Goal: Information Seeking & Learning: Compare options

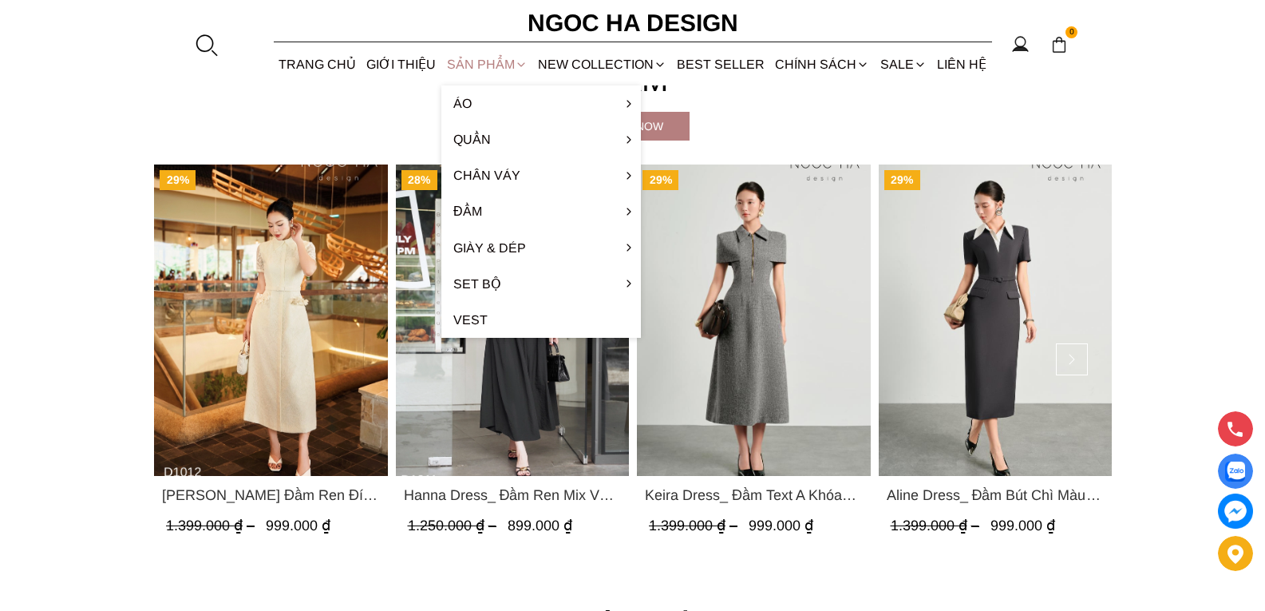
scroll to position [2787, 0]
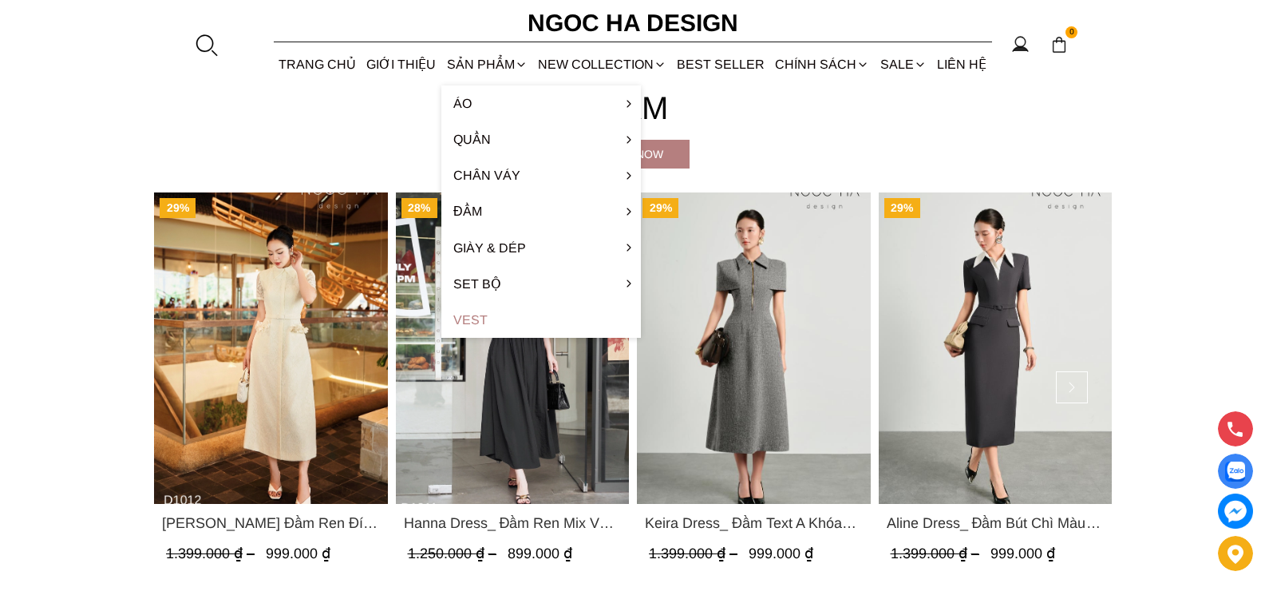
click at [474, 318] on link "Vest" at bounding box center [541, 320] width 200 height 36
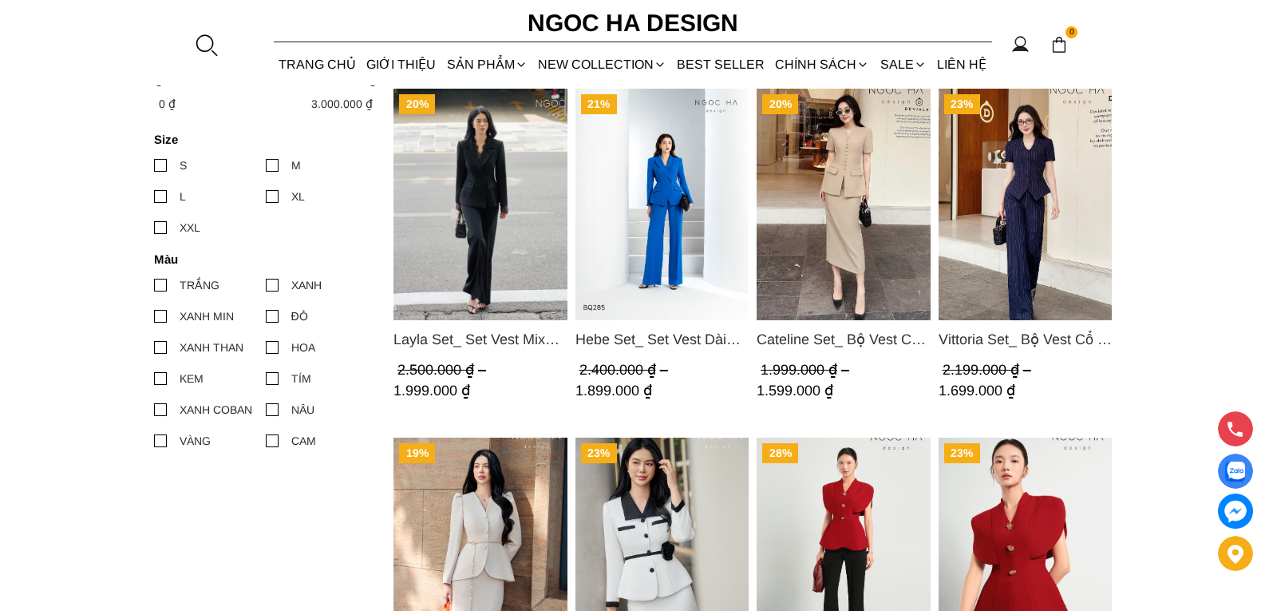
scroll to position [718, 0]
click at [467, 342] on span "Layla Set_ Set Vest Mix Ren Đen Quần Suông BQ-06" at bounding box center [480, 338] width 174 height 22
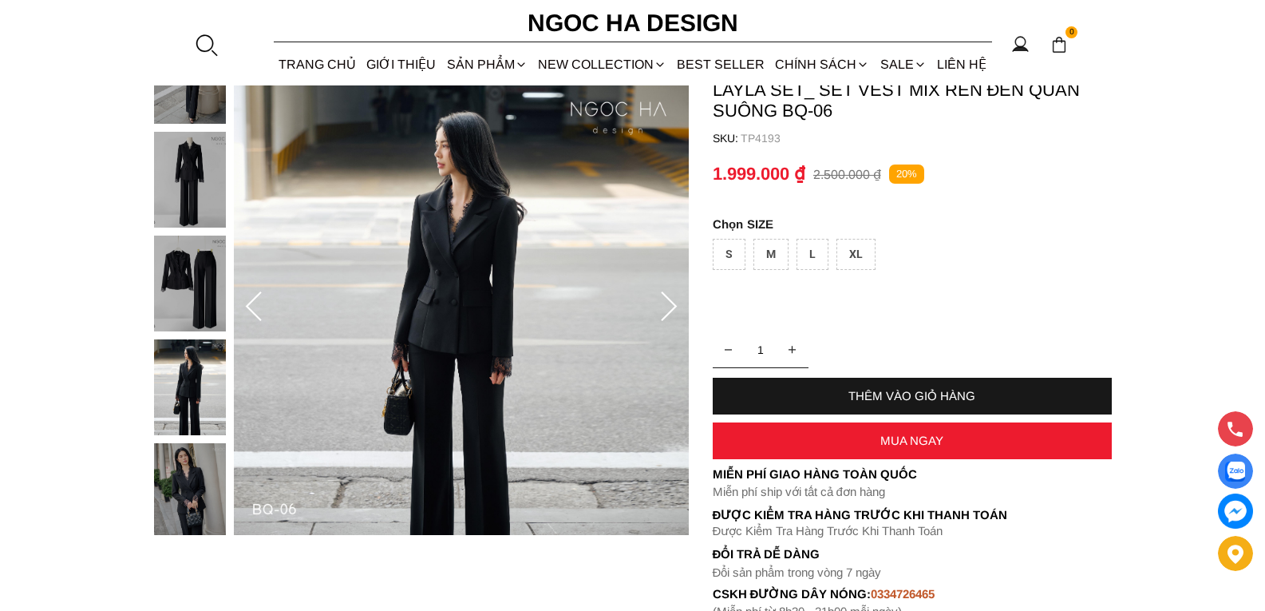
scroll to position [80, 0]
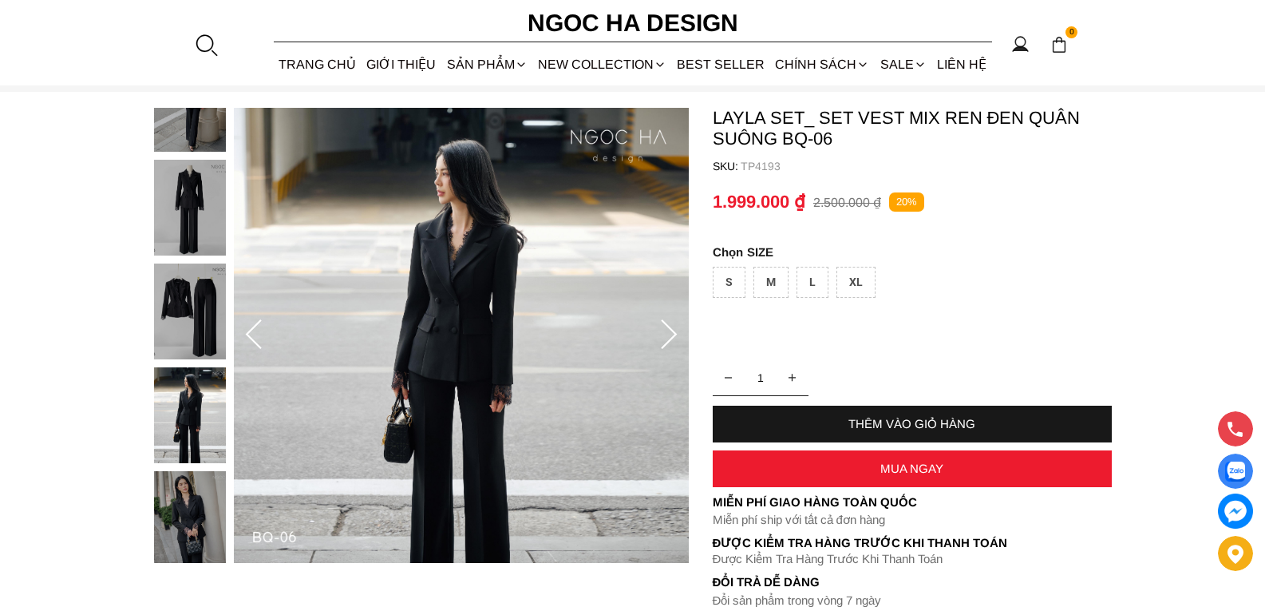
click at [674, 334] on icon at bounding box center [669, 334] width 16 height 30
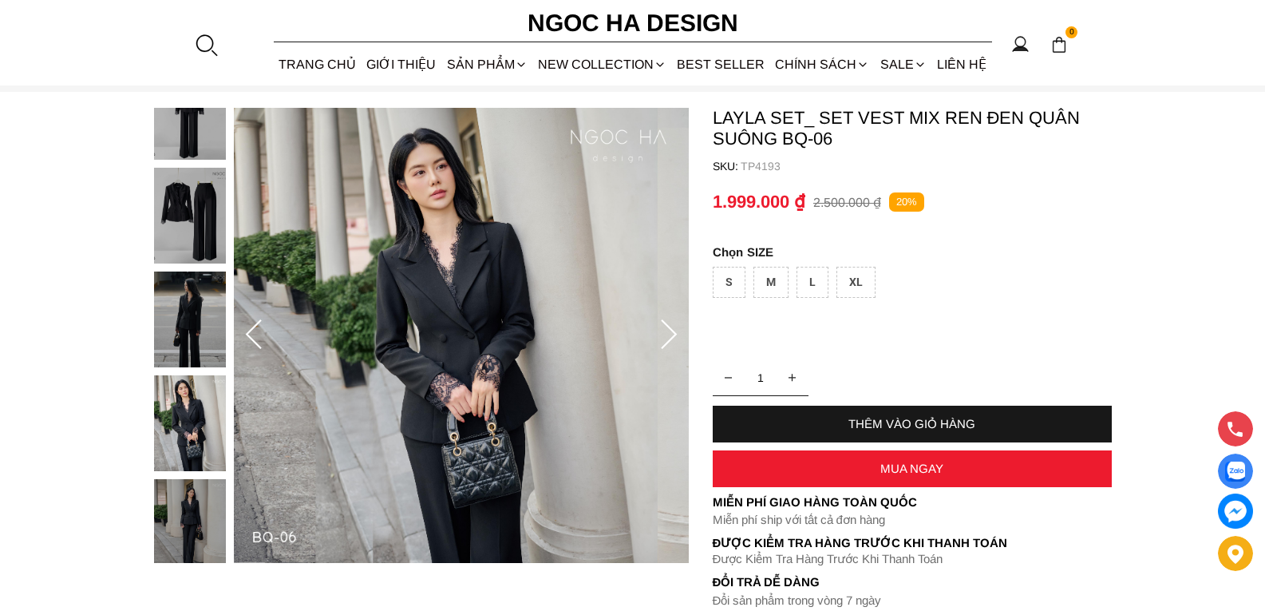
click at [676, 336] on icon at bounding box center [669, 335] width 32 height 32
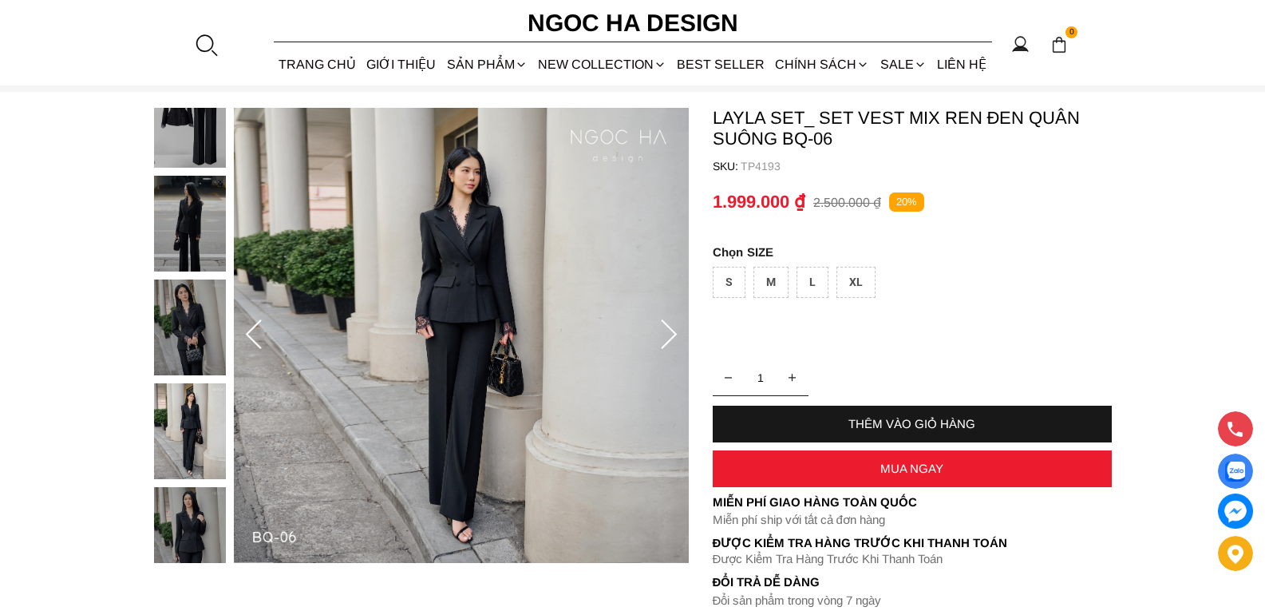
click at [669, 336] on icon at bounding box center [669, 335] width 32 height 32
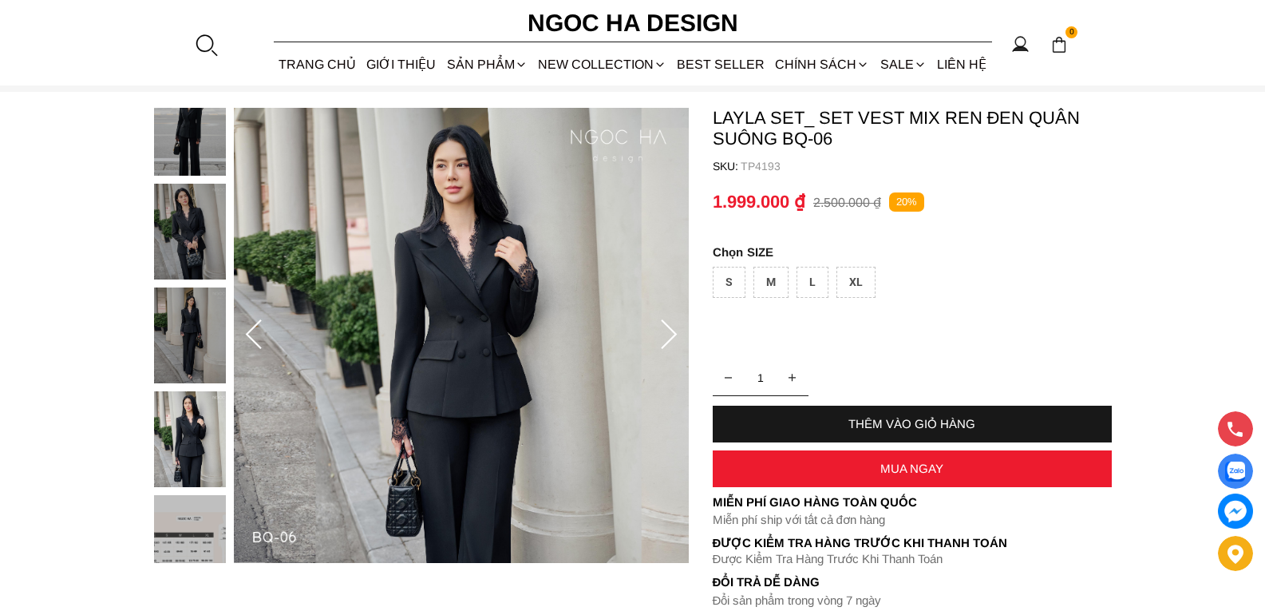
click at [670, 334] on icon at bounding box center [669, 335] width 32 height 32
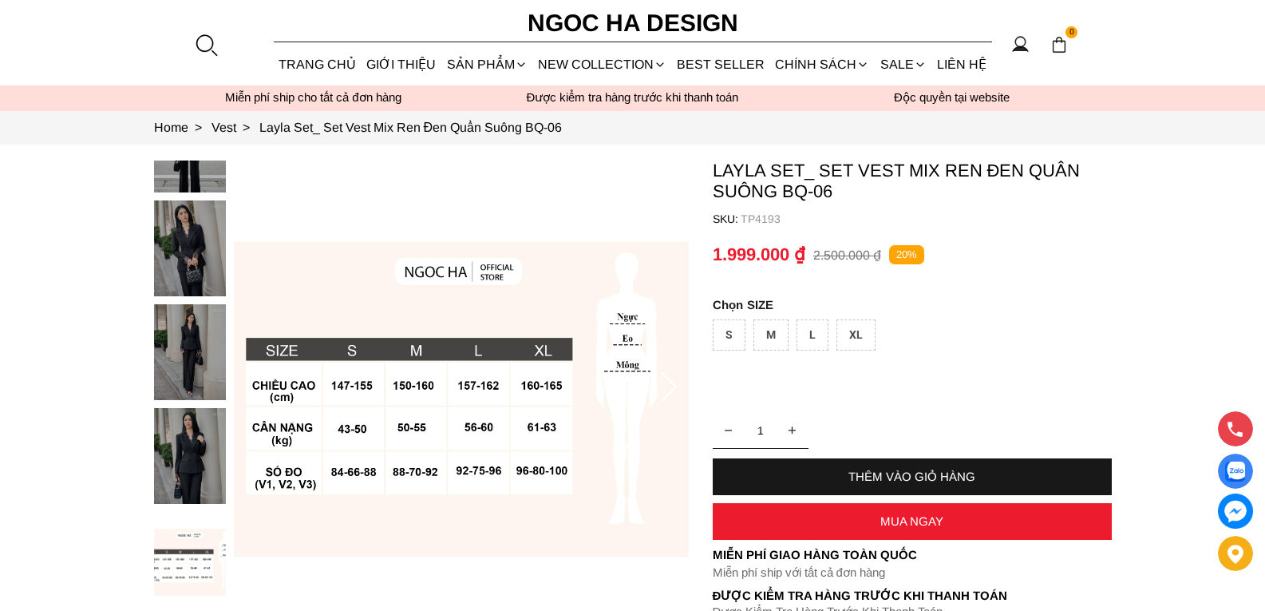
scroll to position [0, 0]
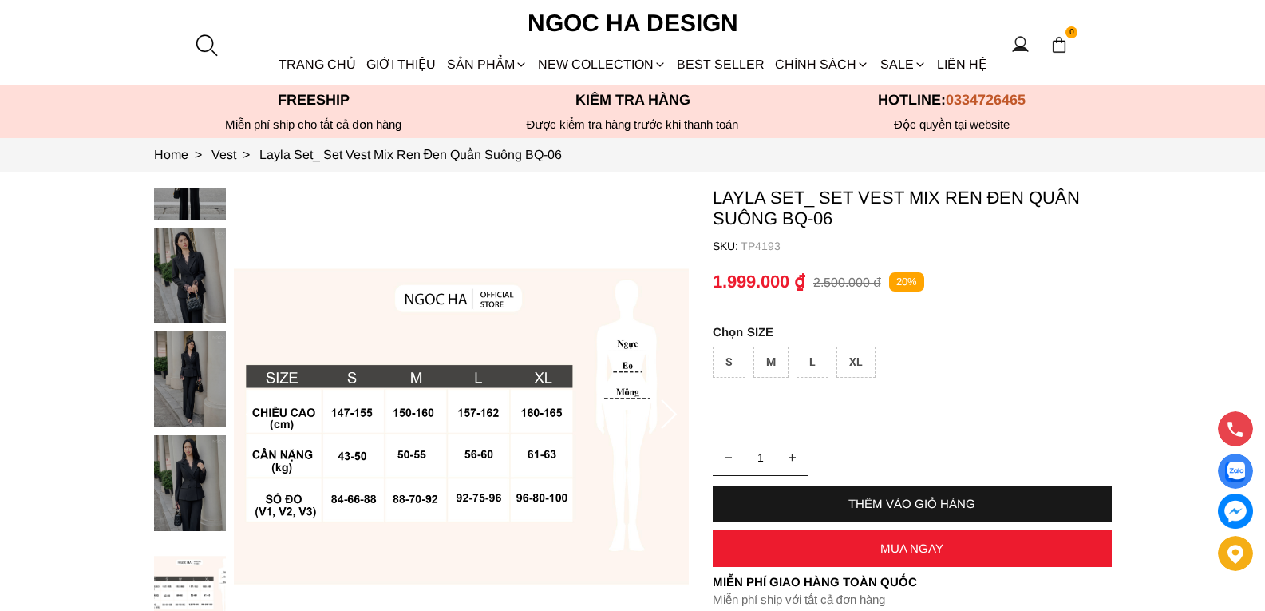
click at [198, 206] on img at bounding box center [190, 172] width 72 height 96
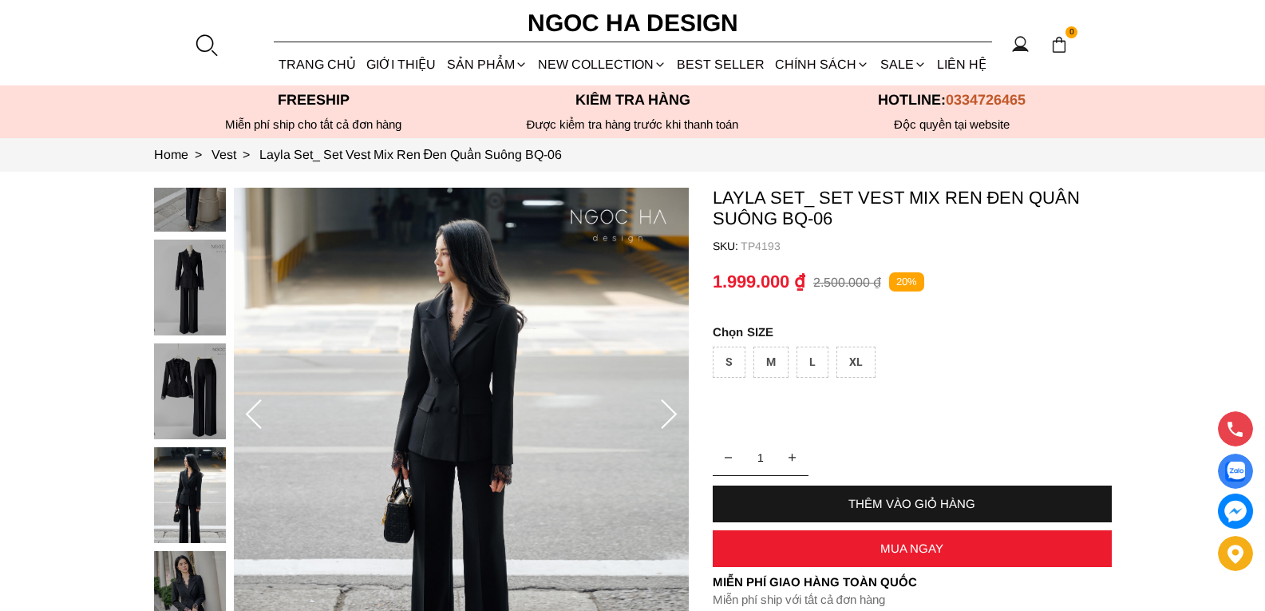
click at [240, 412] on icon at bounding box center [254, 415] width 32 height 32
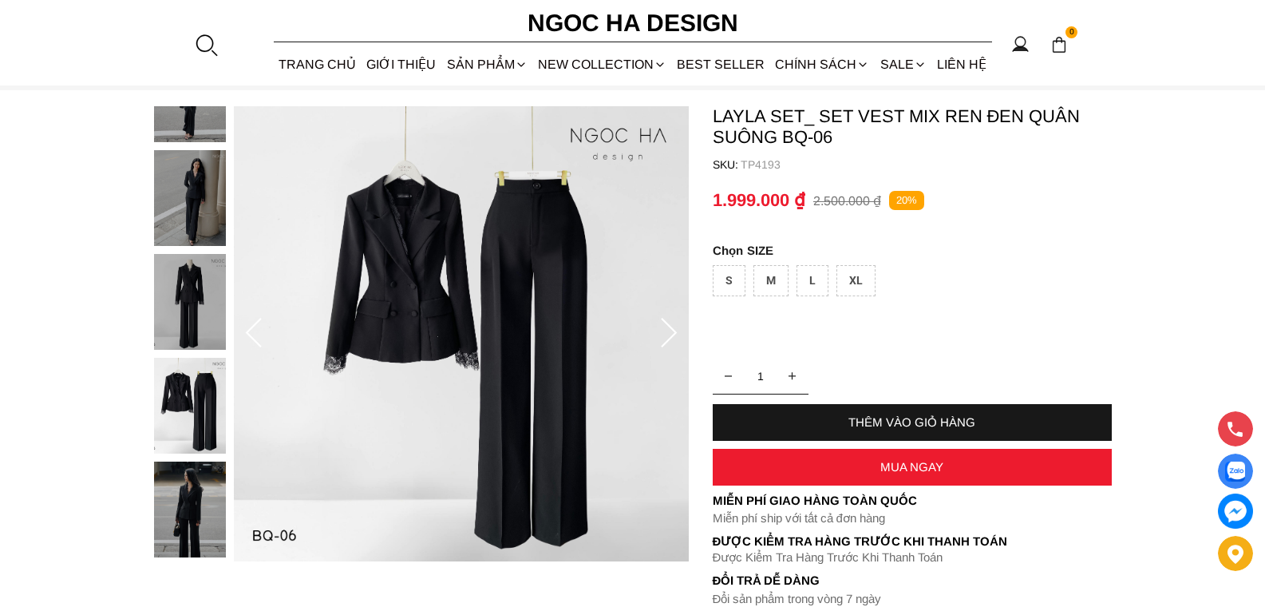
scroll to position [160, 0]
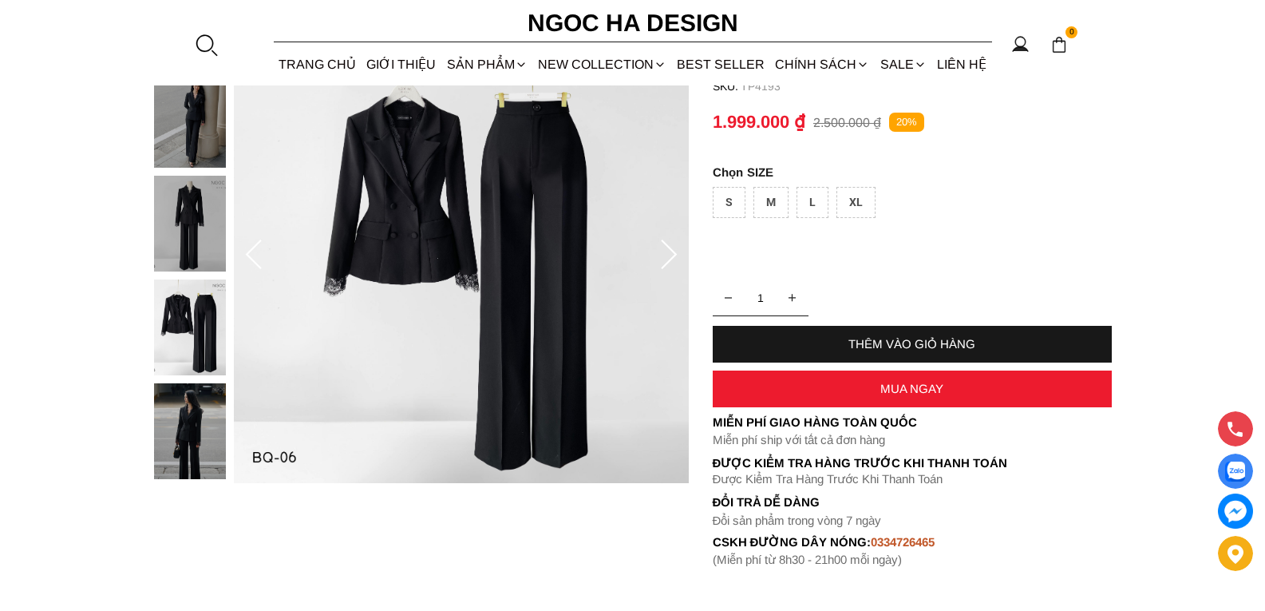
click at [248, 256] on icon at bounding box center [253, 254] width 16 height 30
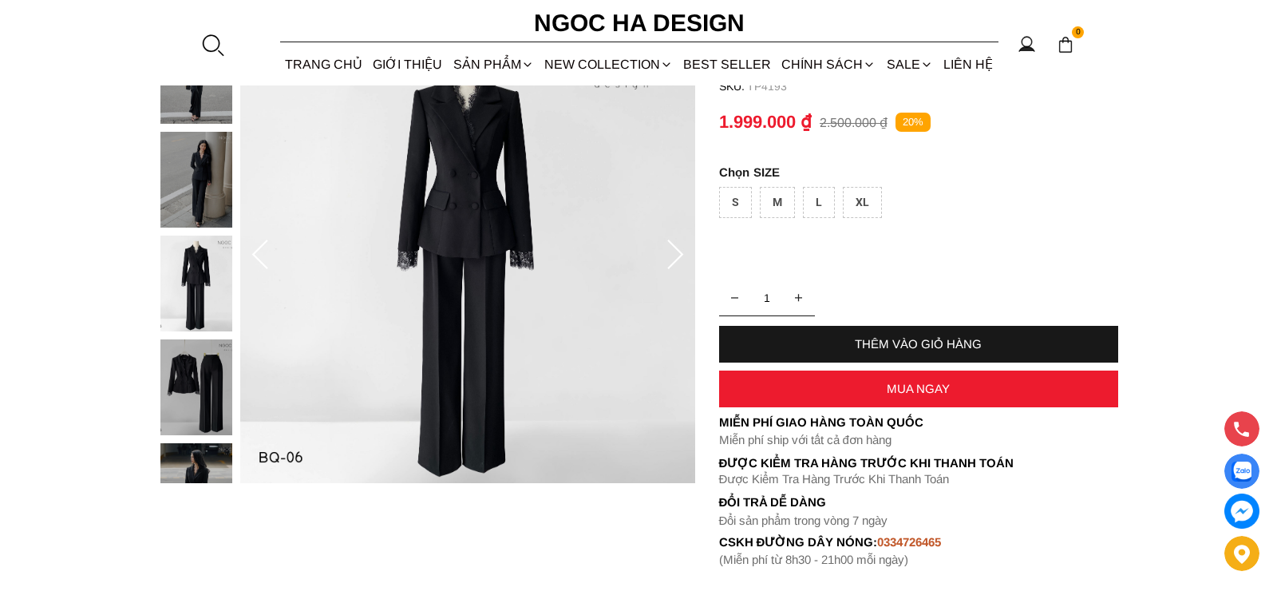
scroll to position [0, 0]
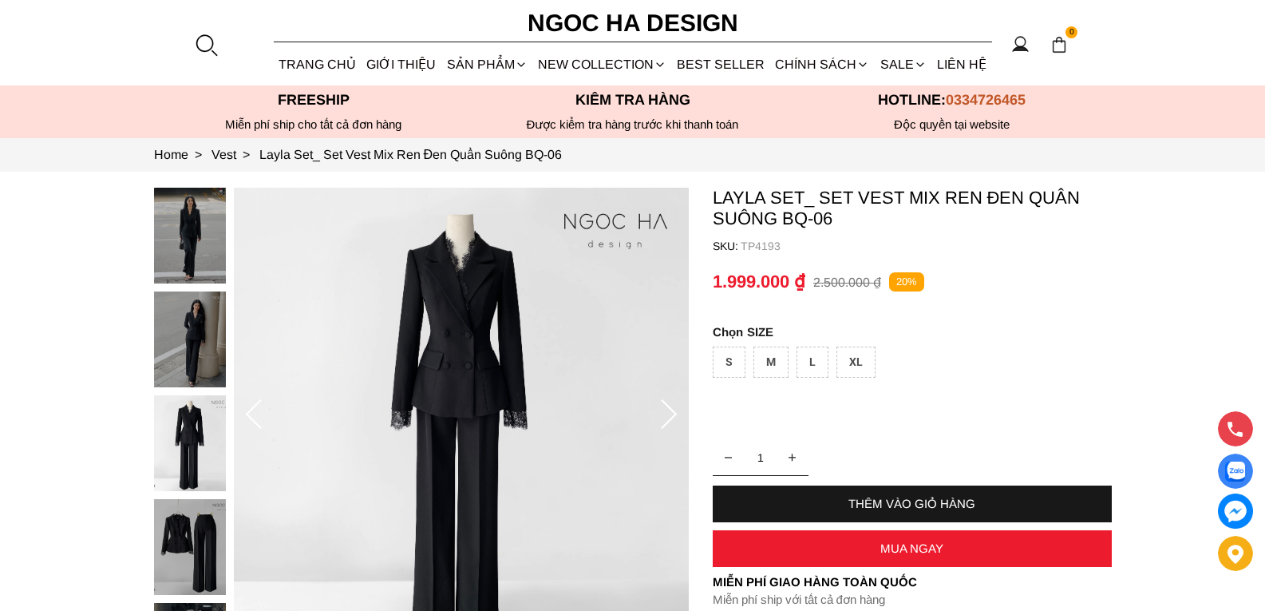
click at [255, 415] on icon at bounding box center [254, 415] width 32 height 32
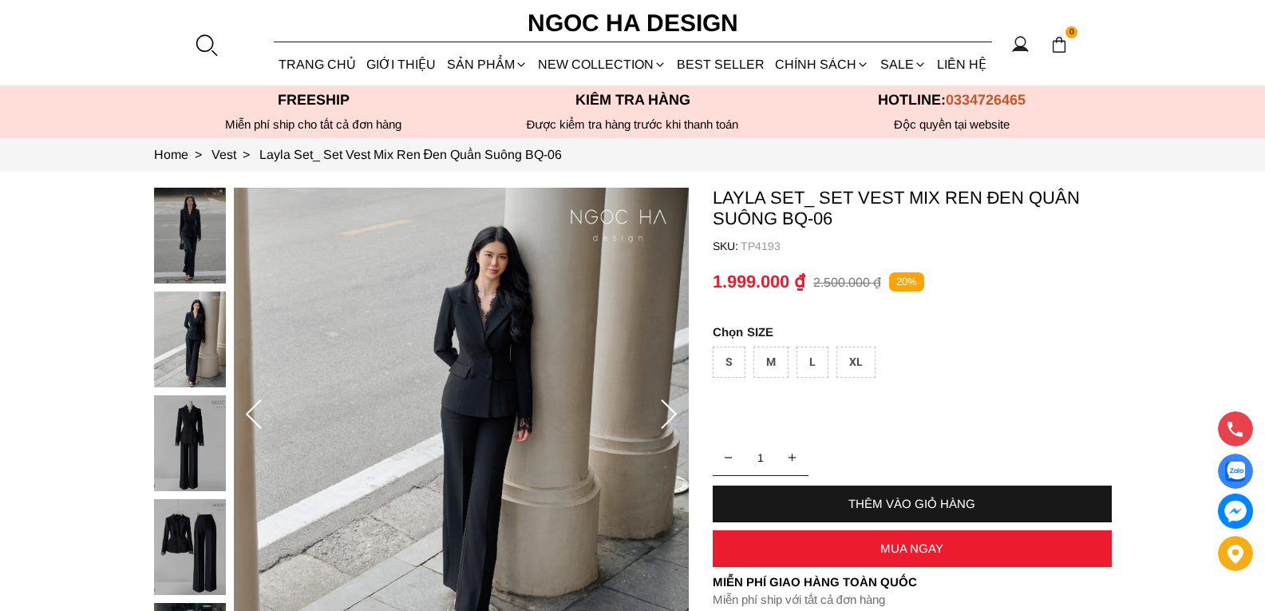
click at [251, 415] on icon at bounding box center [254, 415] width 32 height 32
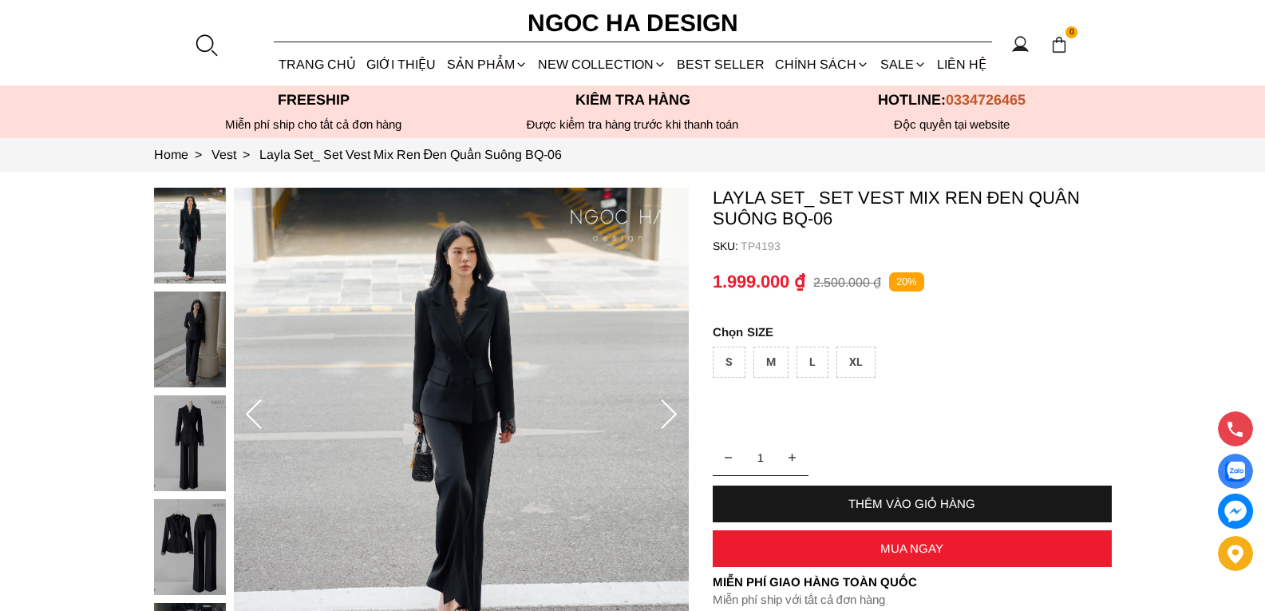
click at [251, 415] on icon at bounding box center [254, 415] width 32 height 32
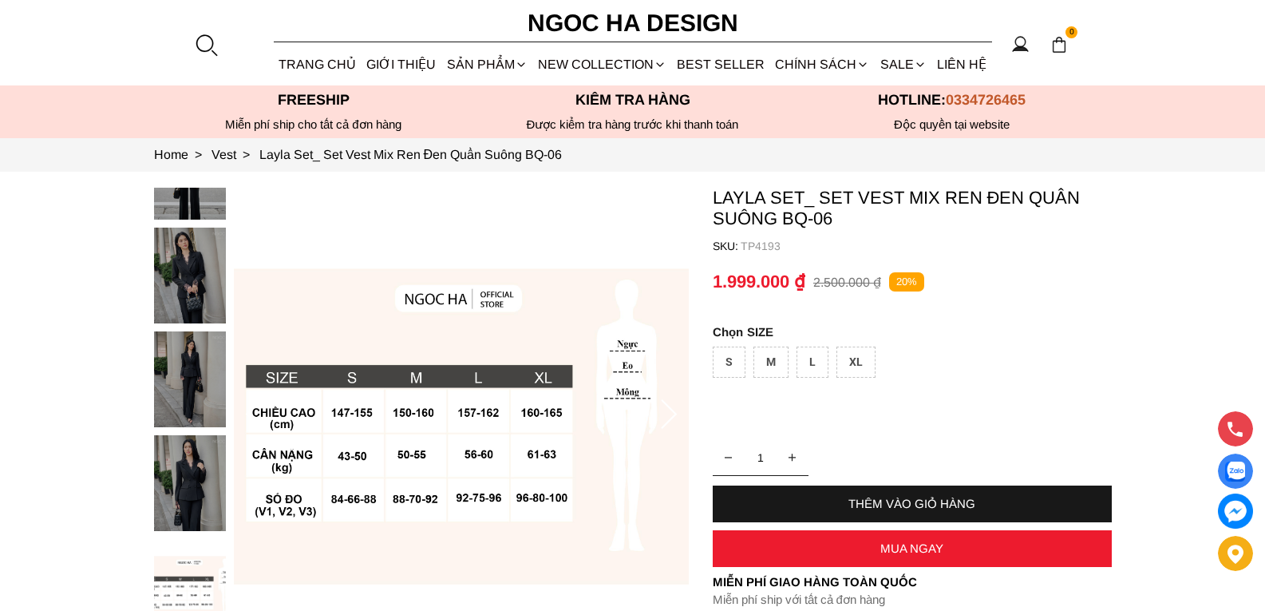
click at [483, 324] on img at bounding box center [461, 415] width 455 height 455
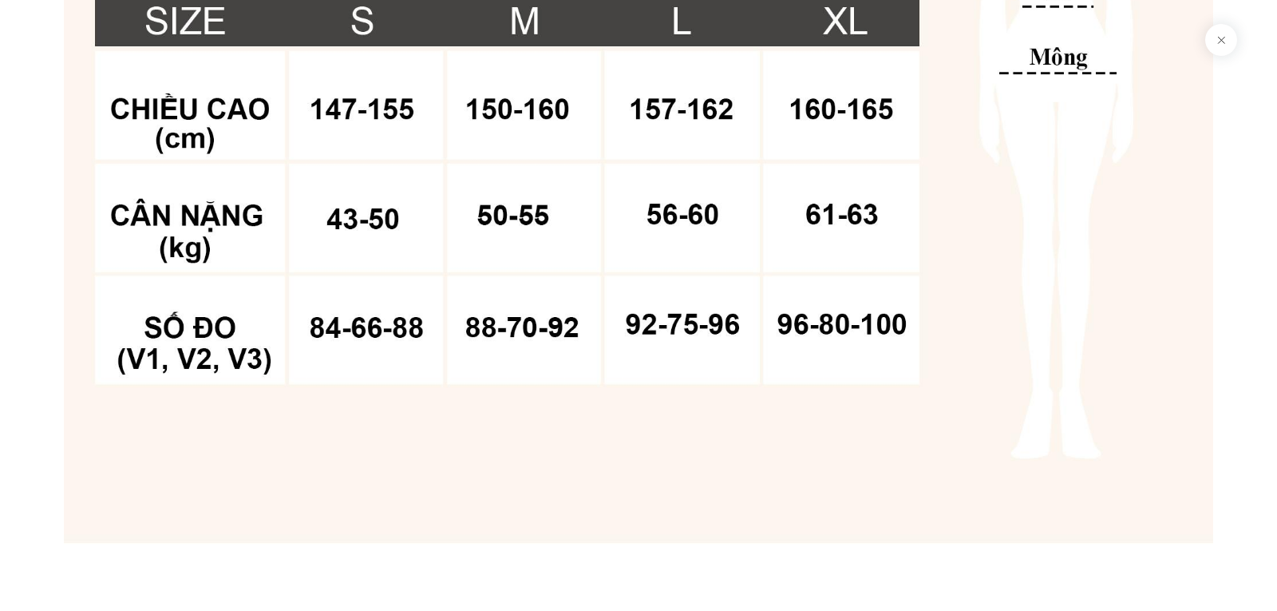
scroll to position [9673, 0]
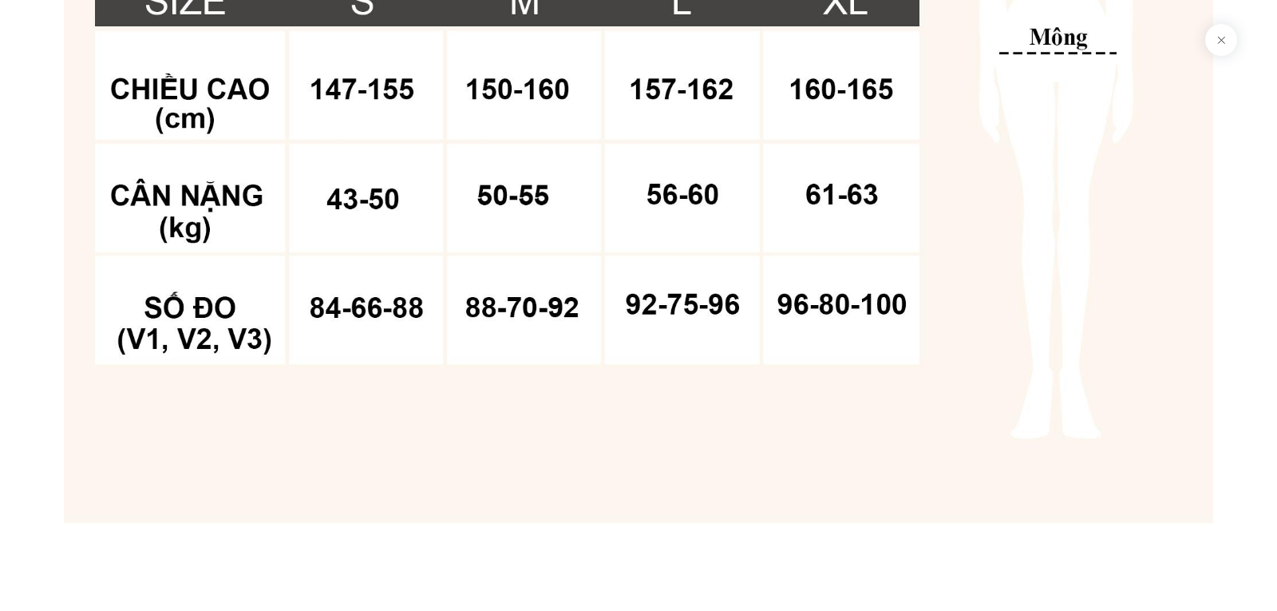
click at [664, 192] on img at bounding box center [638, 95] width 1149 height 1149
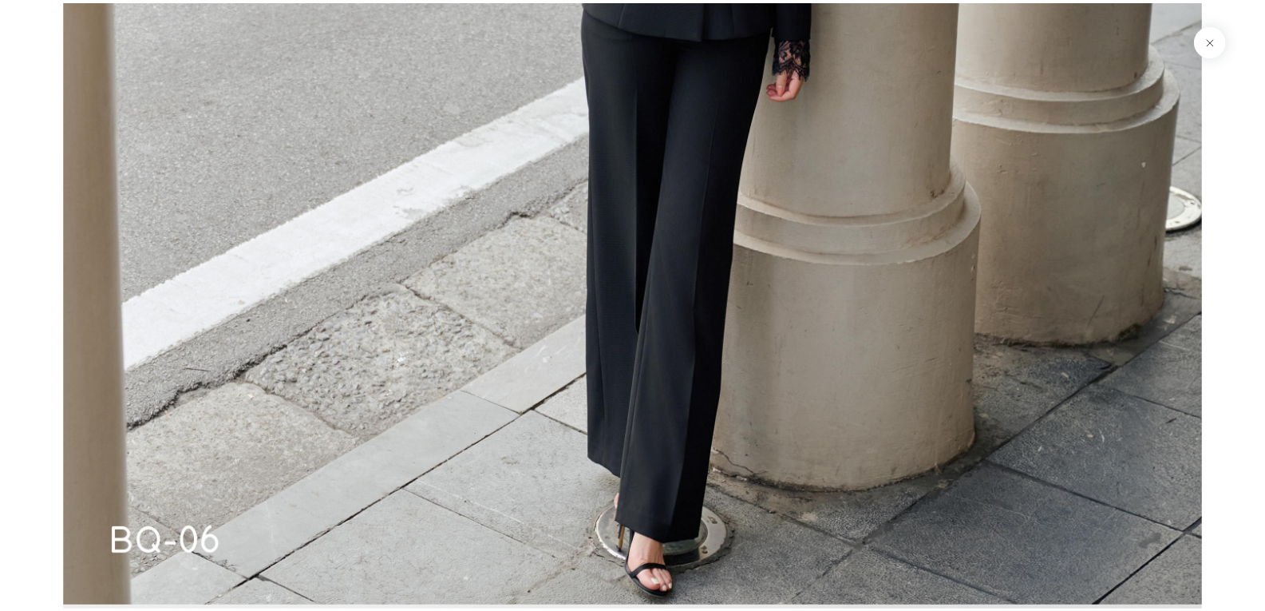
scroll to position [1133, 0]
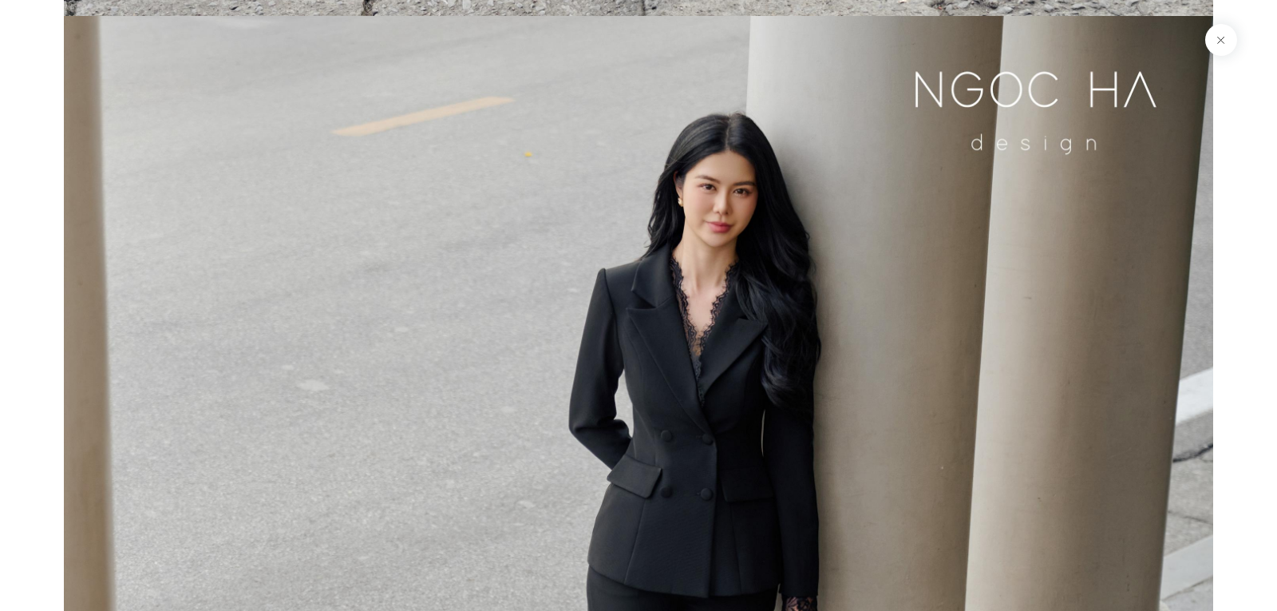
click at [1227, 39] on button at bounding box center [1221, 40] width 32 height 32
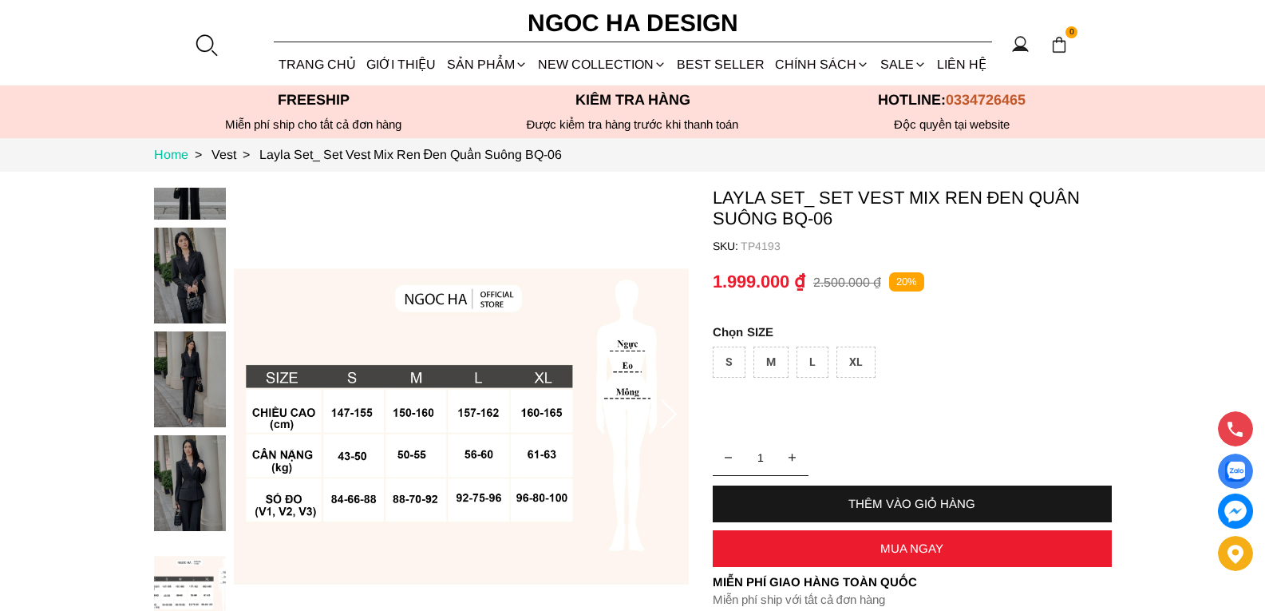
click at [172, 154] on link "Home >" at bounding box center [182, 155] width 57 height 14
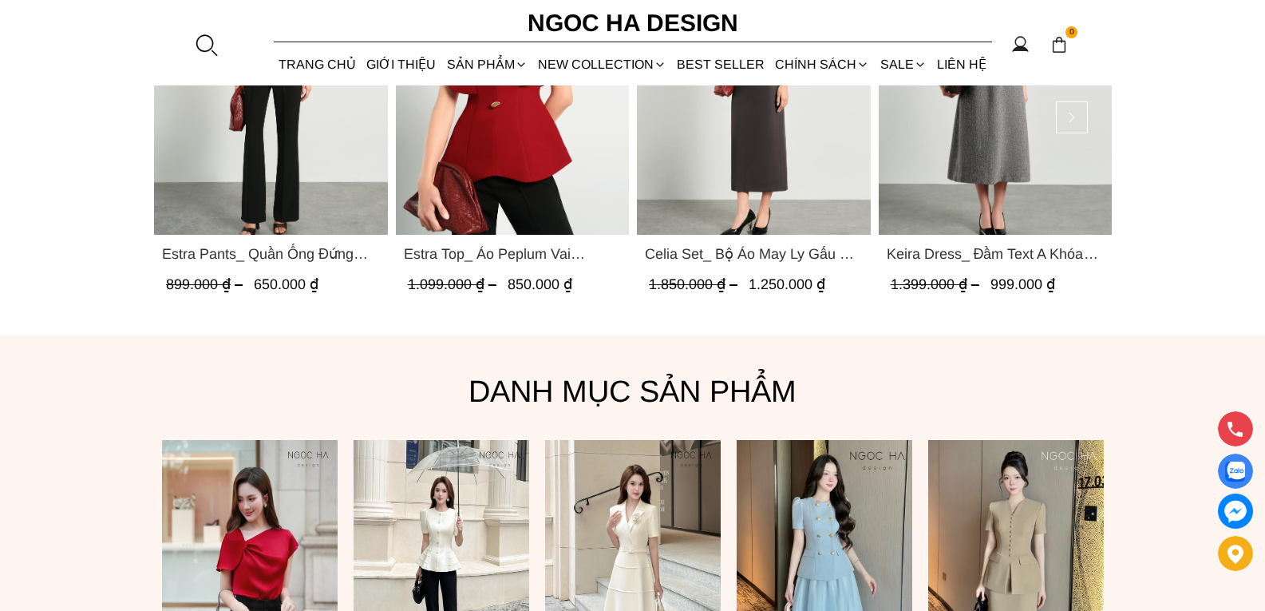
scroll to position [718, 0]
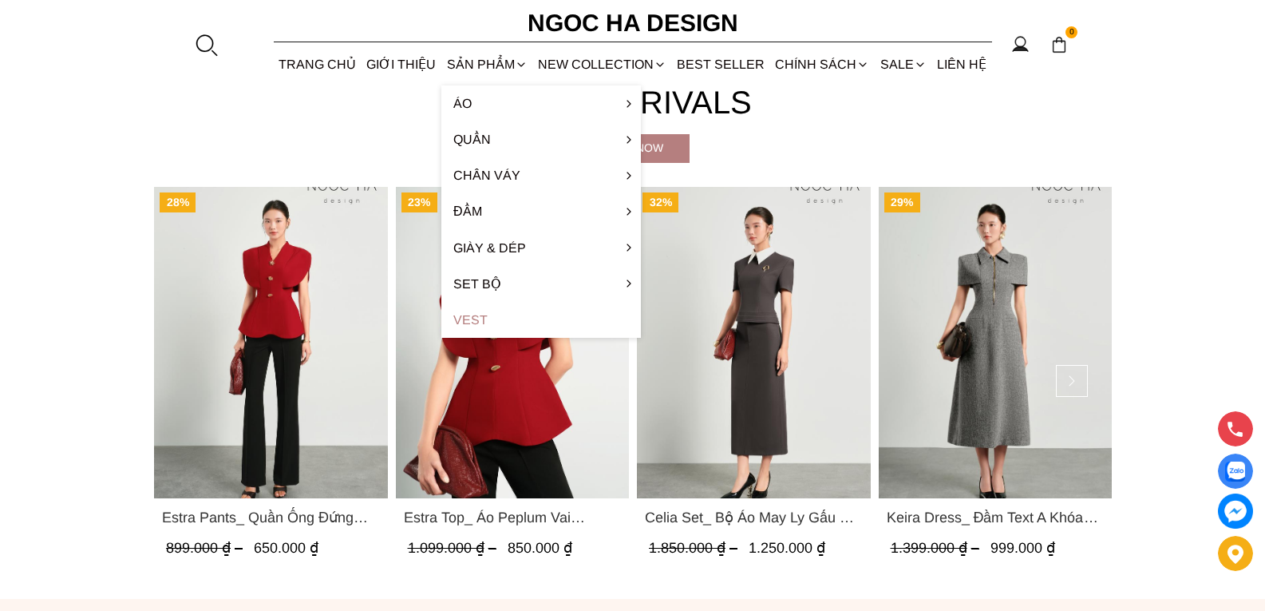
click at [474, 321] on link "Vest" at bounding box center [541, 320] width 200 height 36
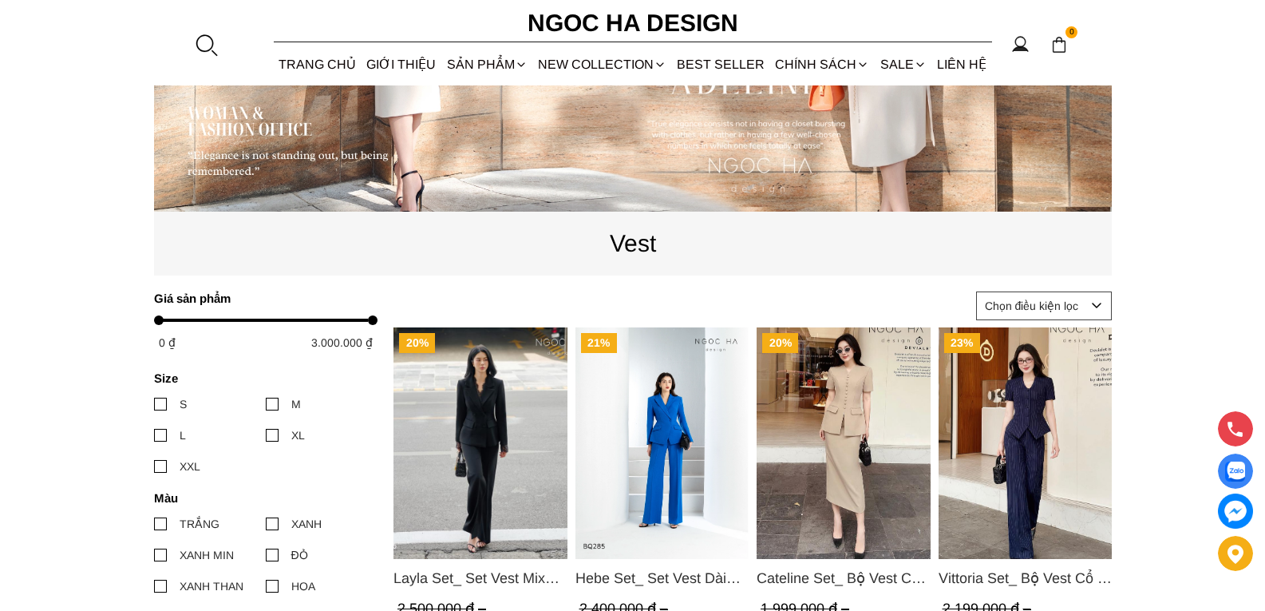
scroll to position [559, 0]
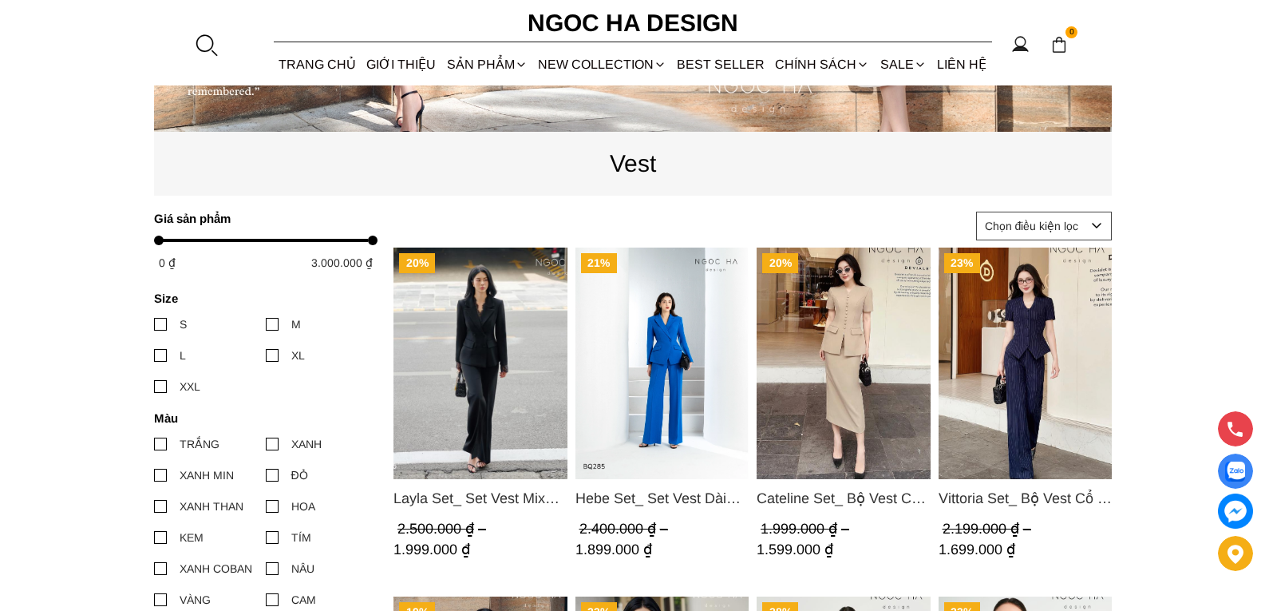
click at [469, 370] on img "Product image - Layla Set_ Set Vest Mix Ren Đen Quần Suông BQ-06" at bounding box center [480, 362] width 174 height 231
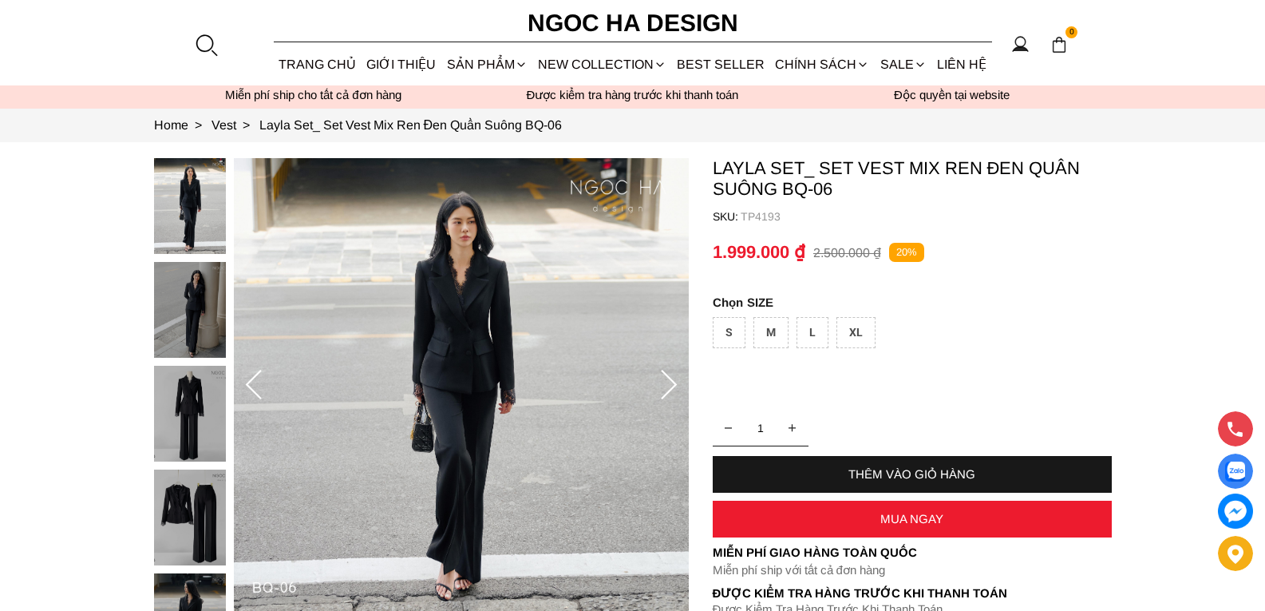
scroll to position [80, 0]
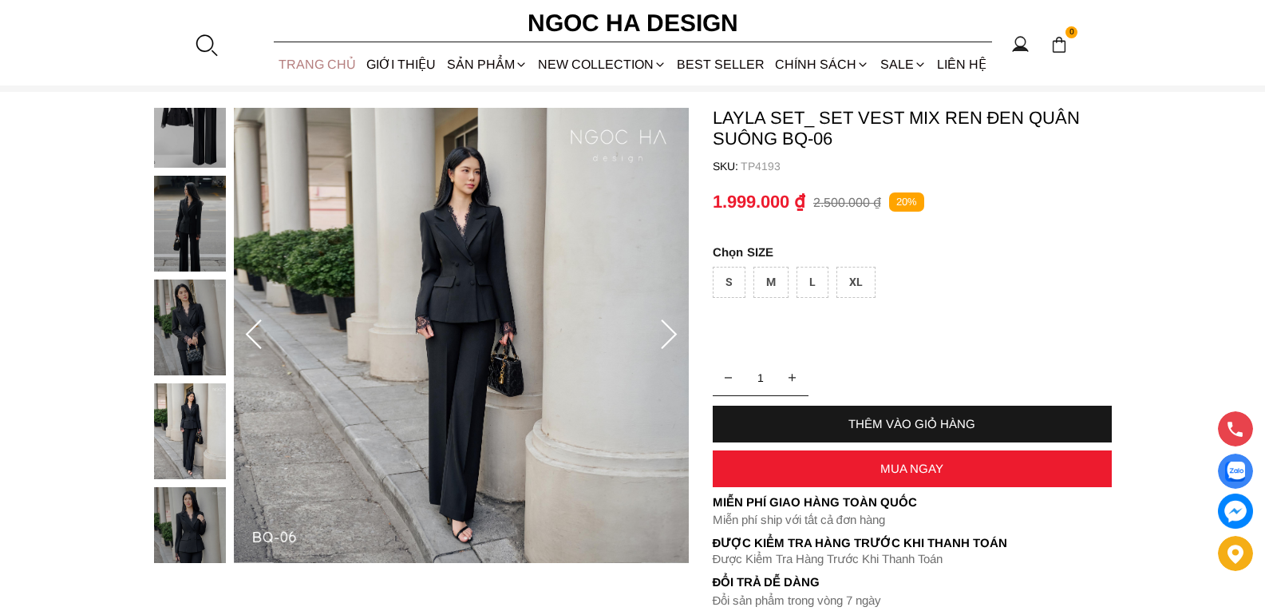
click at [309, 70] on link "TRANG CHỦ" at bounding box center [318, 64] width 88 height 42
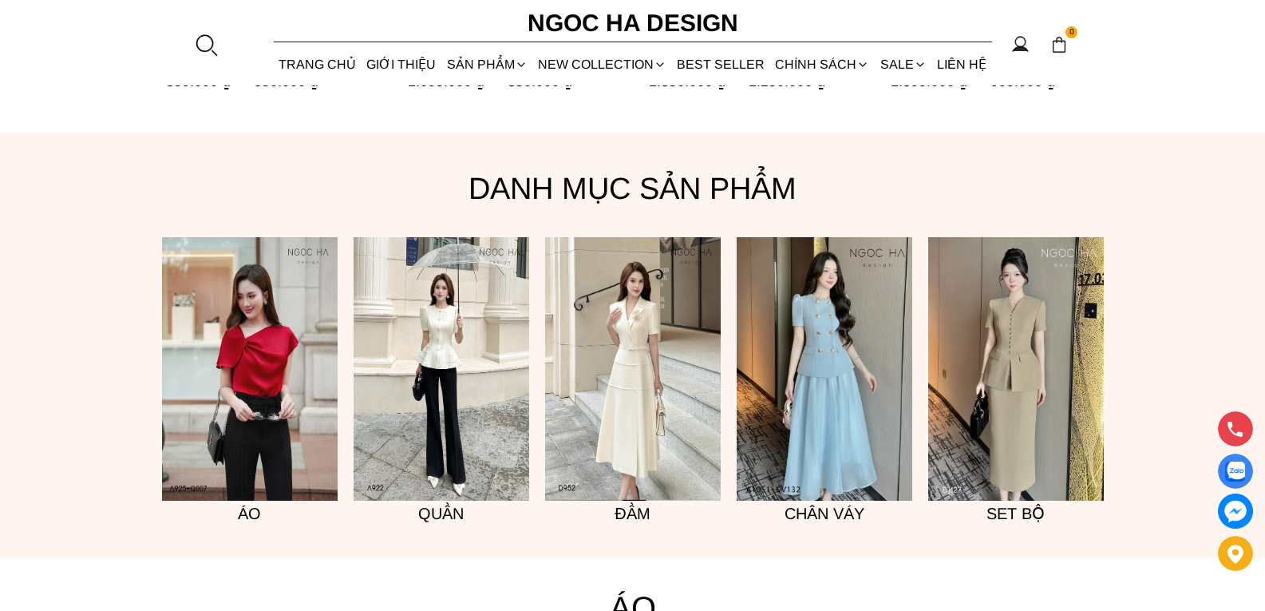
scroll to position [1192, 0]
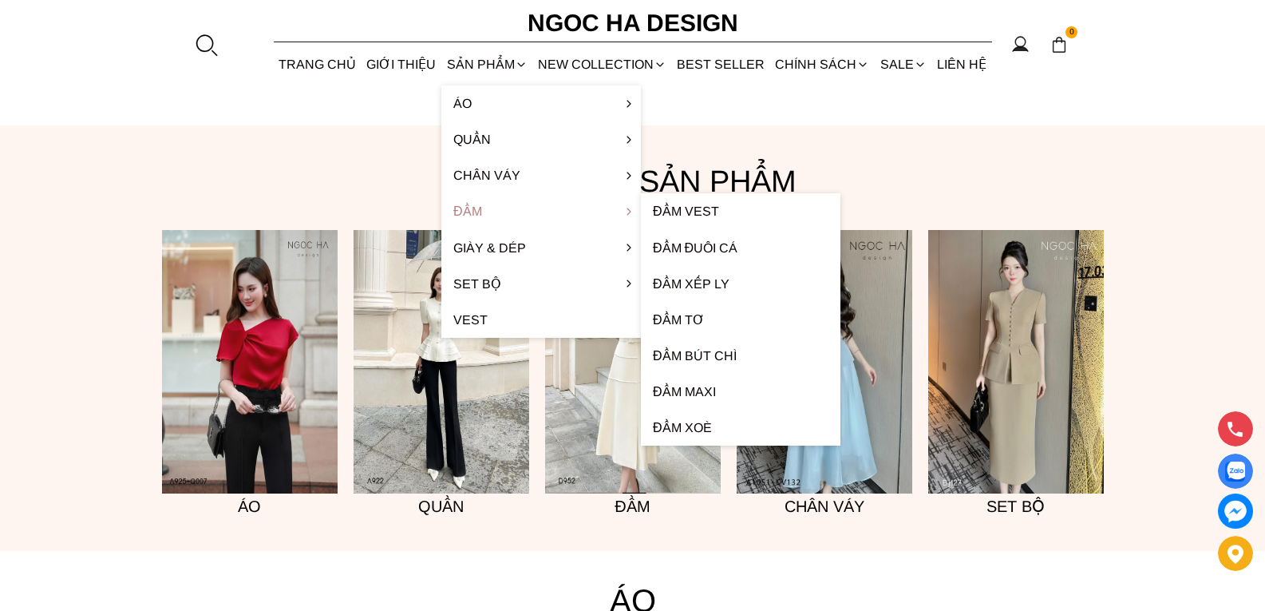
click at [475, 208] on link "Đầm" at bounding box center [541, 211] width 200 height 36
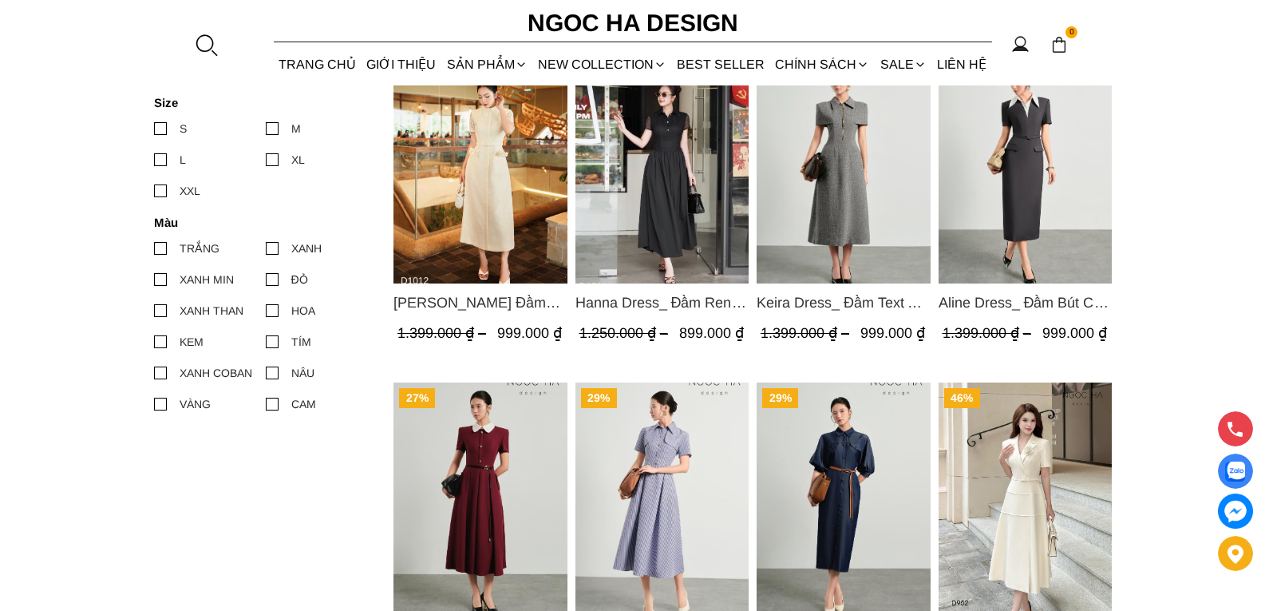
scroll to position [638, 0]
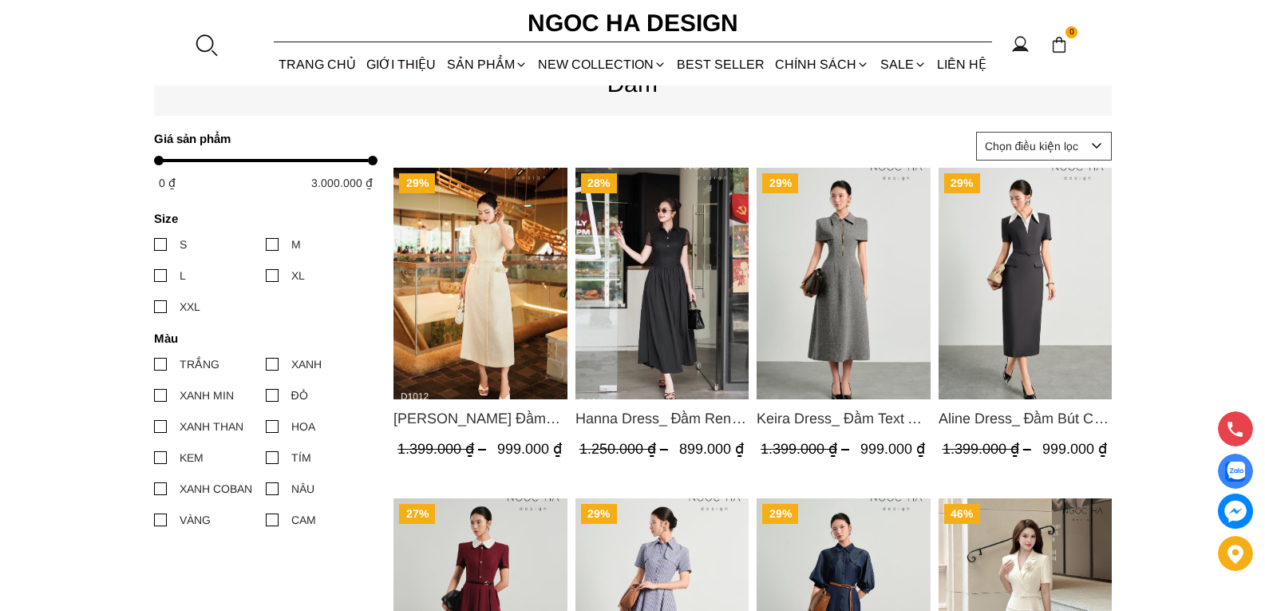
click at [1031, 291] on img "Product image - Aline Dress_ Đầm Bút Chì Màu Ghi Mix Cổ Trắng D1014" at bounding box center [1025, 283] width 174 height 231
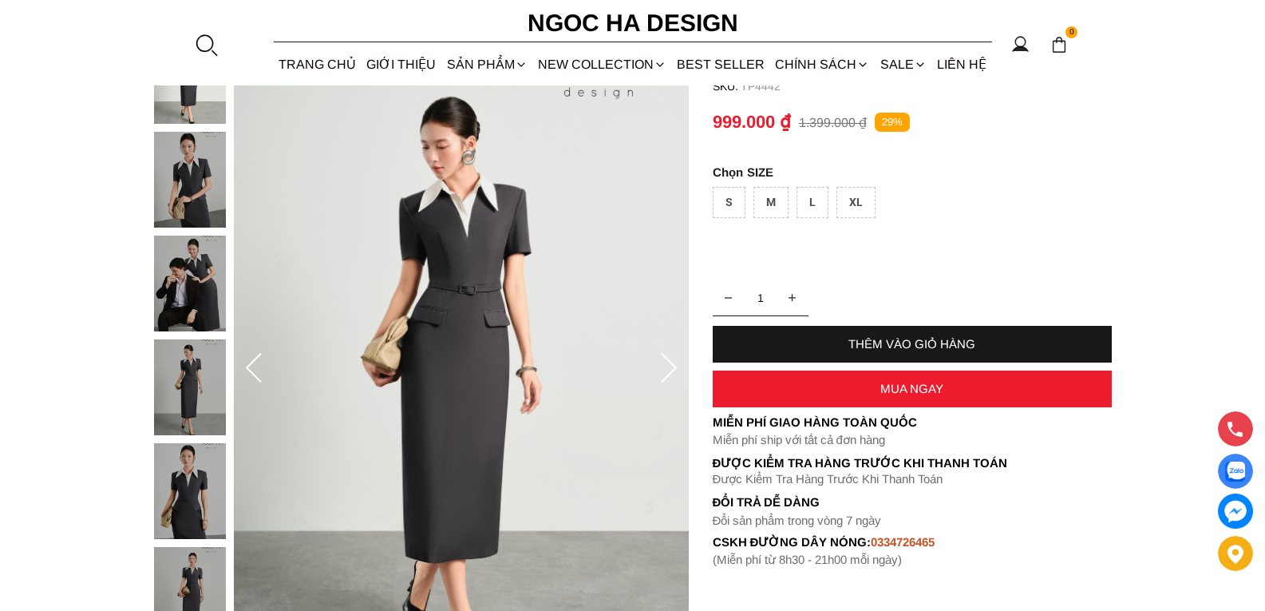
click at [671, 367] on icon at bounding box center [669, 369] width 32 height 32
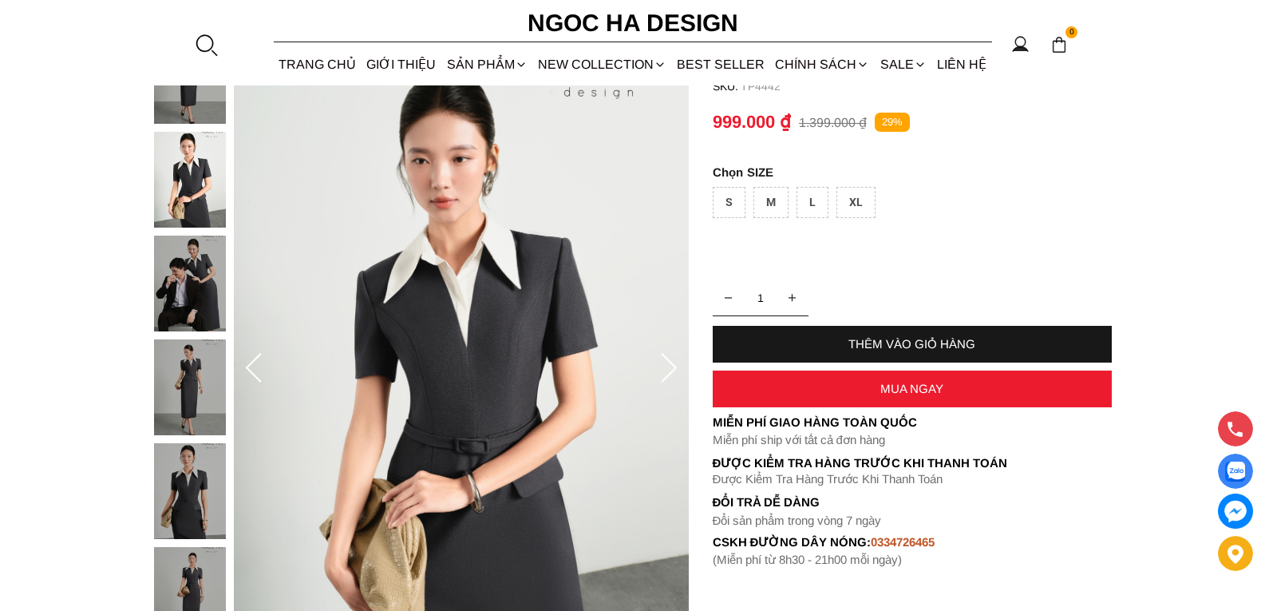
click at [671, 367] on icon at bounding box center [669, 369] width 32 height 32
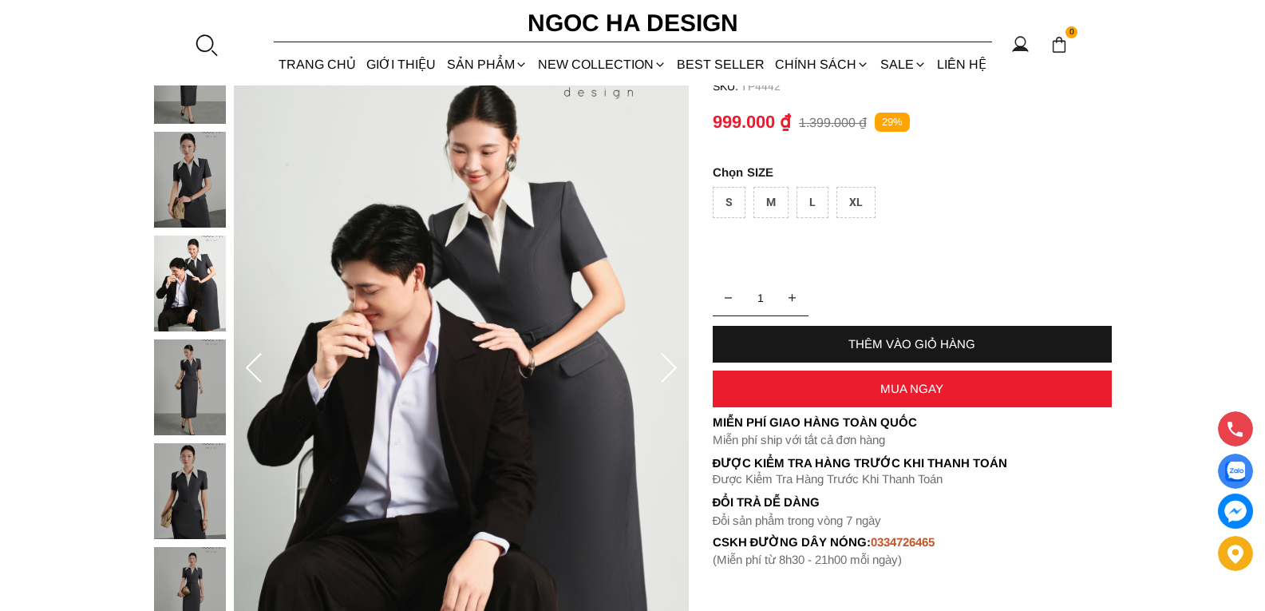
click at [671, 367] on icon at bounding box center [669, 369] width 32 height 32
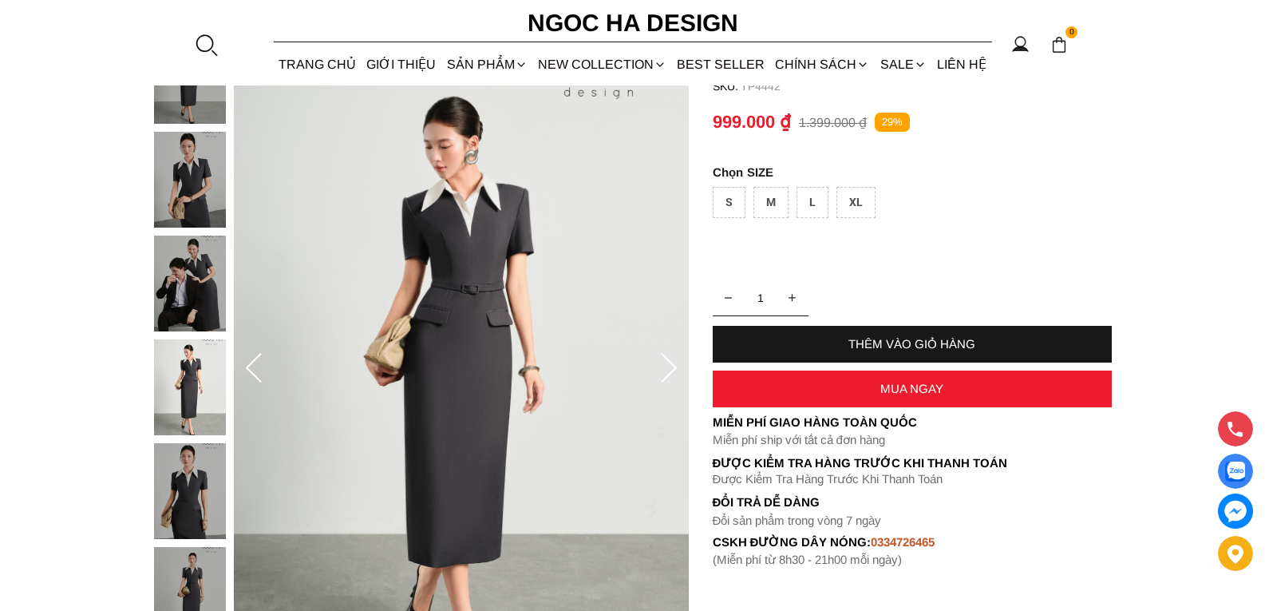
click at [671, 367] on icon at bounding box center [669, 369] width 32 height 32
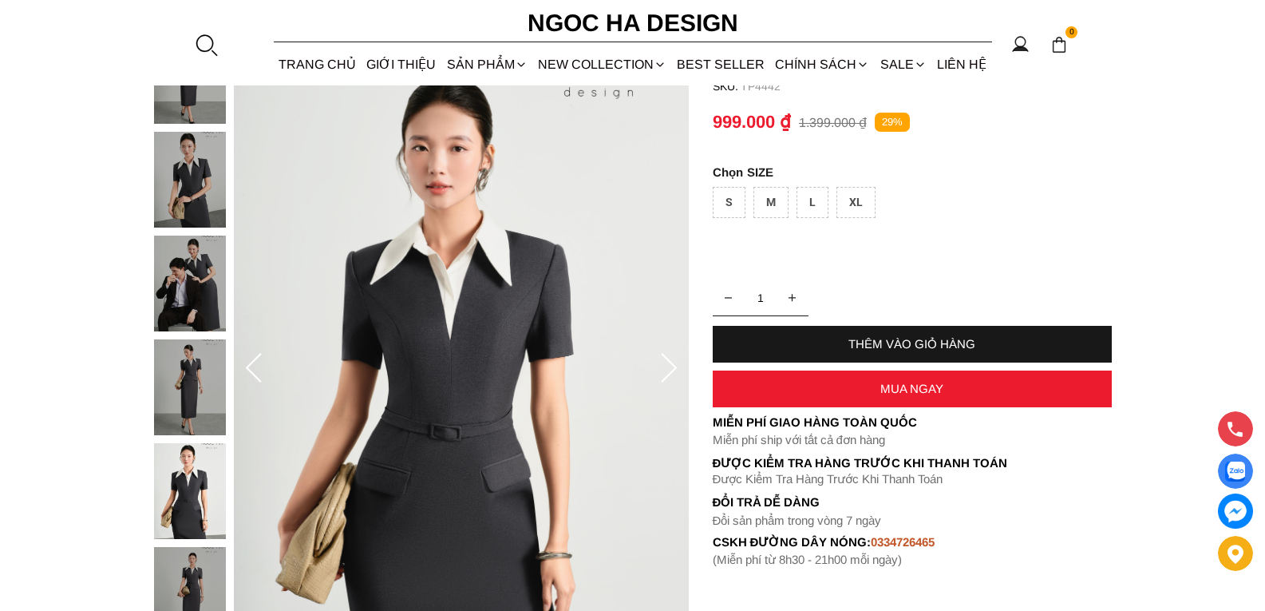
click at [671, 367] on icon at bounding box center [669, 369] width 32 height 32
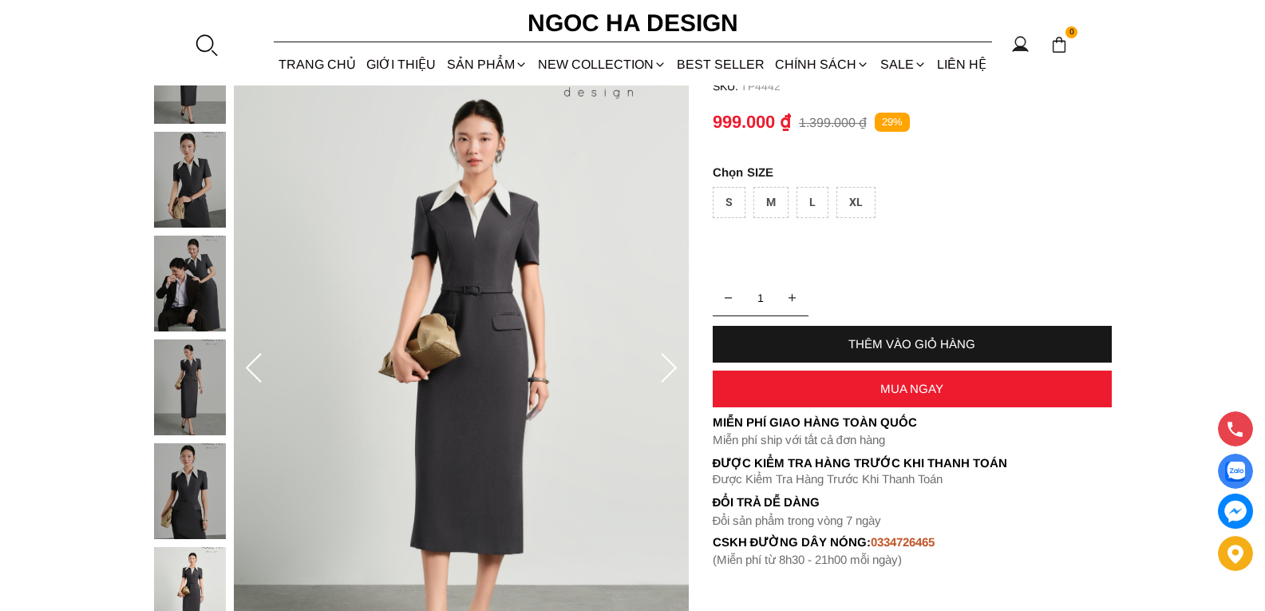
click at [670, 367] on icon at bounding box center [669, 369] width 32 height 32
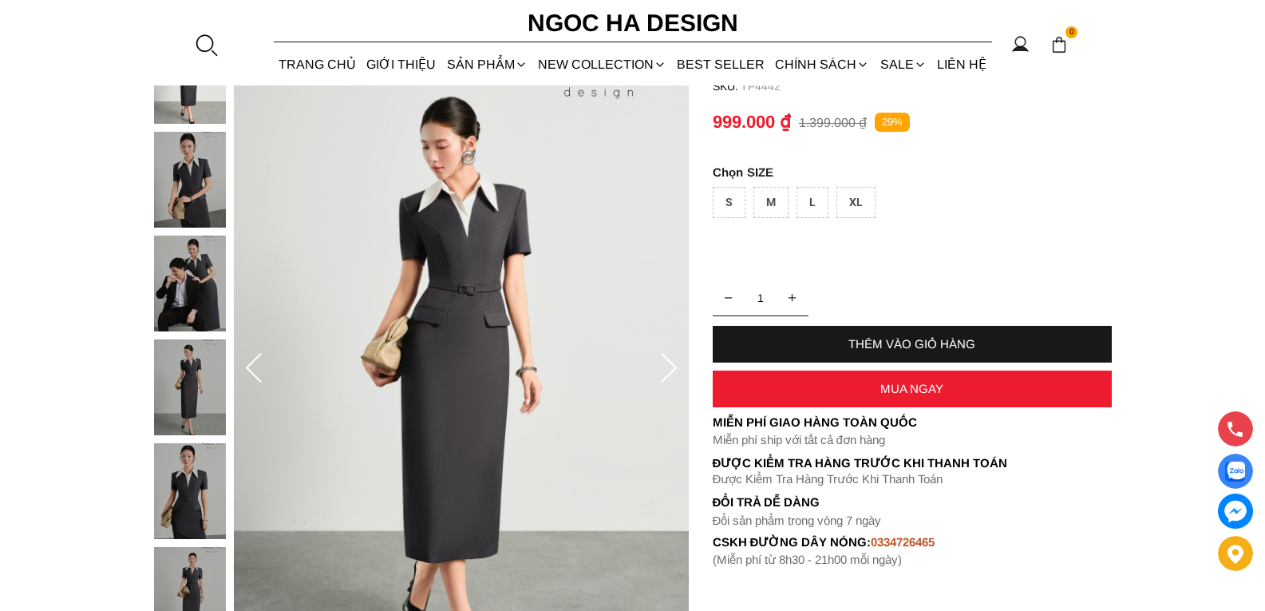
click at [670, 367] on icon at bounding box center [669, 369] width 32 height 32
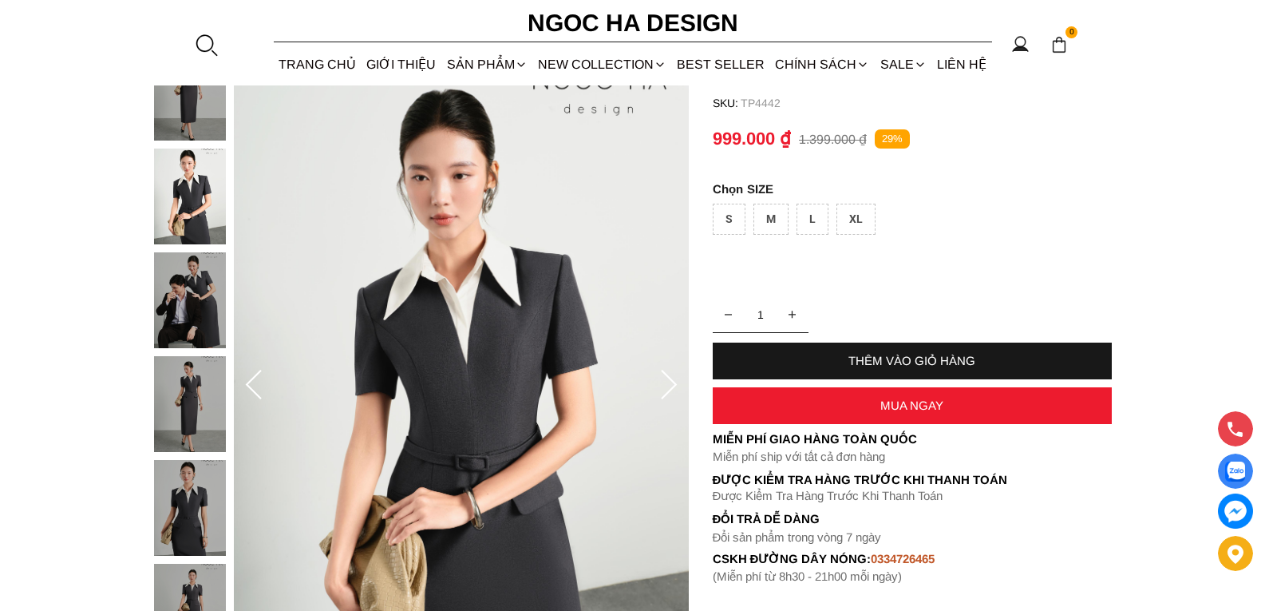
scroll to position [239, 0]
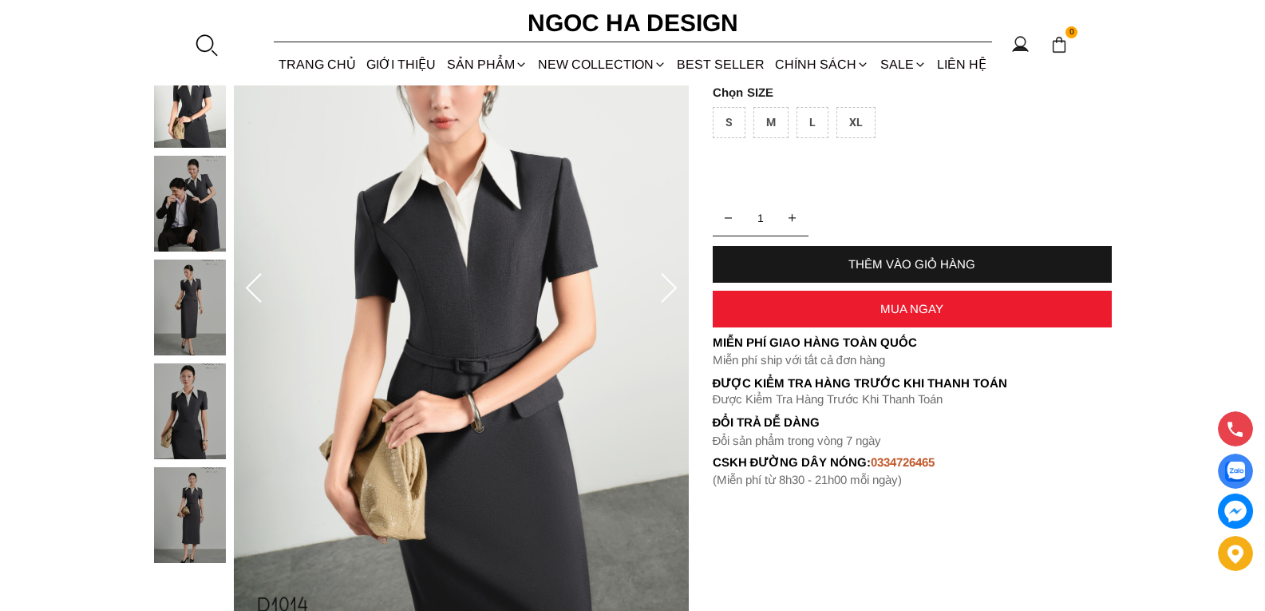
click at [667, 292] on icon at bounding box center [669, 289] width 32 height 32
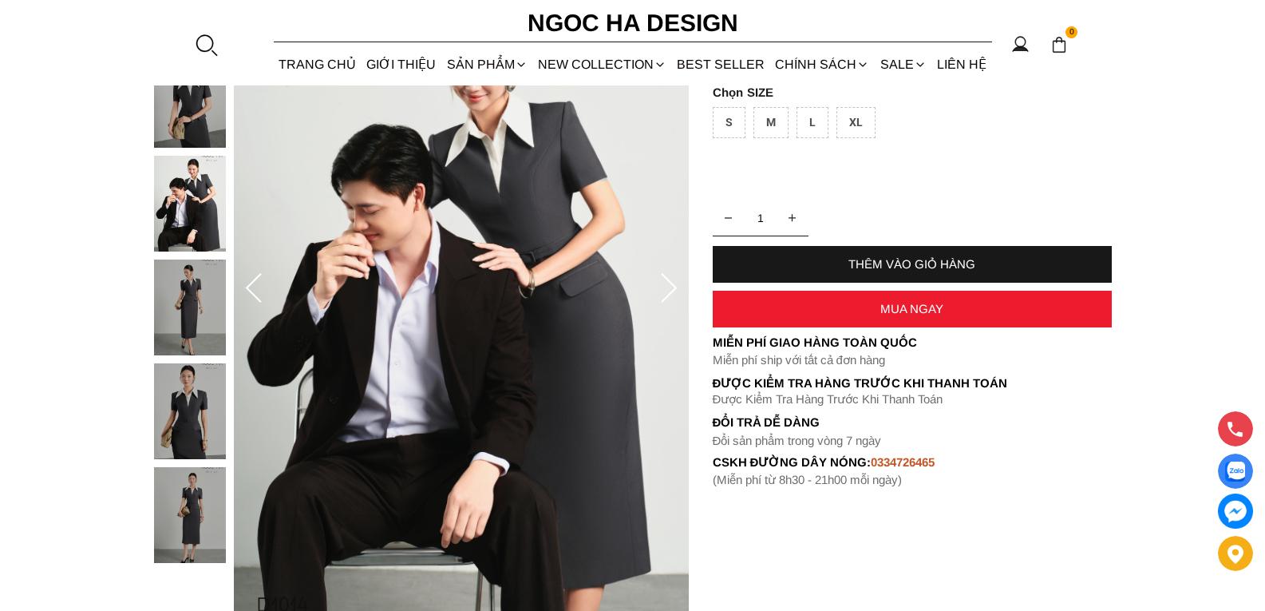
click at [671, 291] on icon at bounding box center [669, 288] width 16 height 30
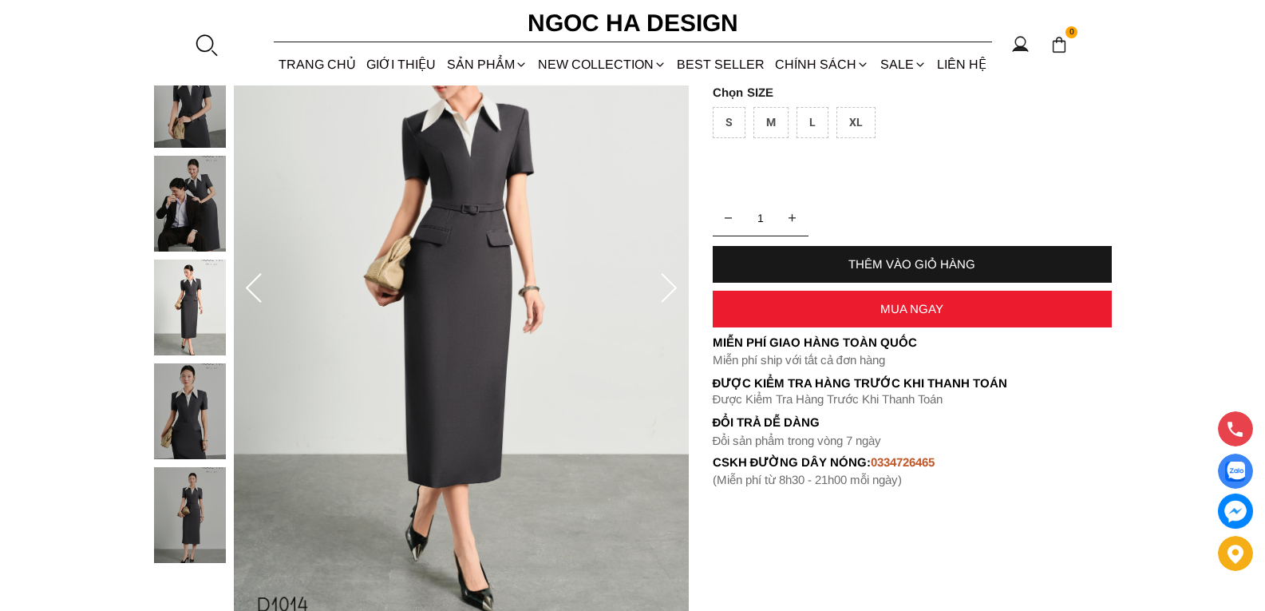
scroll to position [160, 0]
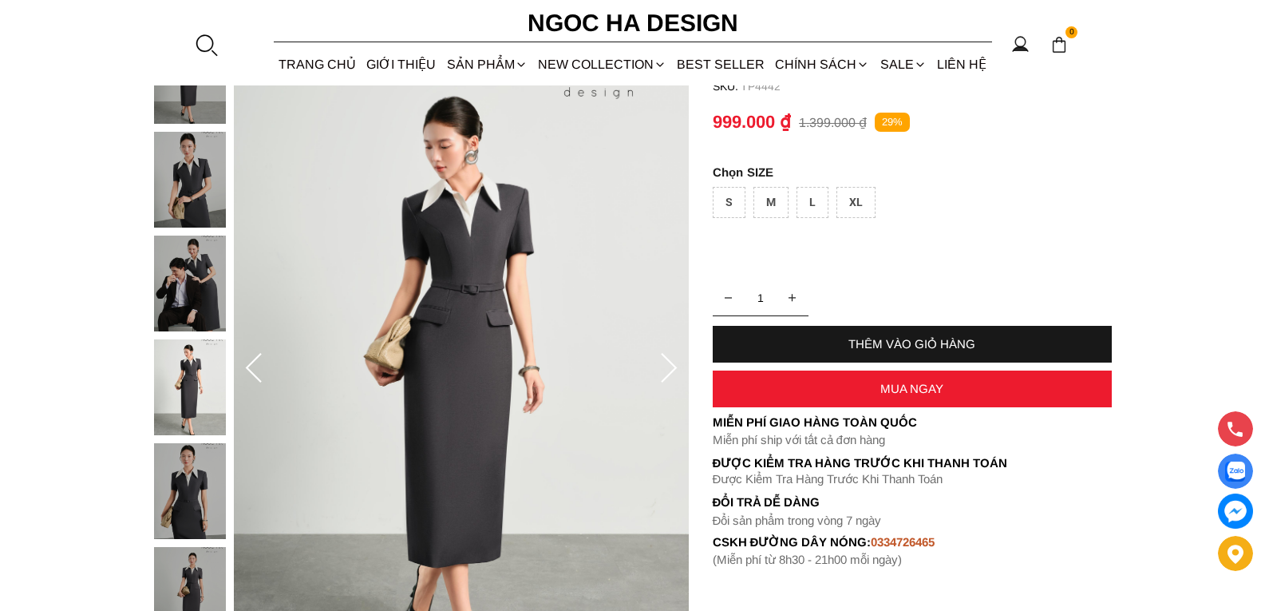
click at [667, 370] on icon at bounding box center [669, 369] width 32 height 32
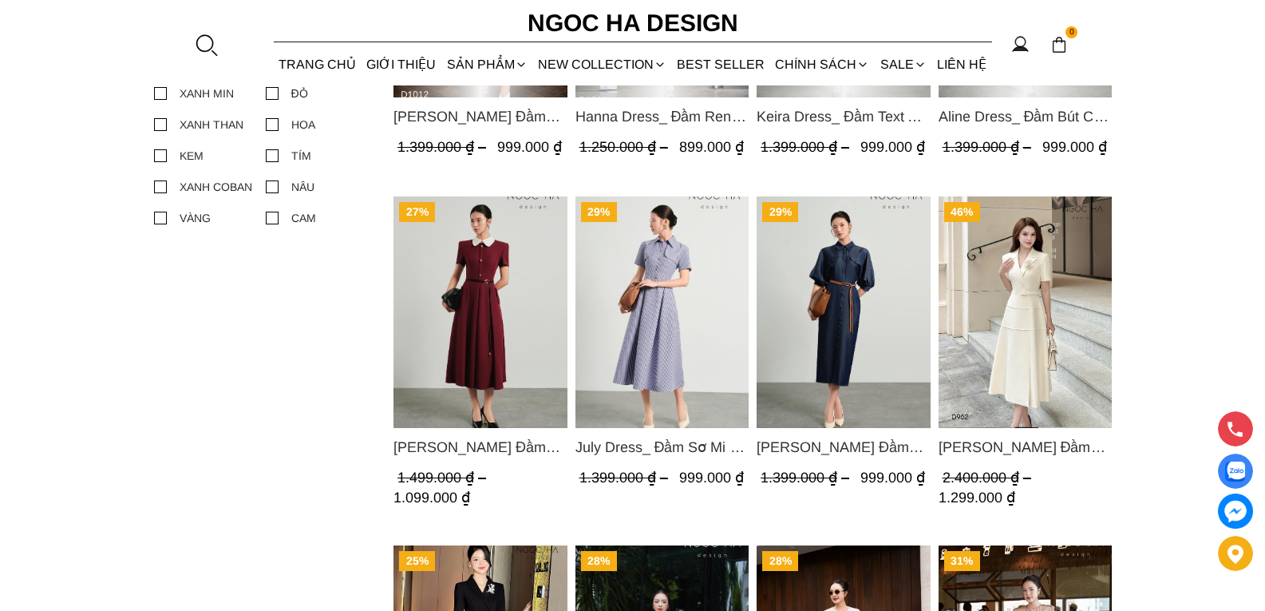
scroll to position [479, 0]
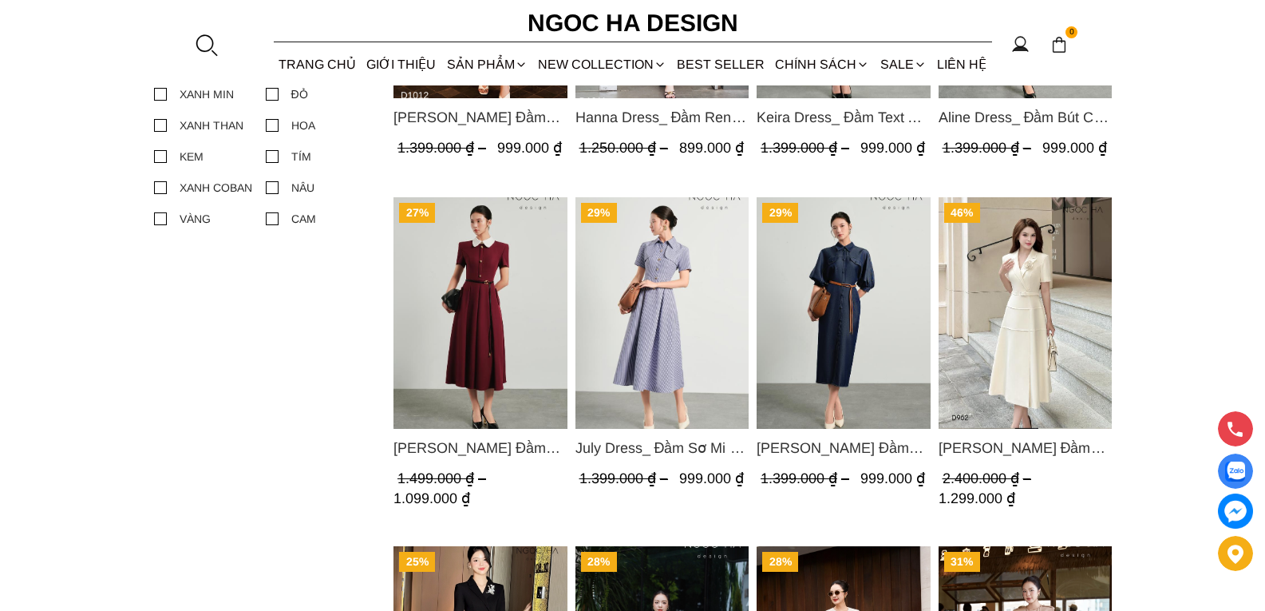
click at [500, 298] on img "Product image - Claire Dress_ Đầm Xòe Màu Đỏ Mix Cổ Trằng D1013" at bounding box center [480, 312] width 174 height 231
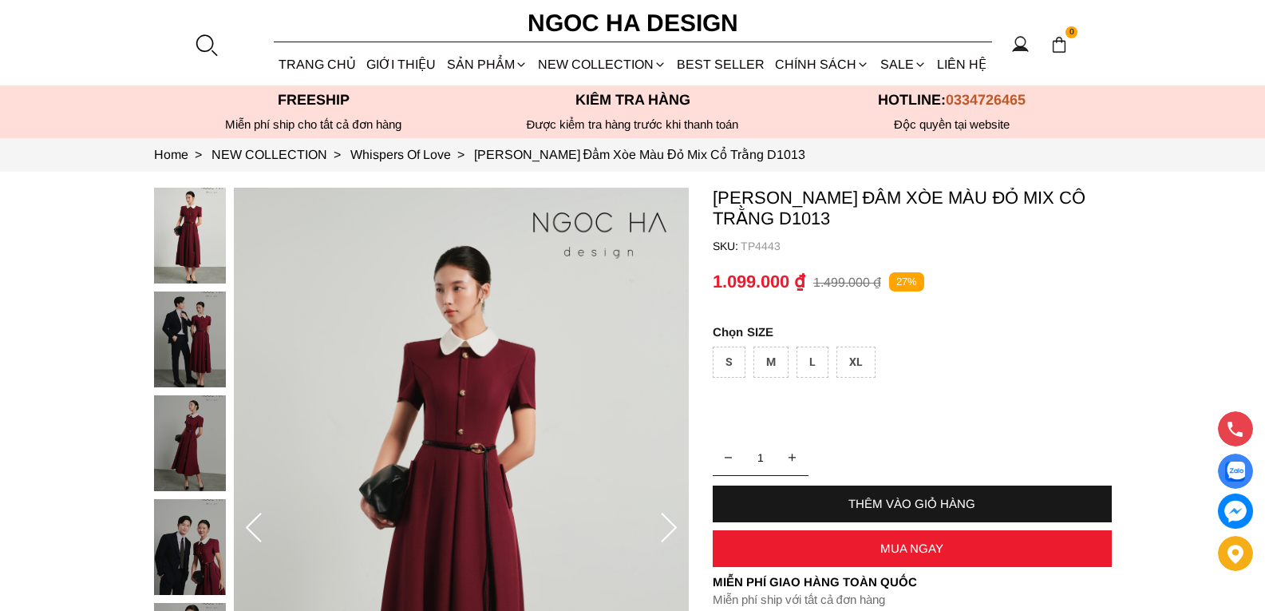
scroll to position [160, 0]
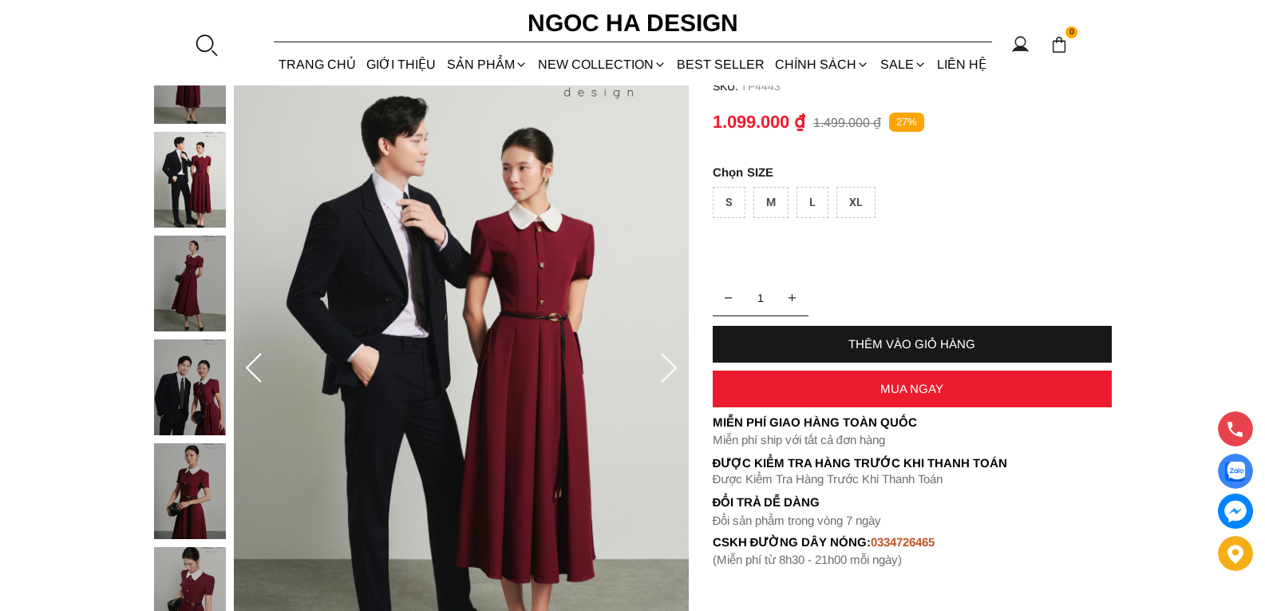
click at [670, 371] on icon at bounding box center [669, 369] width 32 height 32
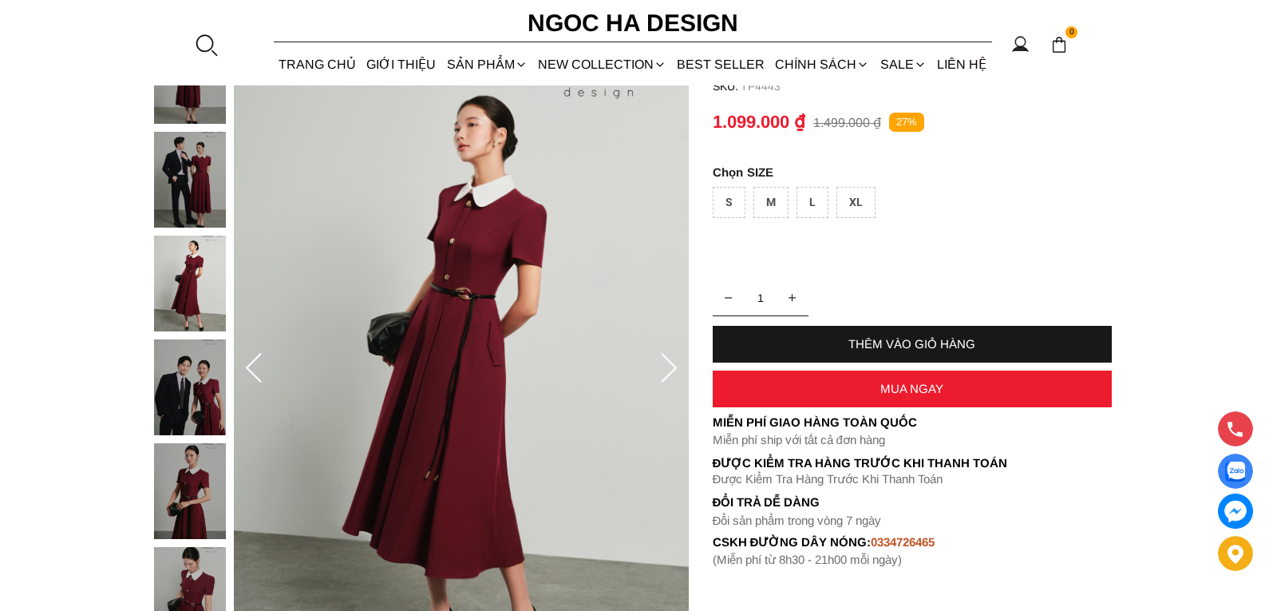
click at [674, 371] on icon at bounding box center [669, 369] width 32 height 32
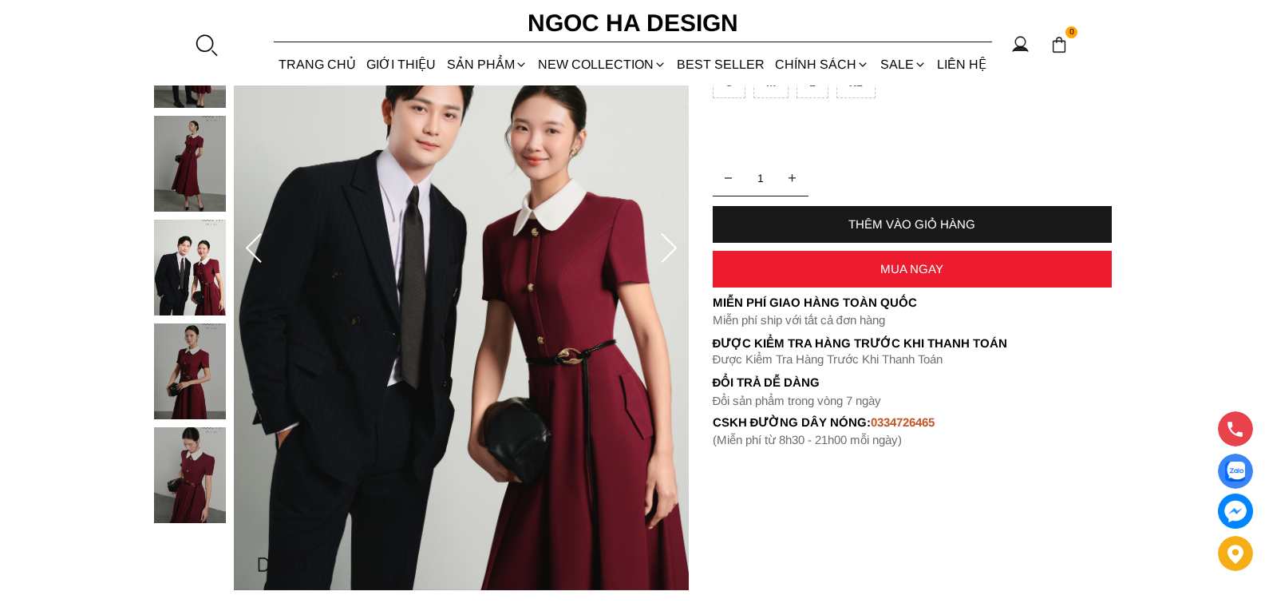
scroll to position [319, 0]
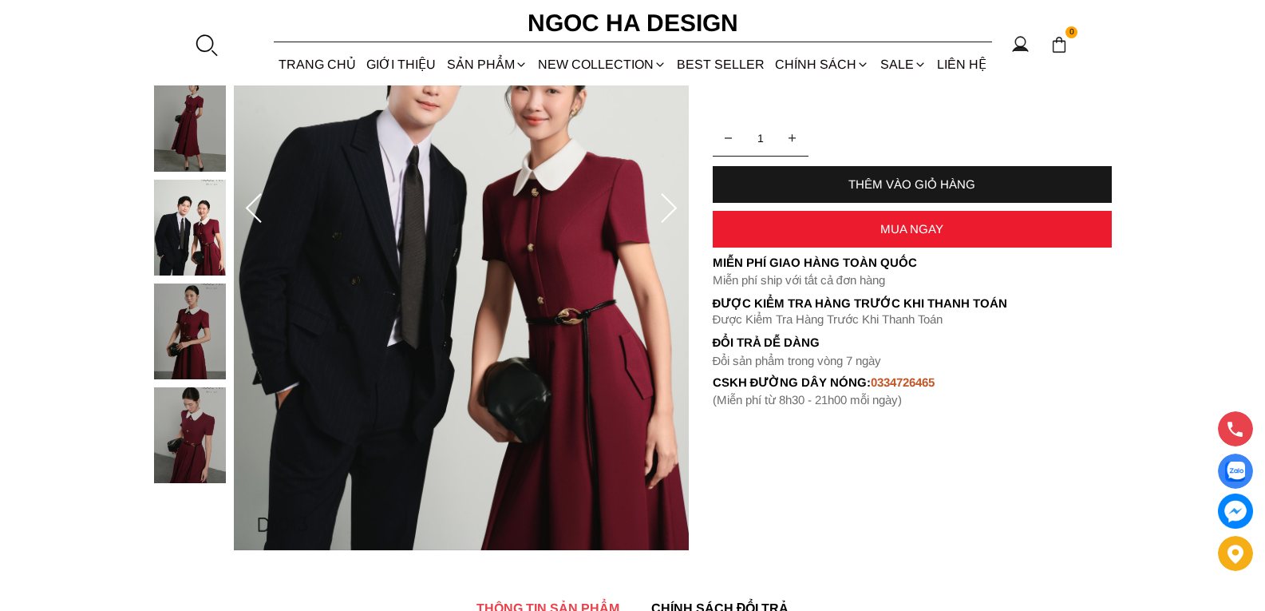
click at [667, 208] on icon at bounding box center [669, 209] width 32 height 32
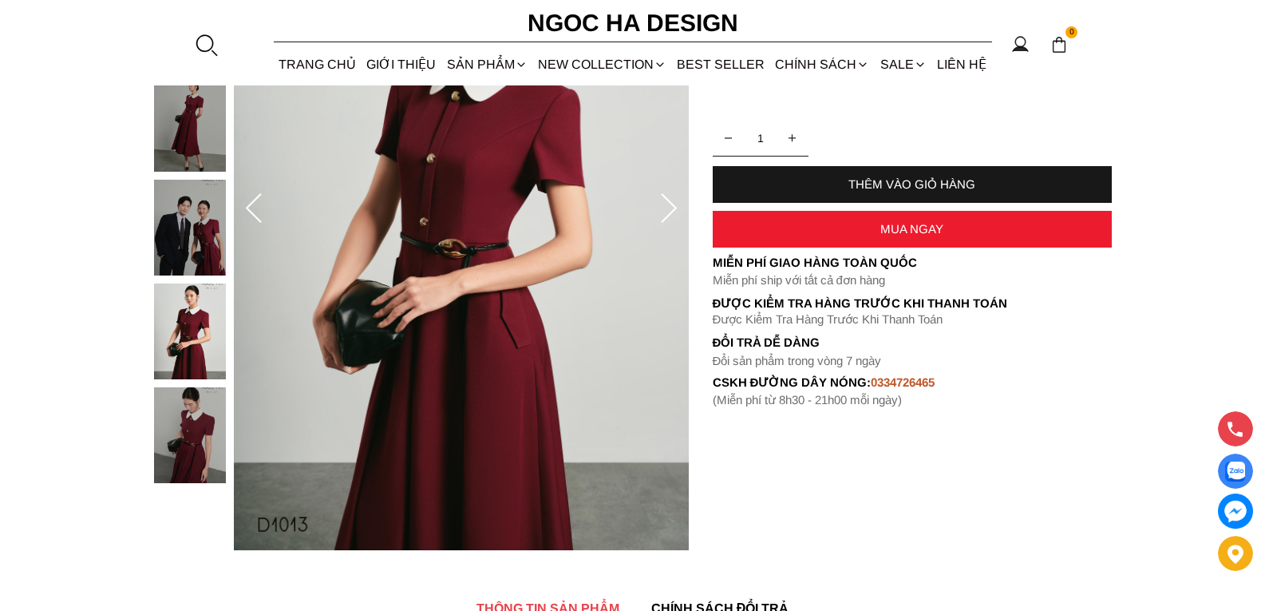
click at [667, 208] on icon at bounding box center [669, 209] width 32 height 32
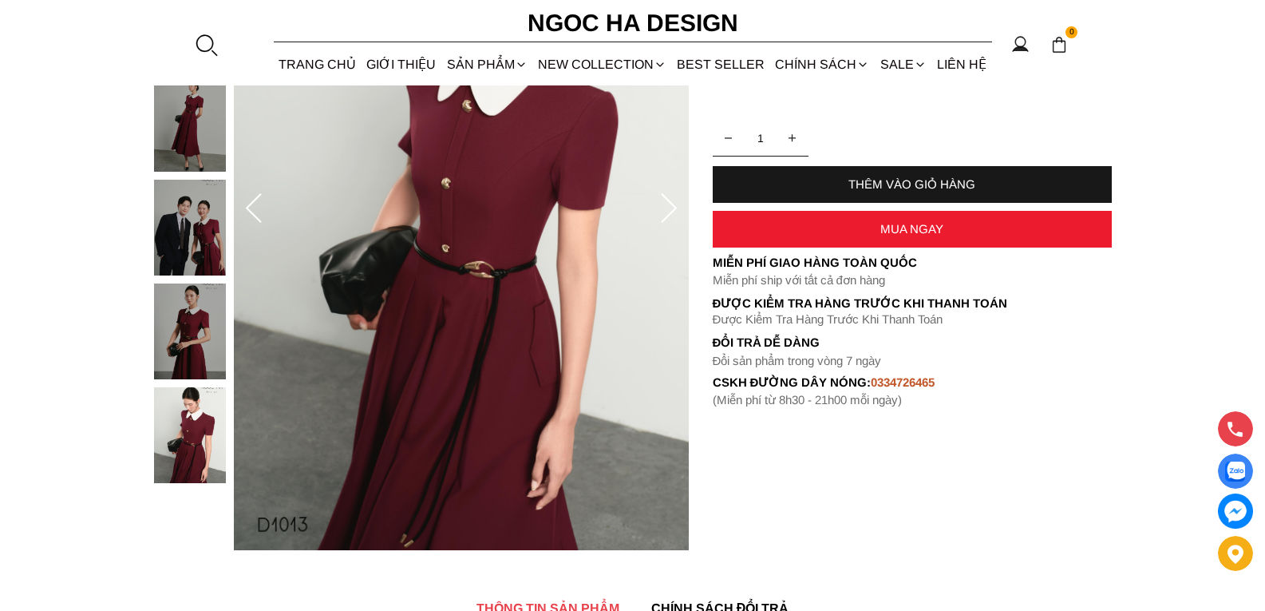
click at [667, 208] on icon at bounding box center [669, 209] width 32 height 32
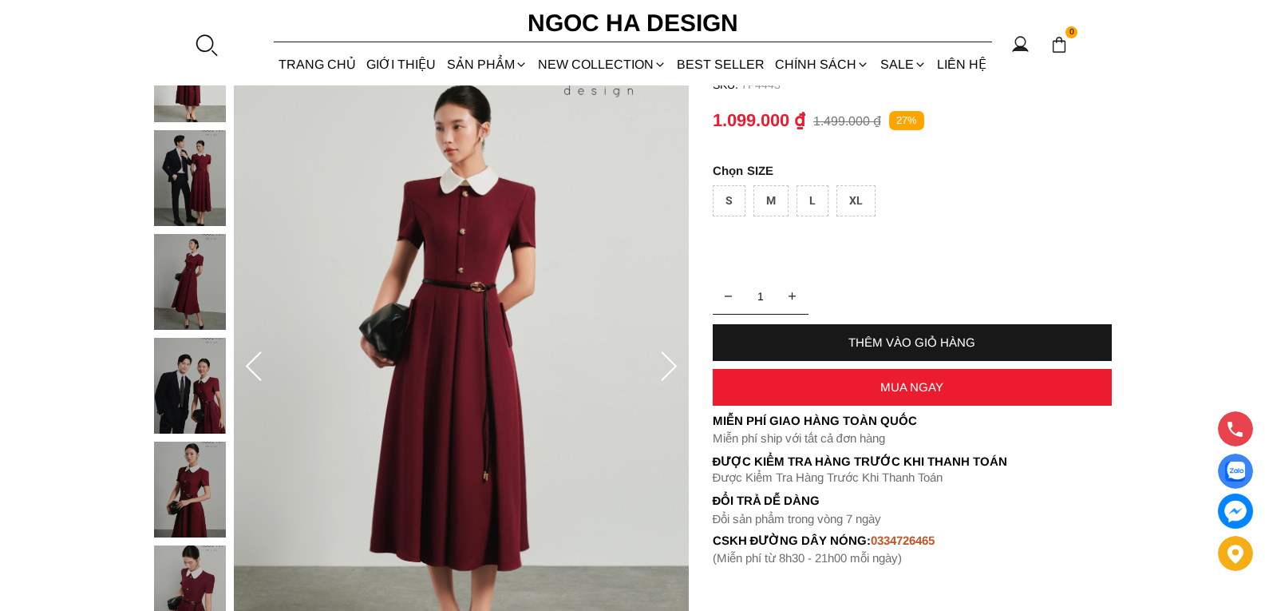
scroll to position [160, 0]
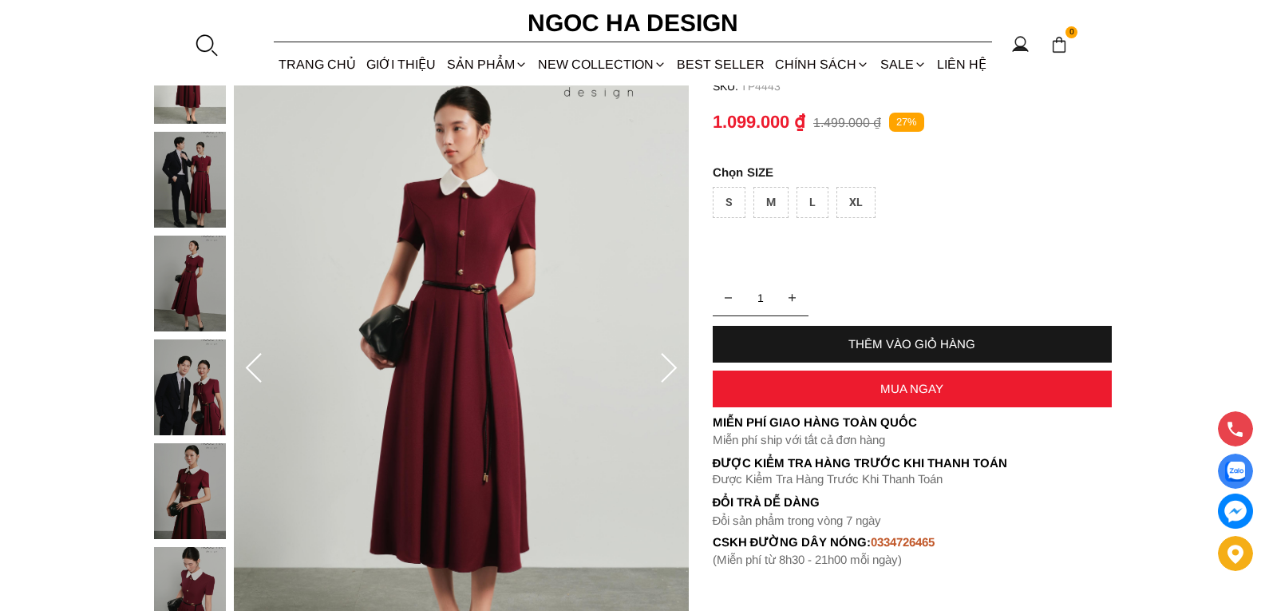
click at [670, 368] on icon at bounding box center [669, 369] width 32 height 32
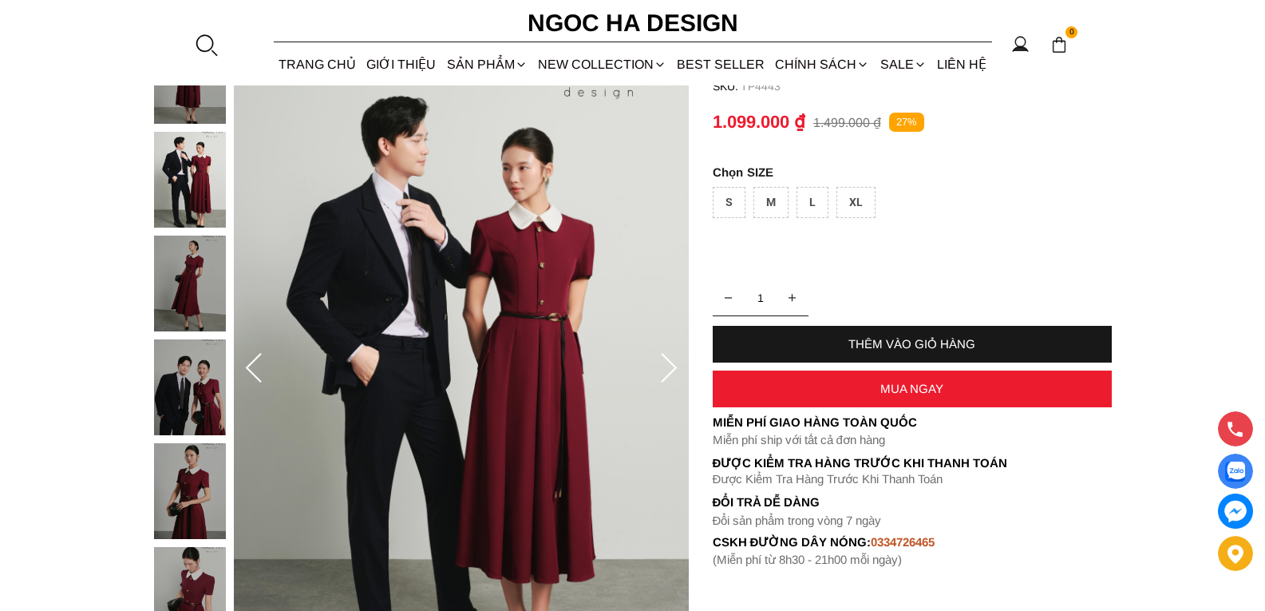
click at [670, 368] on icon at bounding box center [669, 369] width 32 height 32
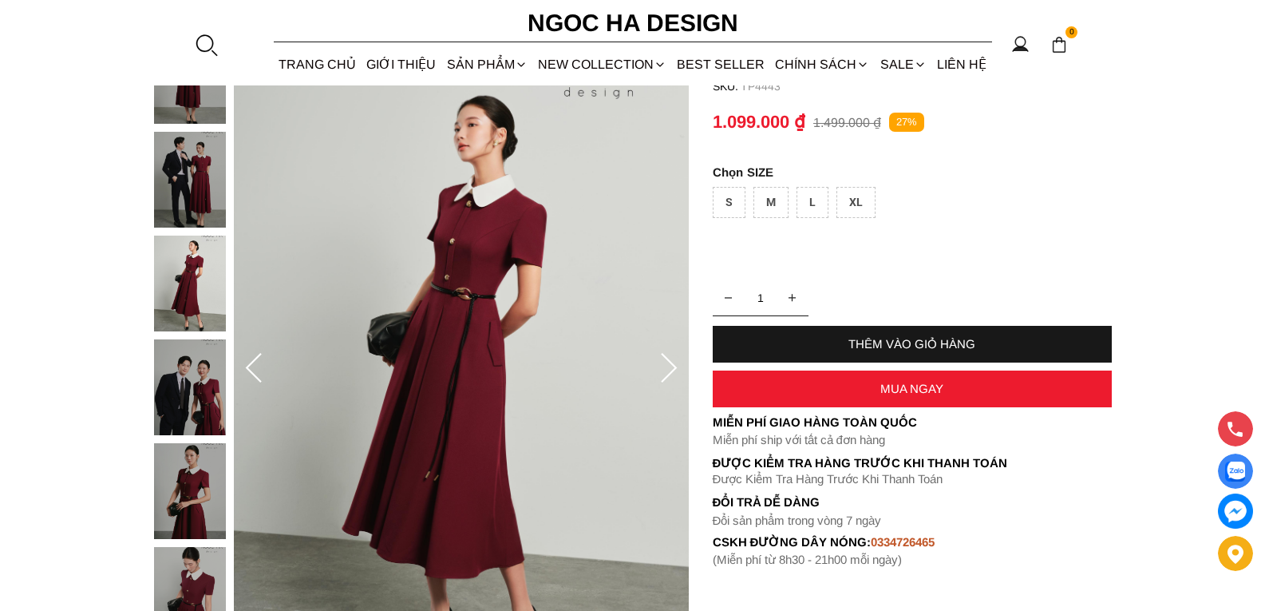
click at [673, 364] on icon at bounding box center [669, 368] width 16 height 30
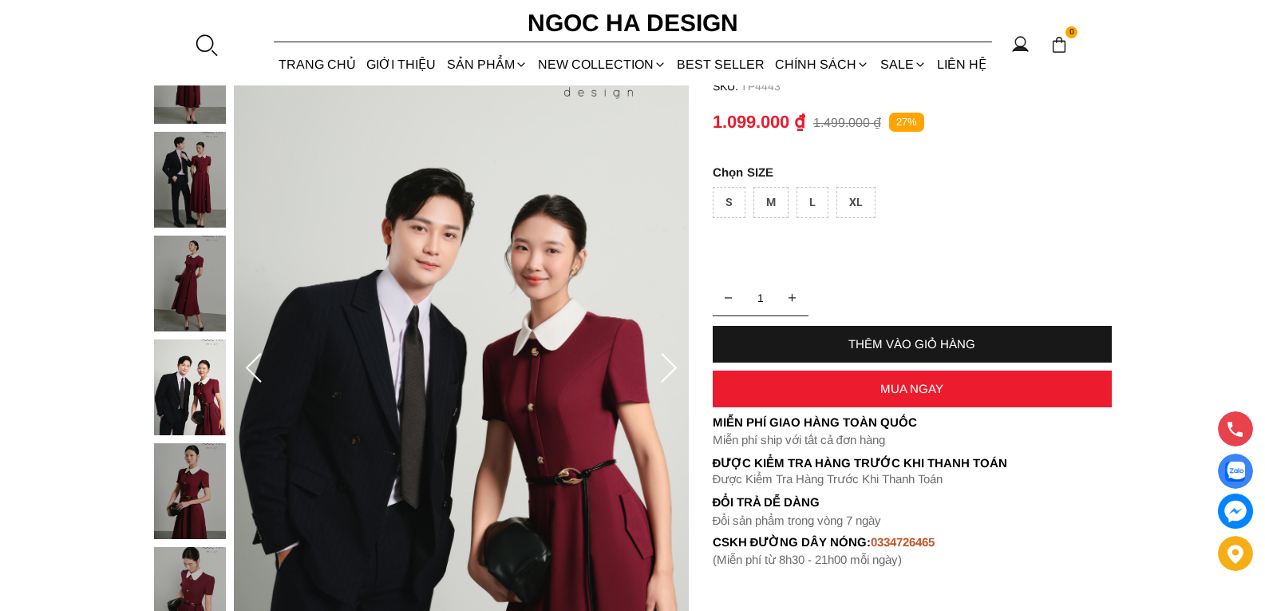
click at [673, 364] on icon at bounding box center [669, 368] width 16 height 30
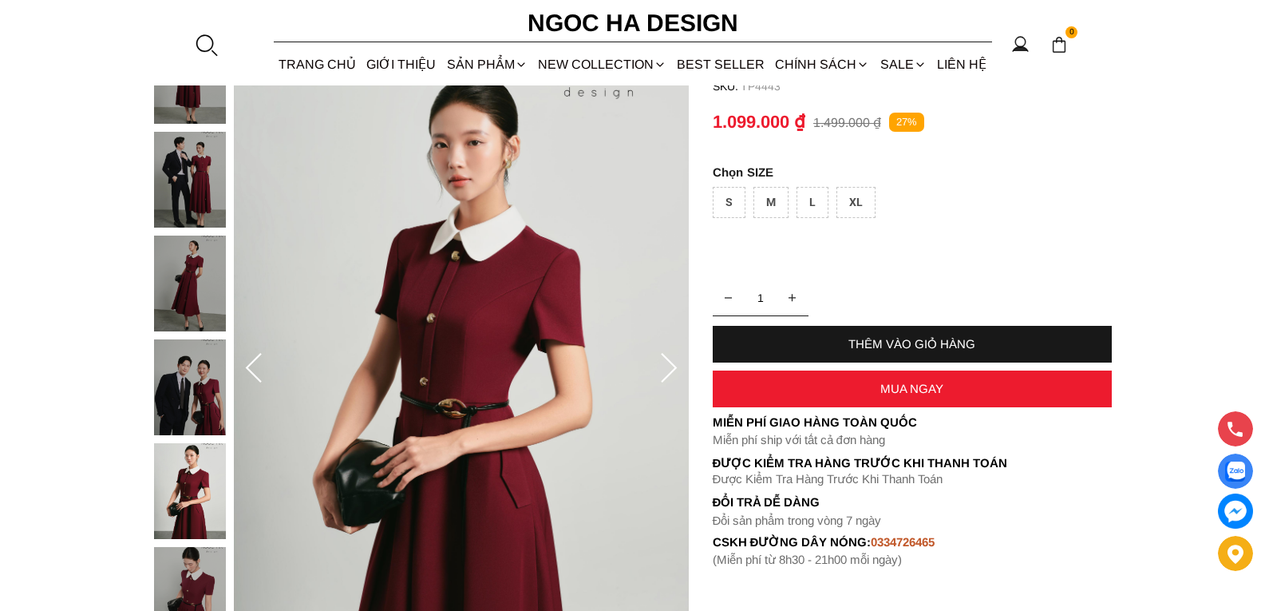
click at [674, 364] on icon at bounding box center [669, 369] width 32 height 32
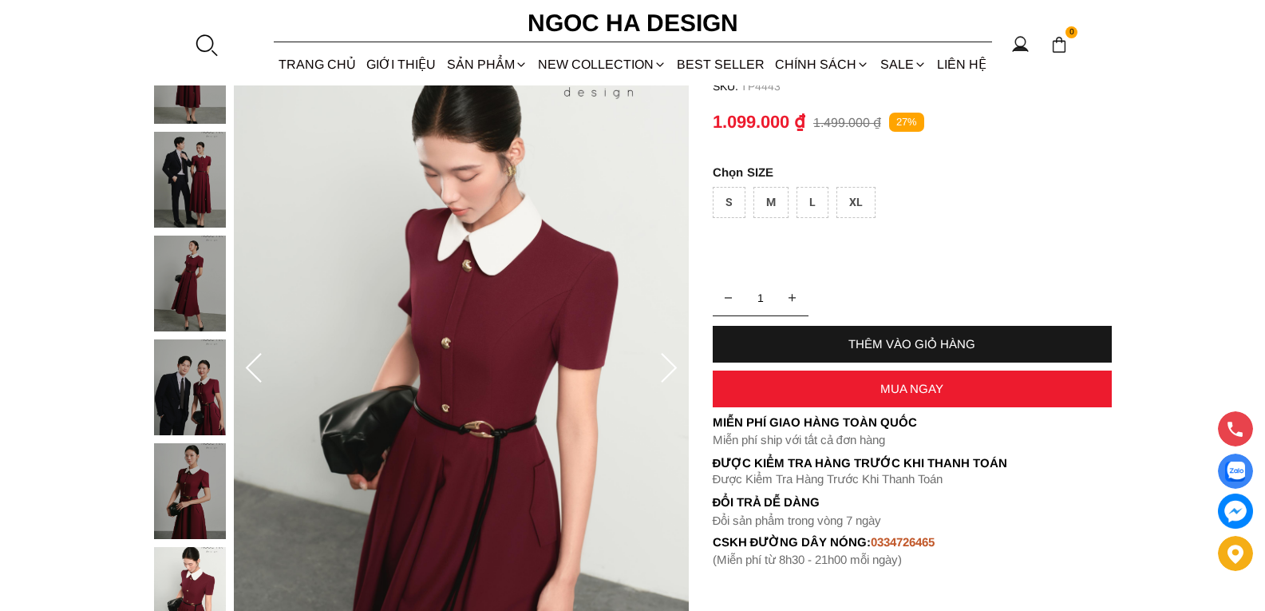
click at [671, 368] on icon at bounding box center [669, 369] width 32 height 32
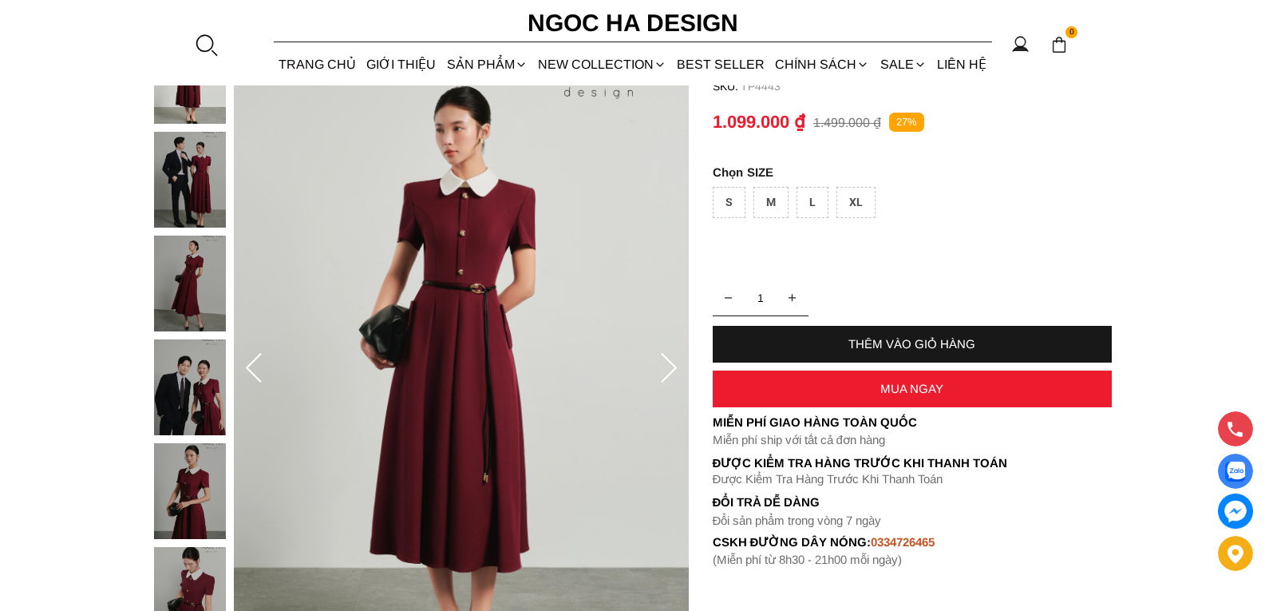
click at [671, 366] on icon at bounding box center [669, 369] width 32 height 32
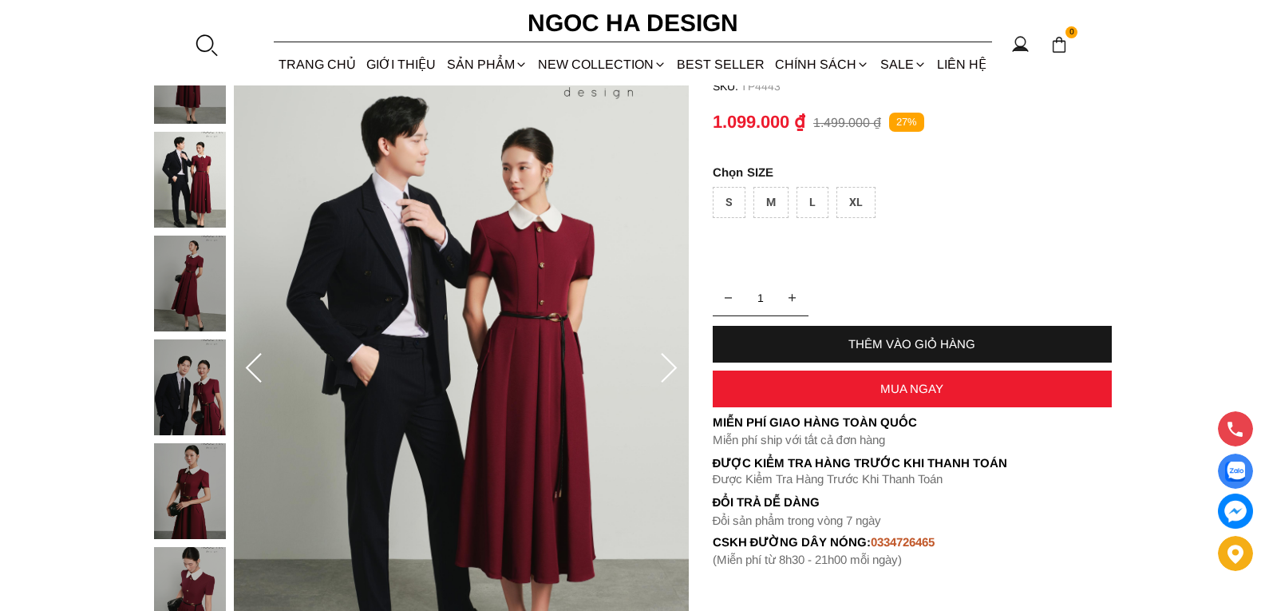
click at [671, 366] on icon at bounding box center [669, 369] width 32 height 32
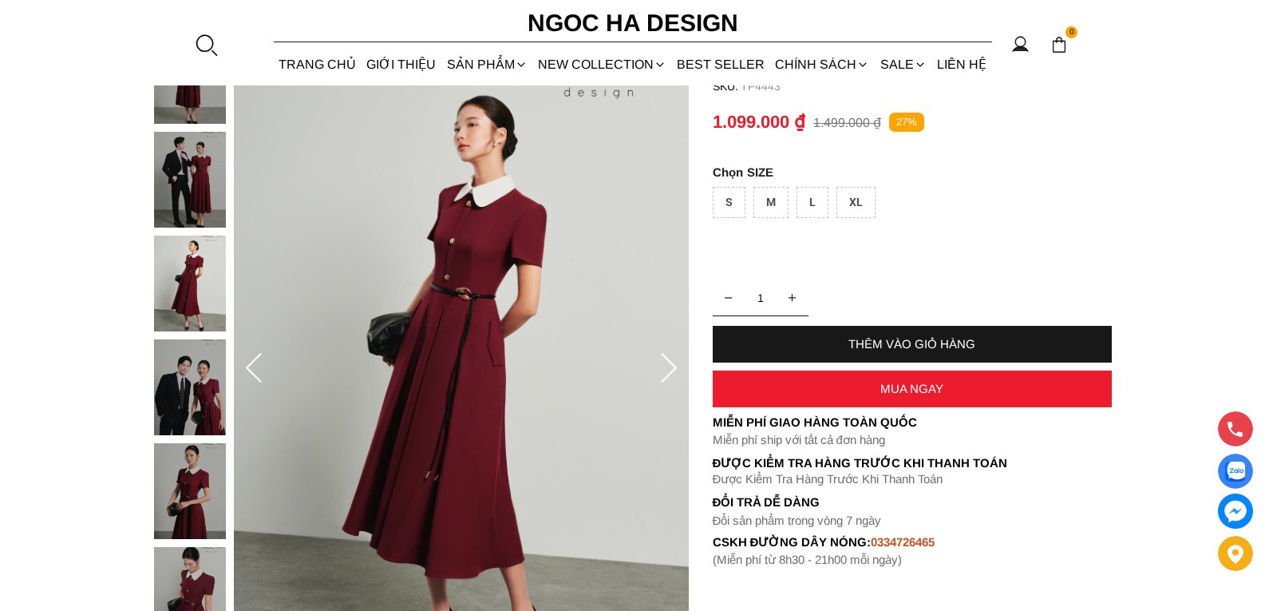
click at [666, 366] on icon at bounding box center [669, 369] width 32 height 32
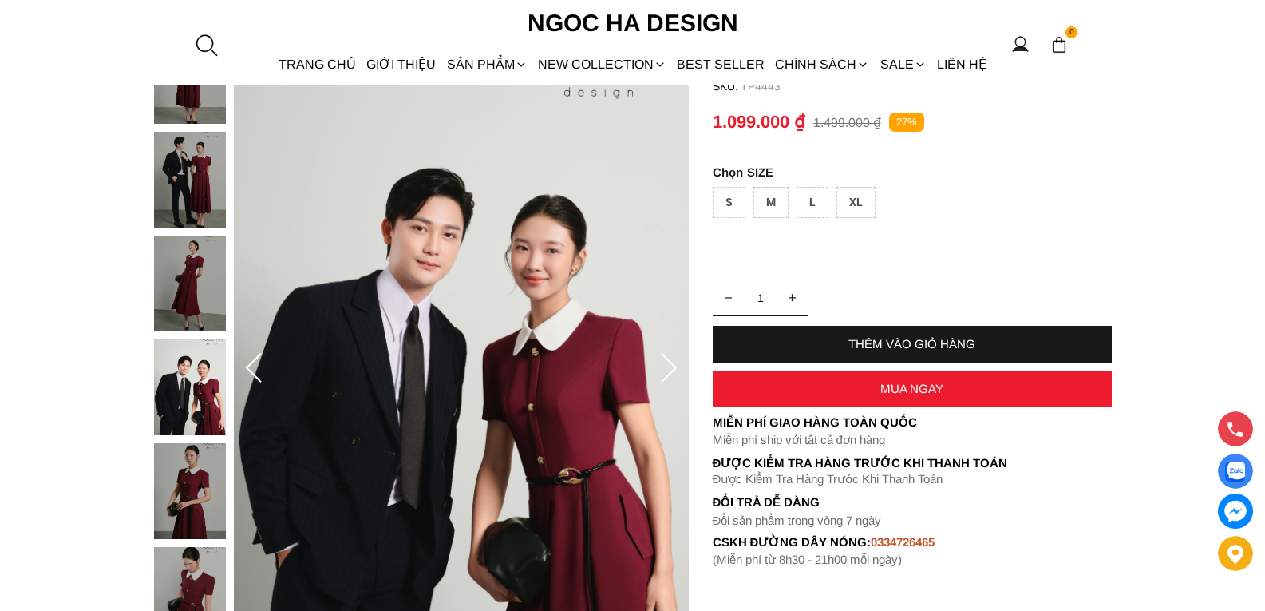
scroll to position [239, 0]
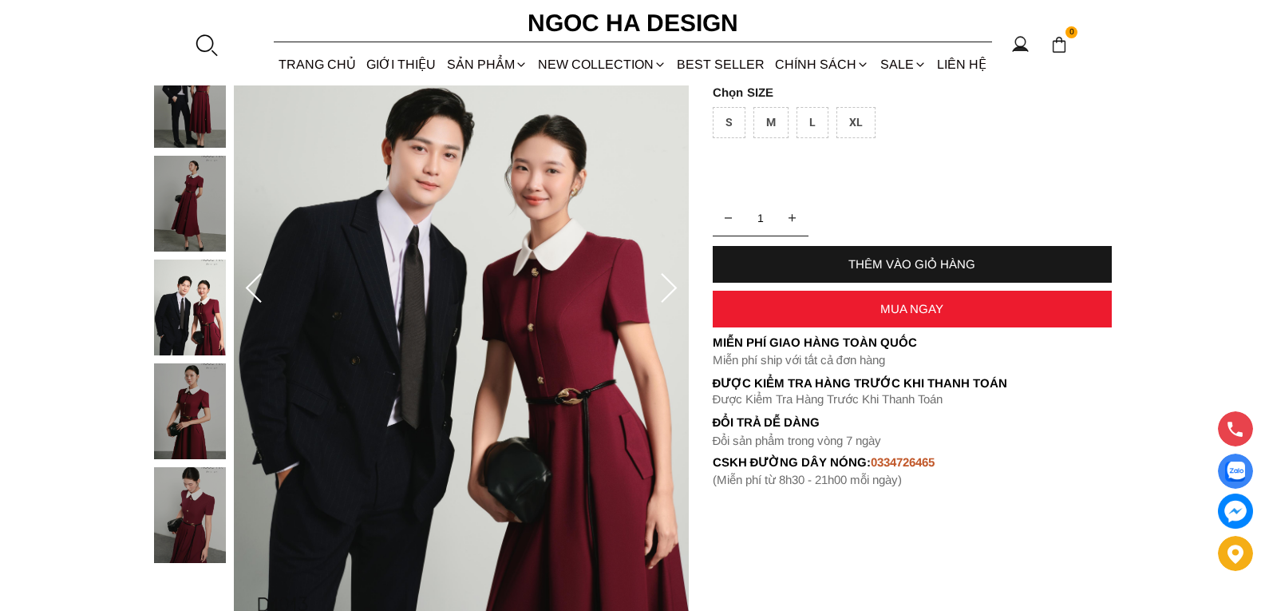
click at [670, 282] on icon at bounding box center [669, 288] width 16 height 30
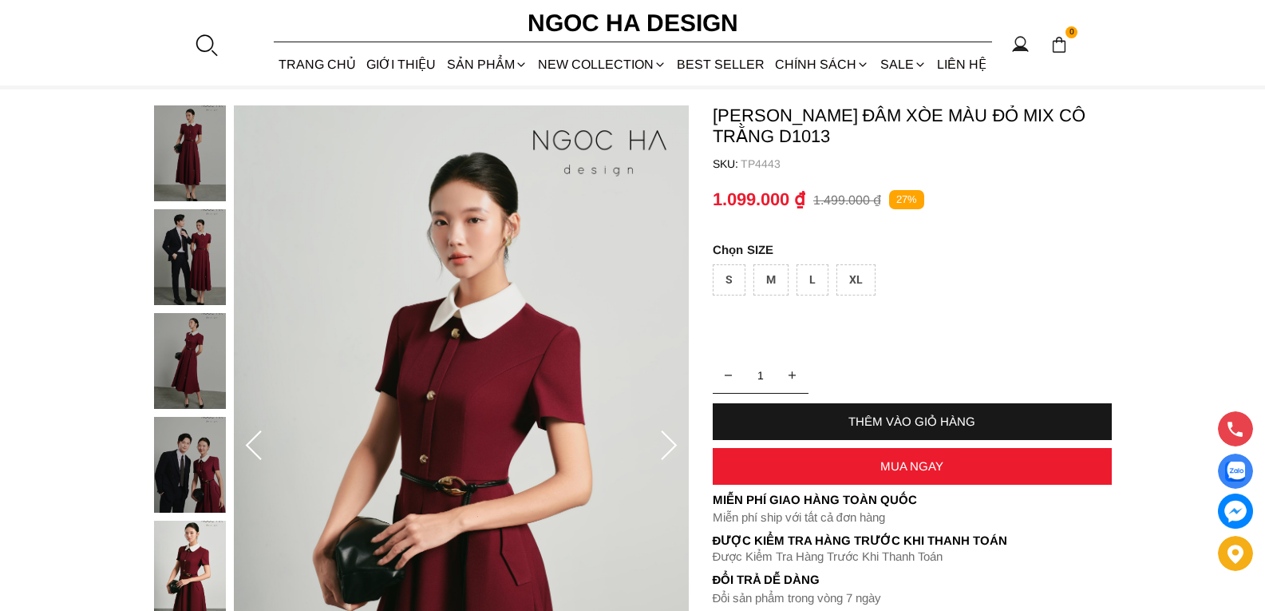
scroll to position [80, 0]
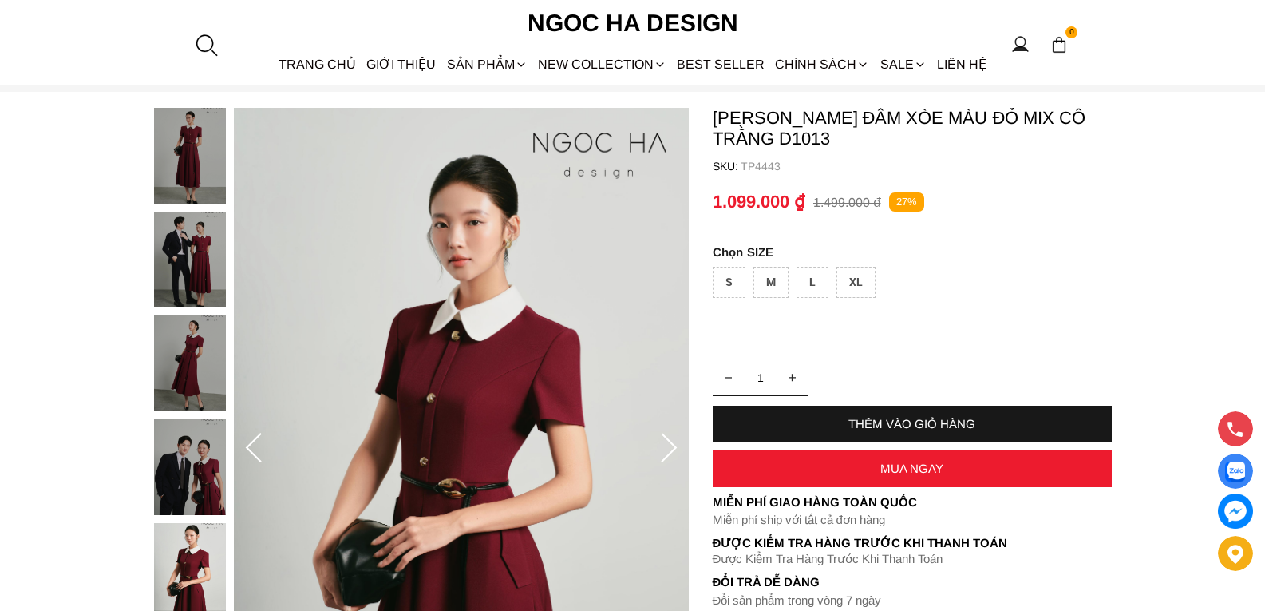
click at [674, 447] on icon at bounding box center [669, 449] width 32 height 32
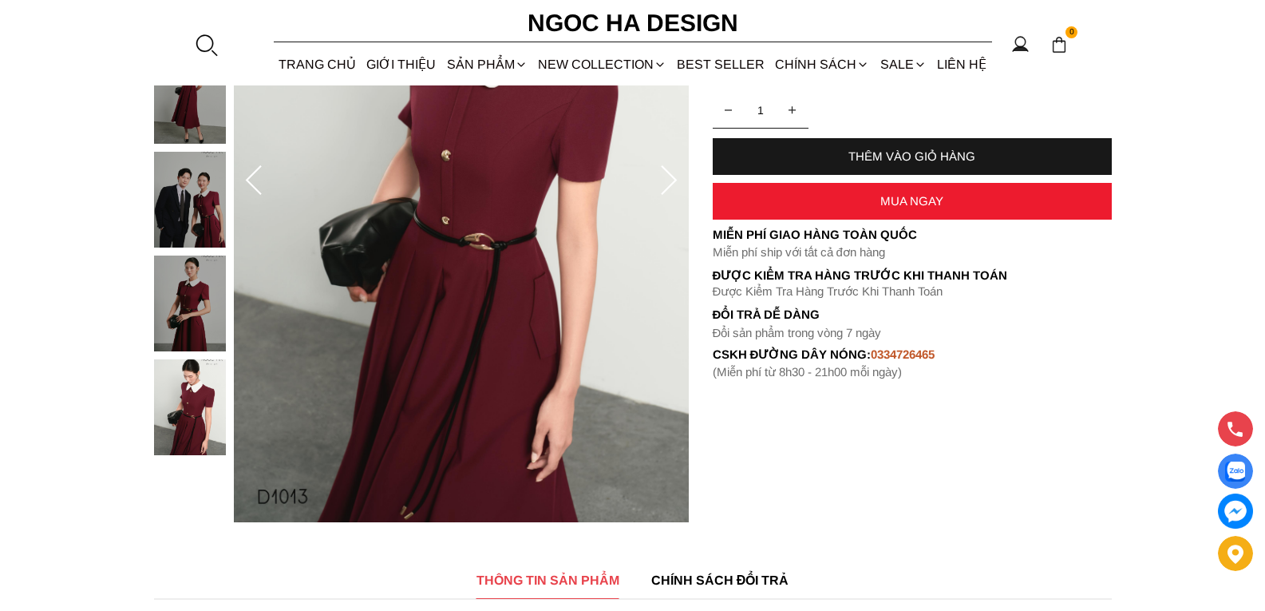
scroll to position [319, 0]
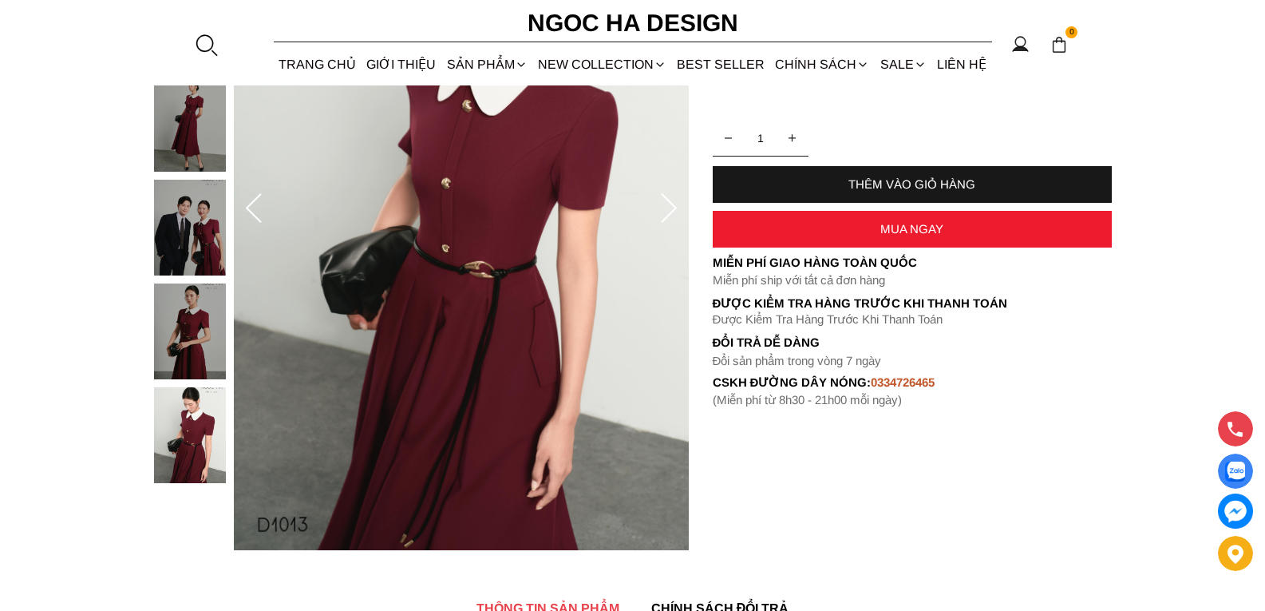
click at [669, 213] on icon at bounding box center [669, 209] width 32 height 32
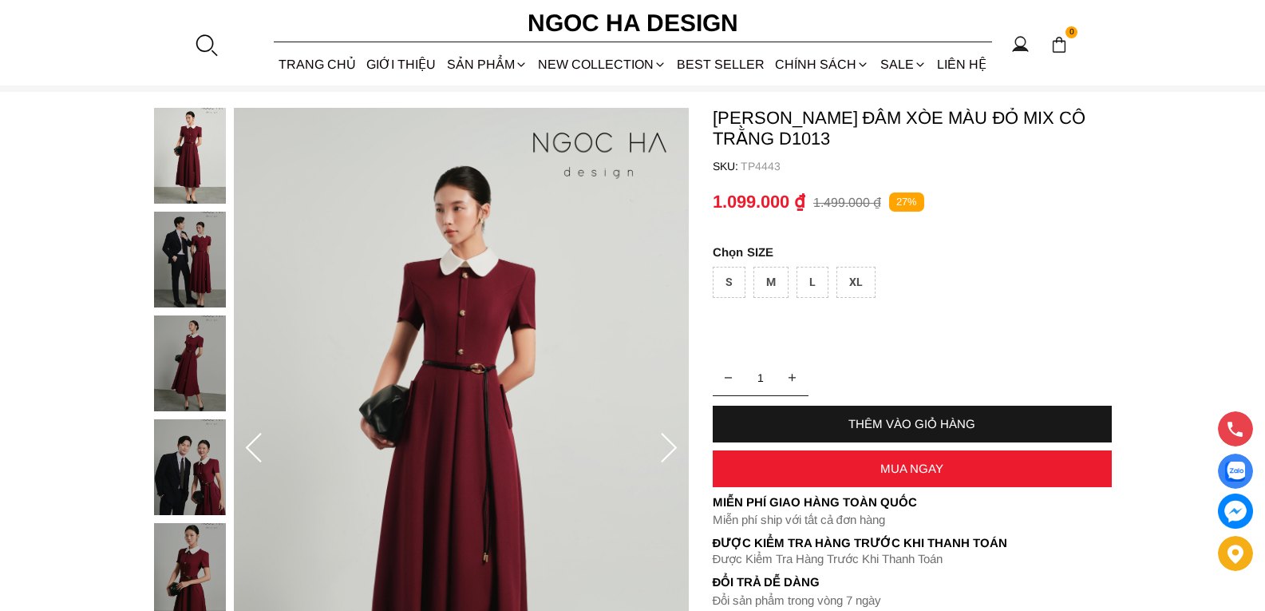
scroll to position [160, 0]
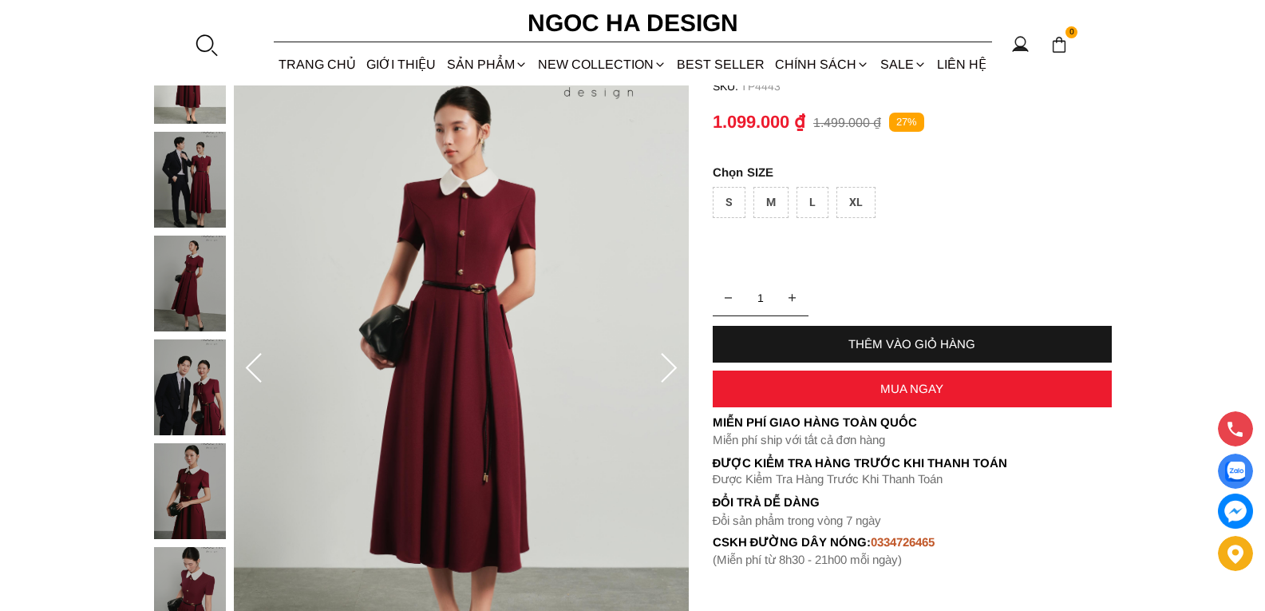
click at [673, 366] on icon at bounding box center [669, 369] width 32 height 32
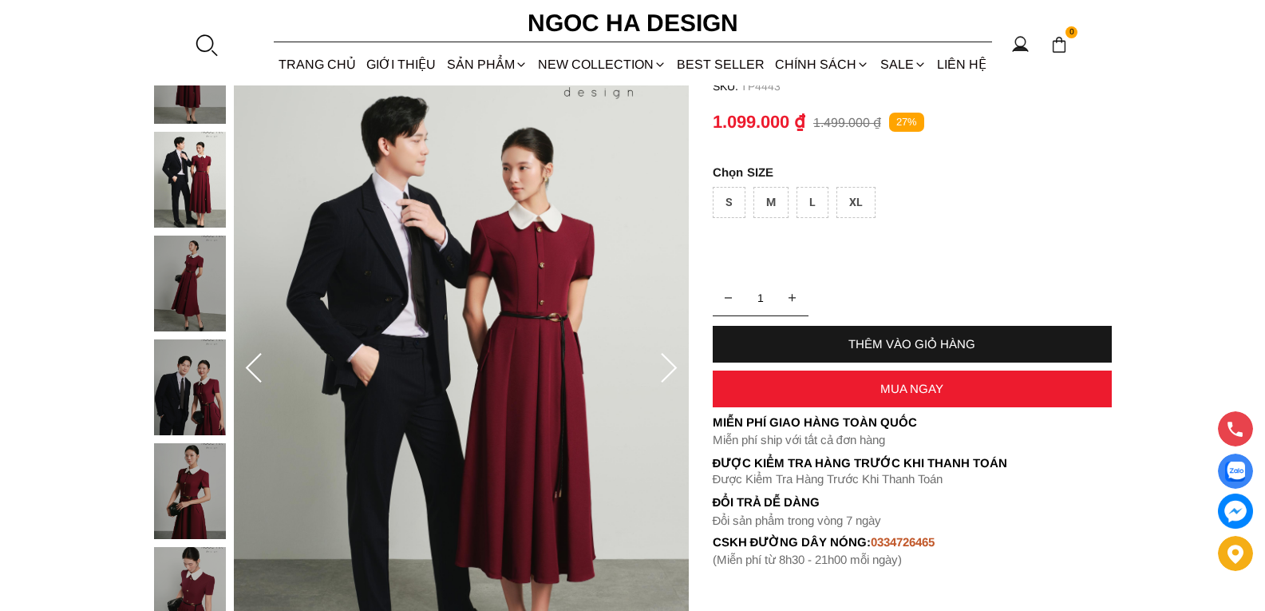
click at [673, 366] on icon at bounding box center [669, 369] width 32 height 32
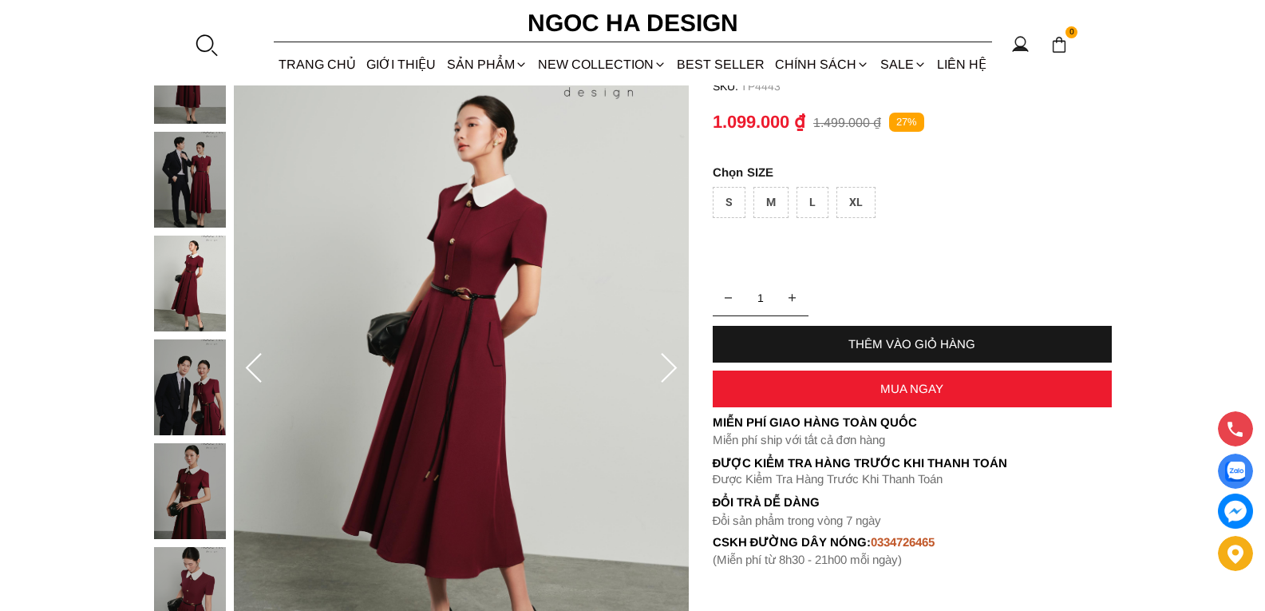
click at [673, 366] on icon at bounding box center [669, 369] width 32 height 32
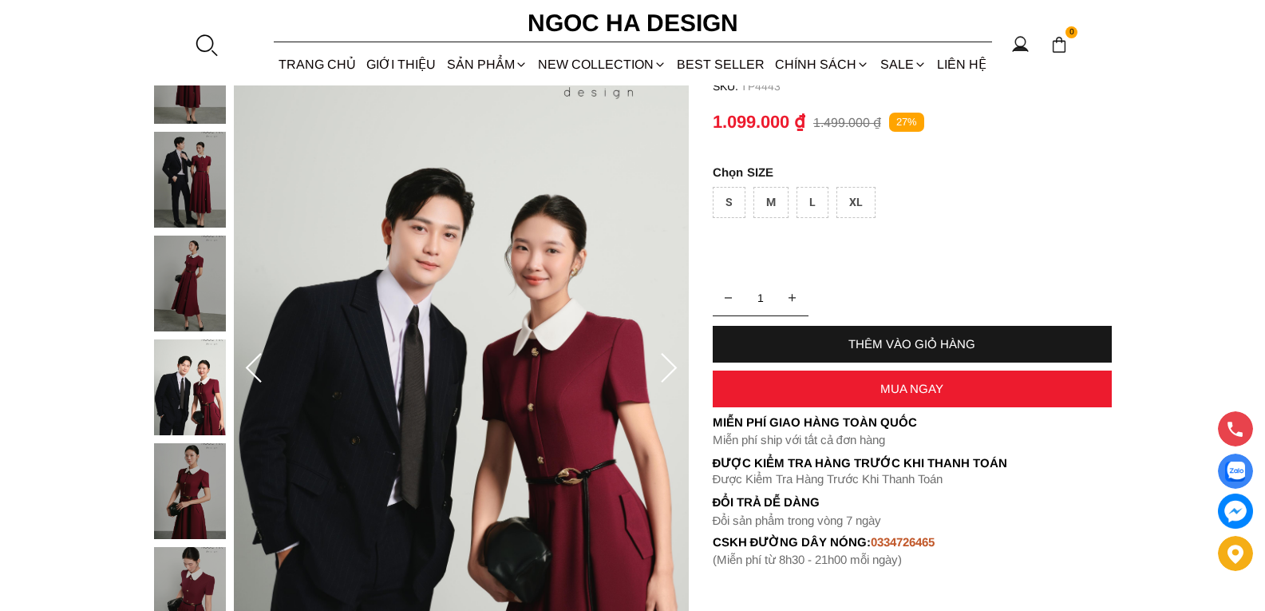
click at [673, 366] on icon at bounding box center [669, 369] width 32 height 32
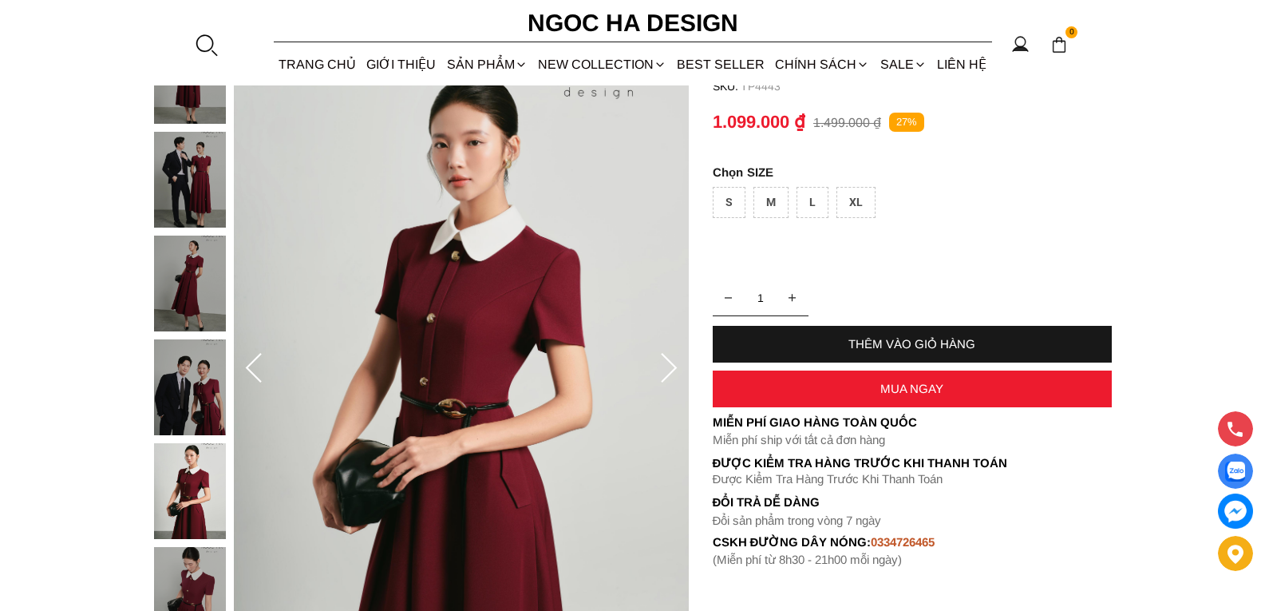
click at [671, 368] on icon at bounding box center [669, 369] width 32 height 32
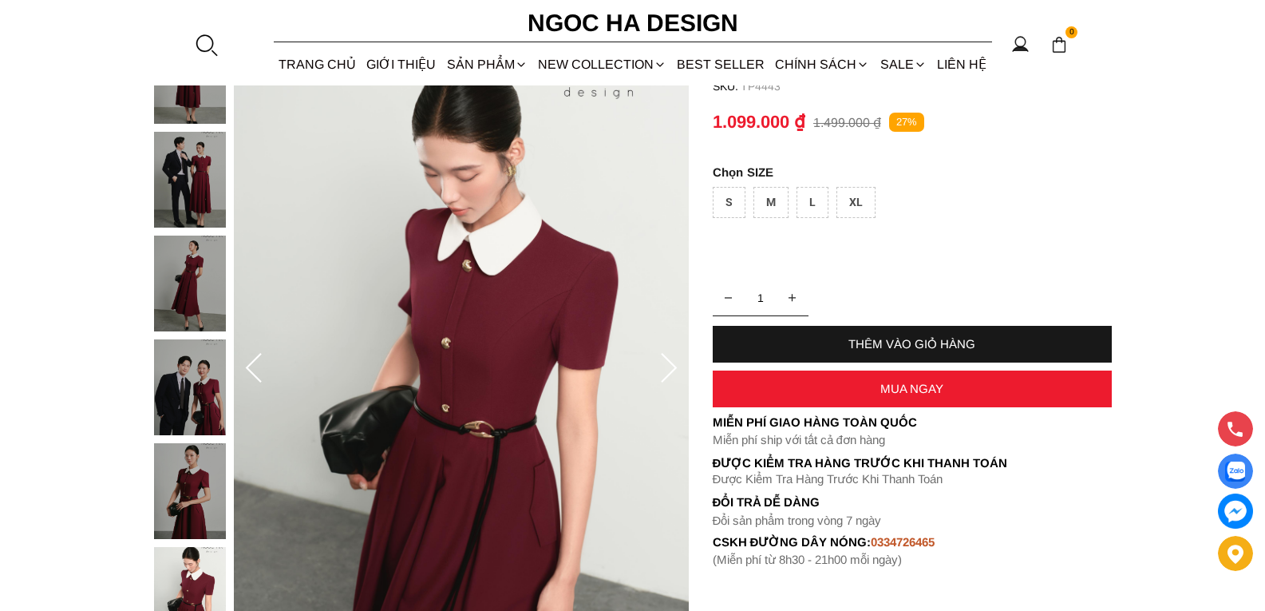
click at [671, 368] on icon at bounding box center [669, 369] width 32 height 32
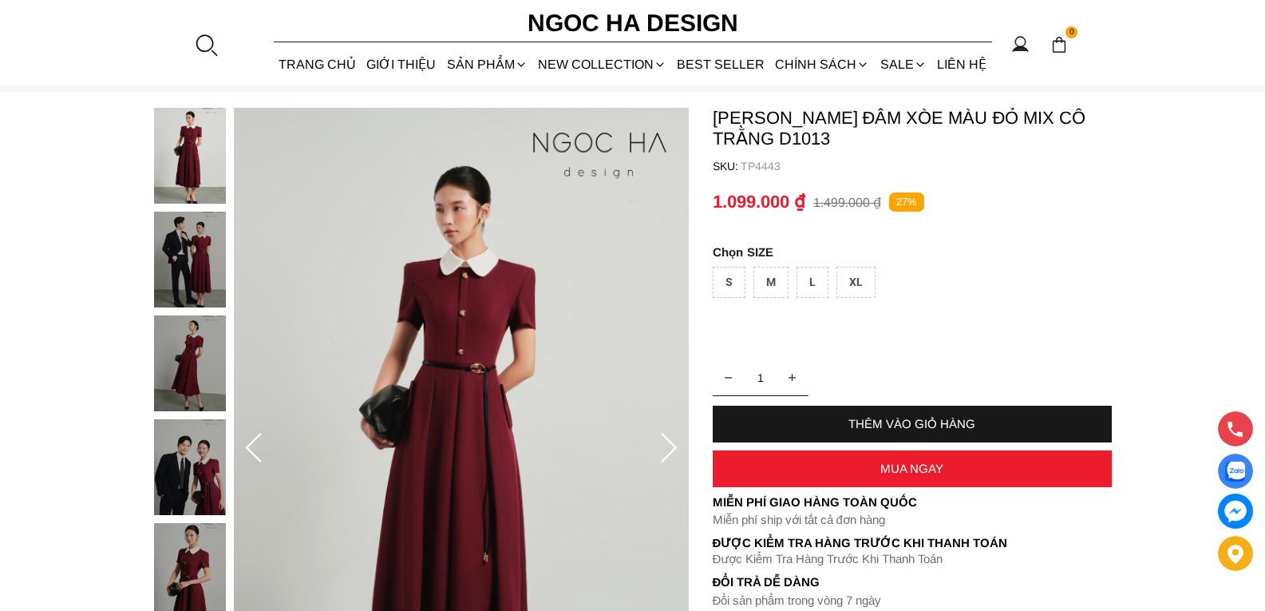
scroll to position [0, 0]
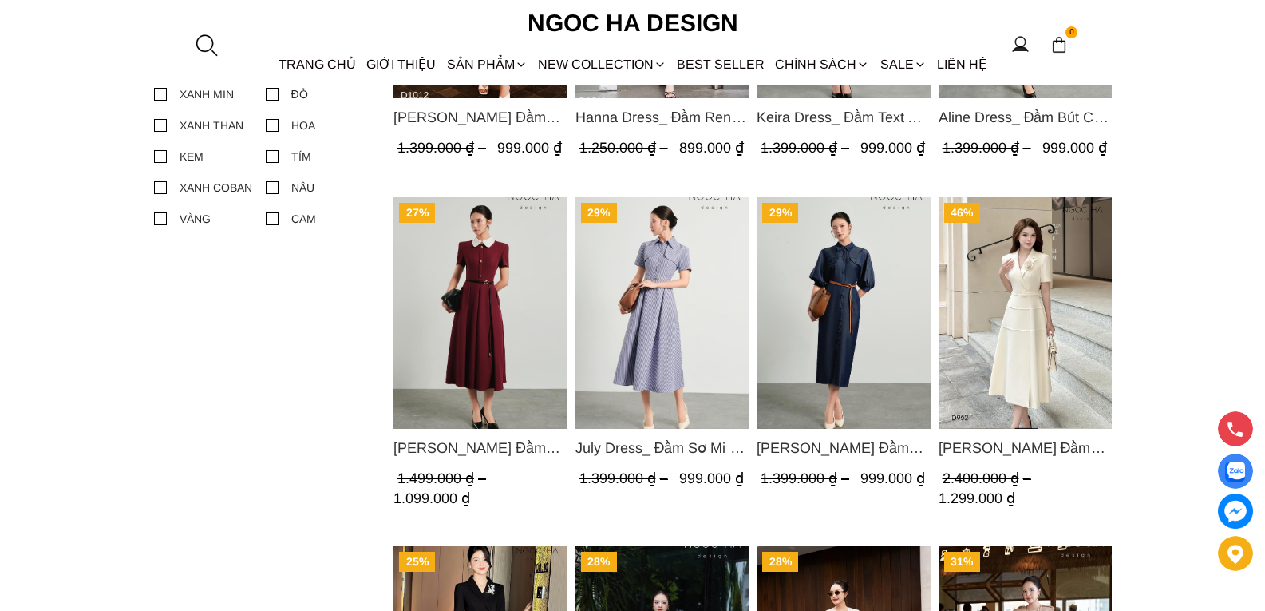
click at [671, 364] on img "Product image - July Dress_ Đầm Sơ Mi Kẻ Sọc Xanh D1015" at bounding box center [662, 312] width 174 height 231
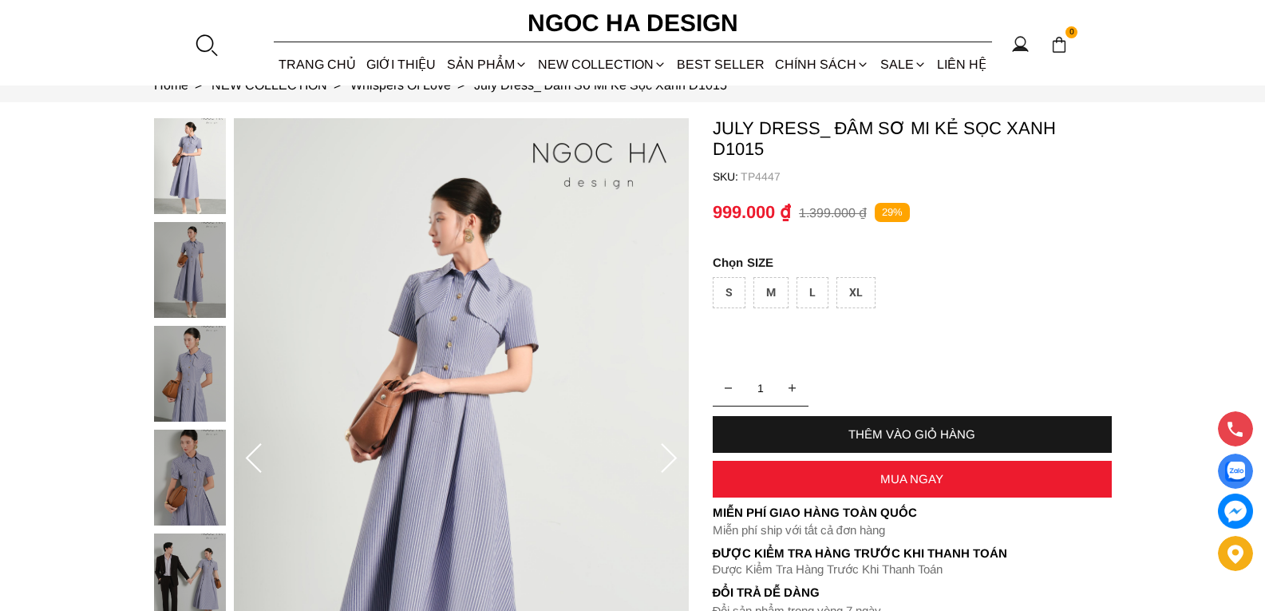
scroll to position [239, 0]
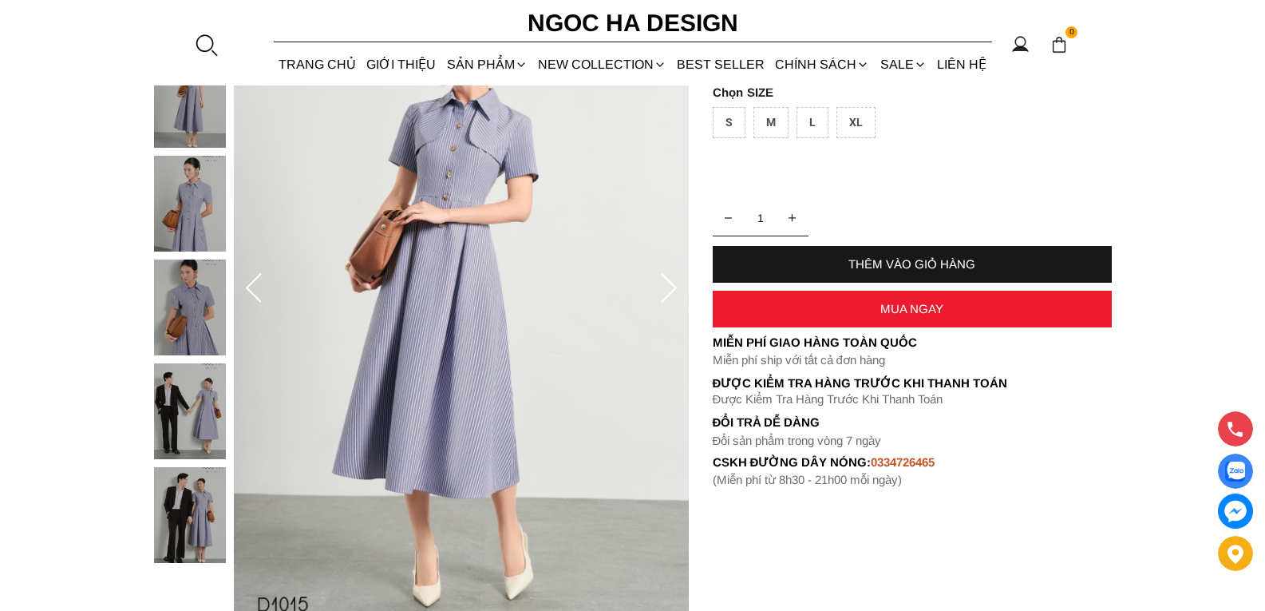
click at [667, 291] on icon at bounding box center [669, 289] width 32 height 32
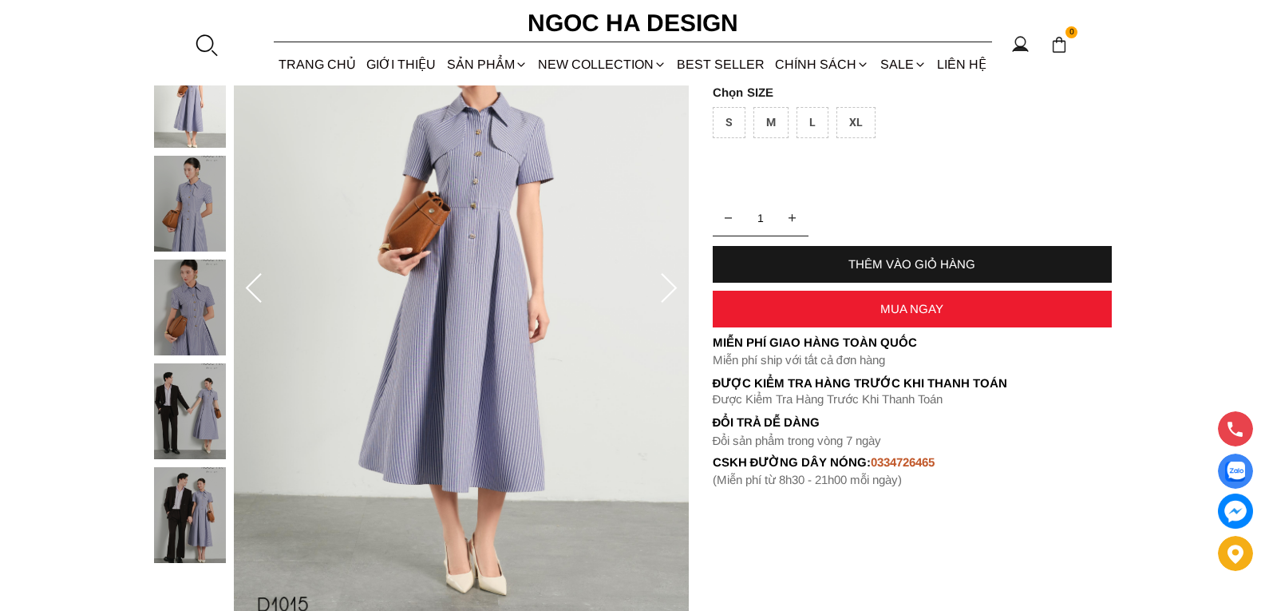
click at [667, 291] on icon at bounding box center [669, 289] width 32 height 32
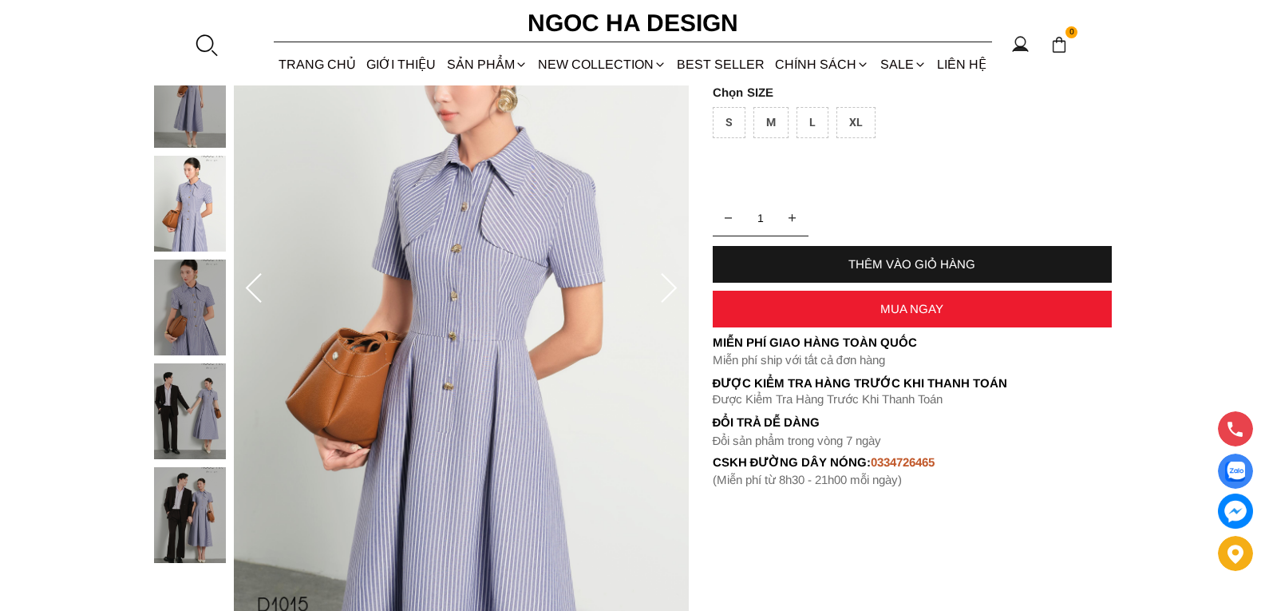
click at [667, 291] on icon at bounding box center [669, 289] width 32 height 32
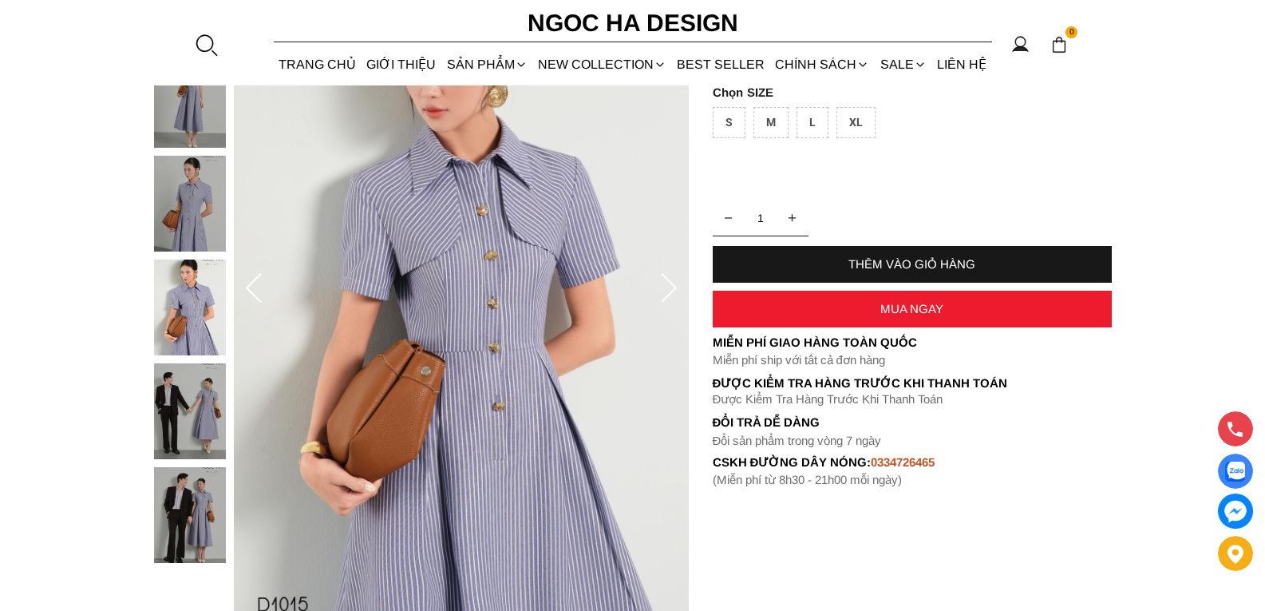
click at [677, 291] on icon at bounding box center [669, 289] width 32 height 32
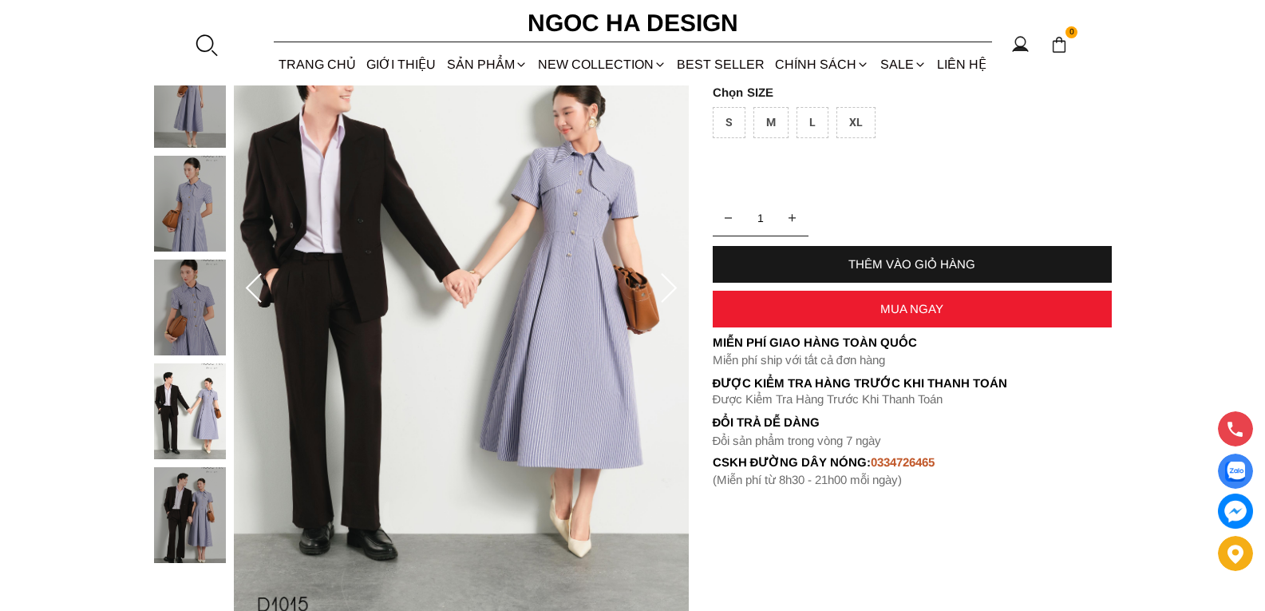
click at [674, 291] on icon at bounding box center [669, 289] width 32 height 32
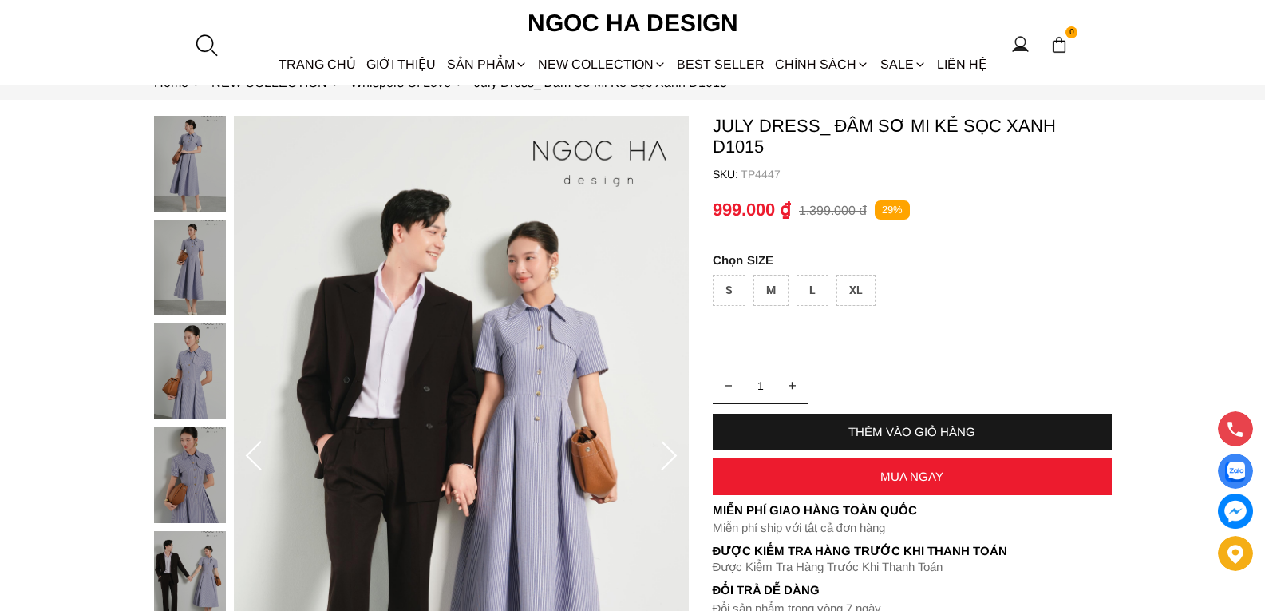
scroll to position [160, 0]
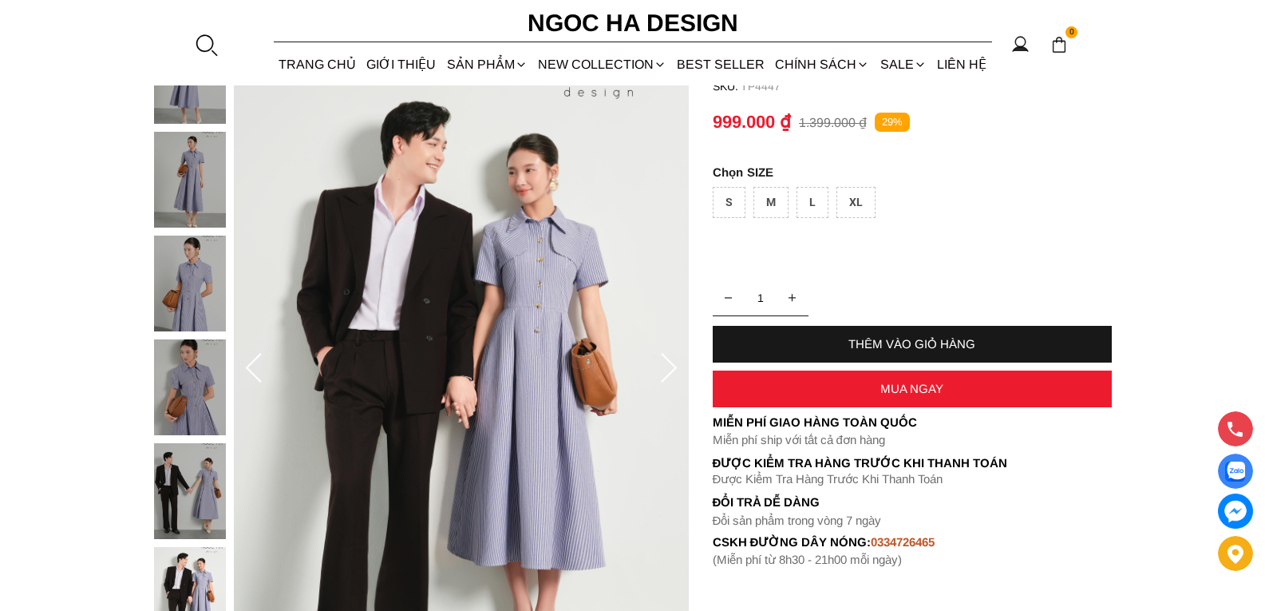
click at [672, 364] on icon at bounding box center [669, 368] width 16 height 30
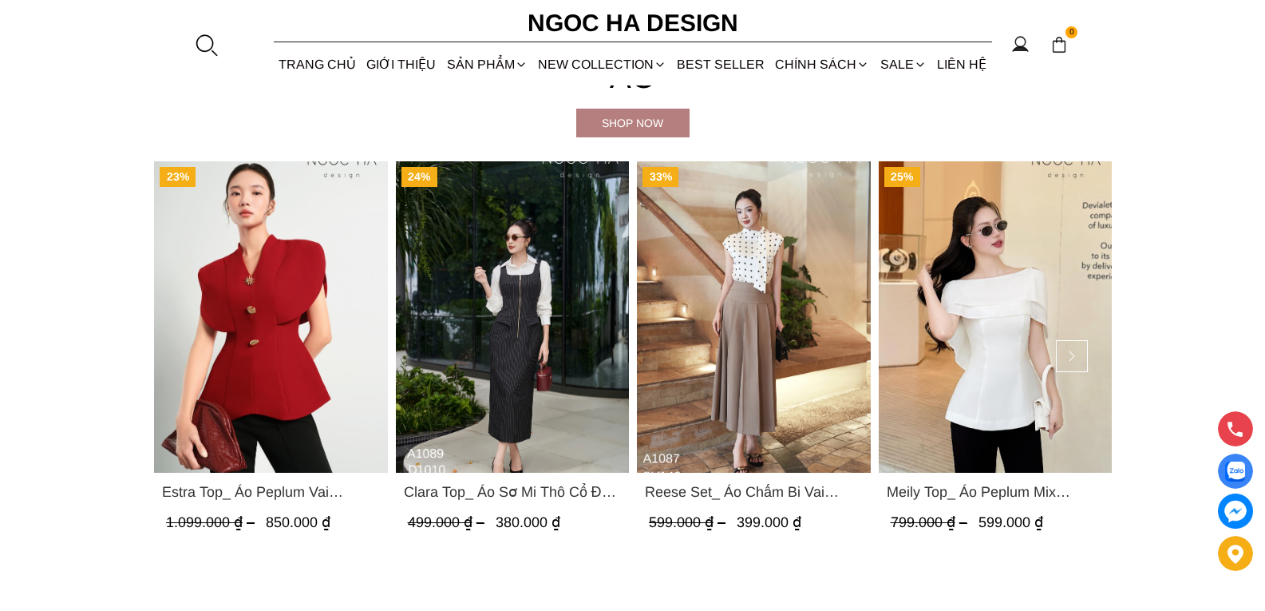
scroll to position [1351, 0]
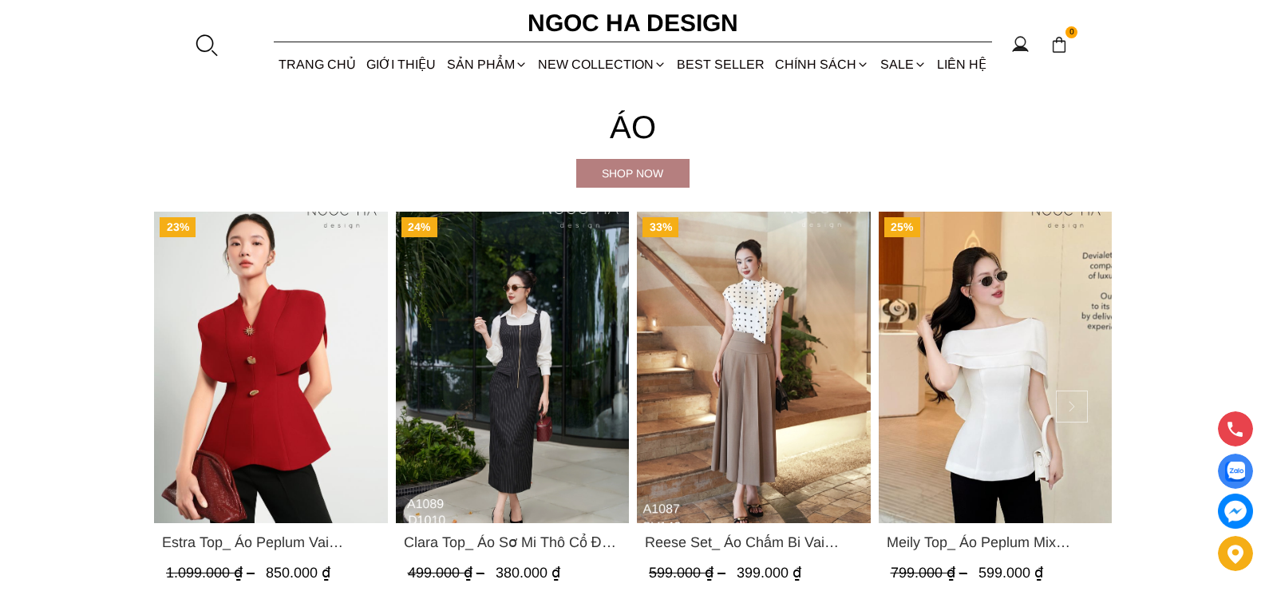
click at [1077, 408] on button at bounding box center [1072, 406] width 32 height 32
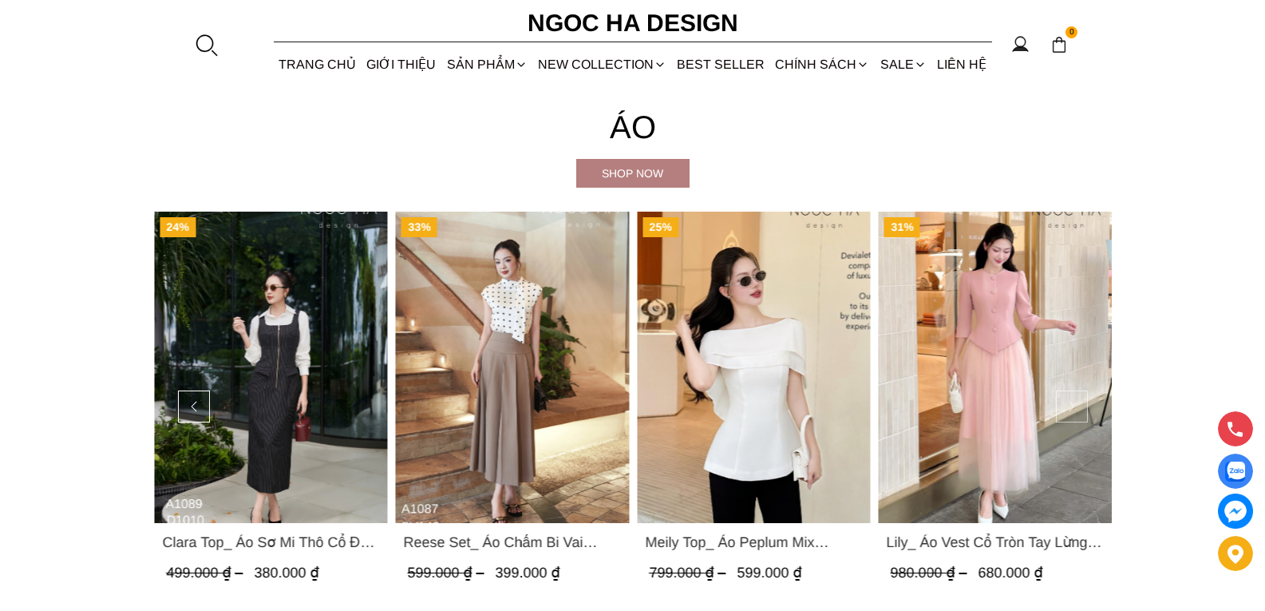
click at [1077, 408] on button at bounding box center [1072, 406] width 32 height 32
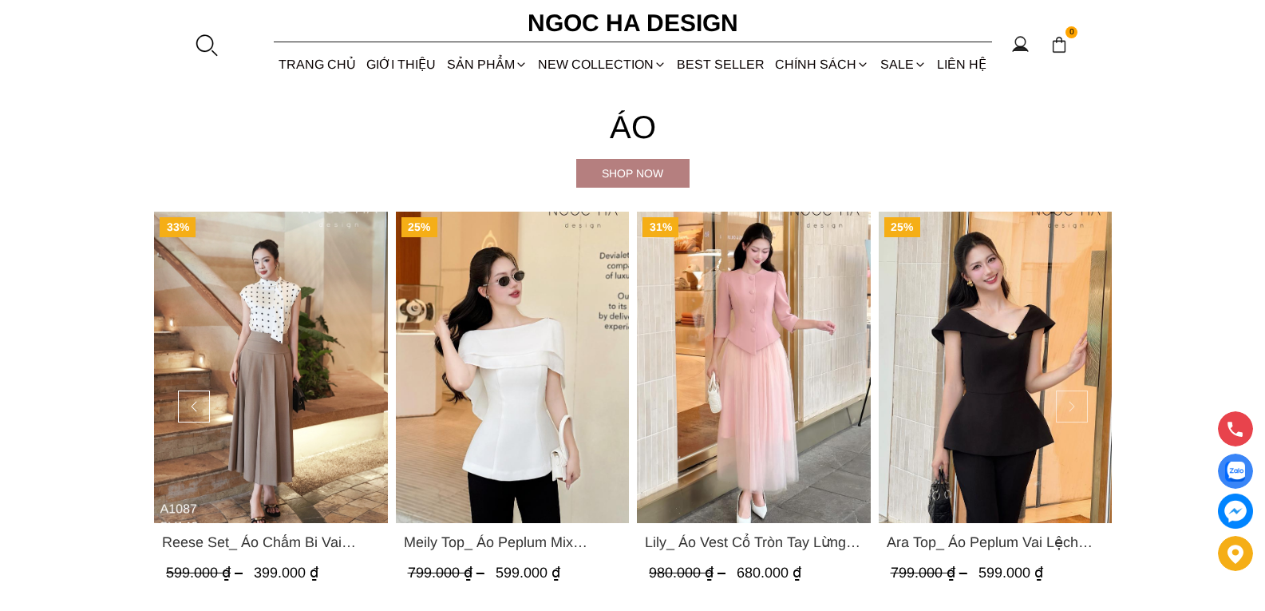
click at [1077, 408] on button at bounding box center [1072, 406] width 32 height 32
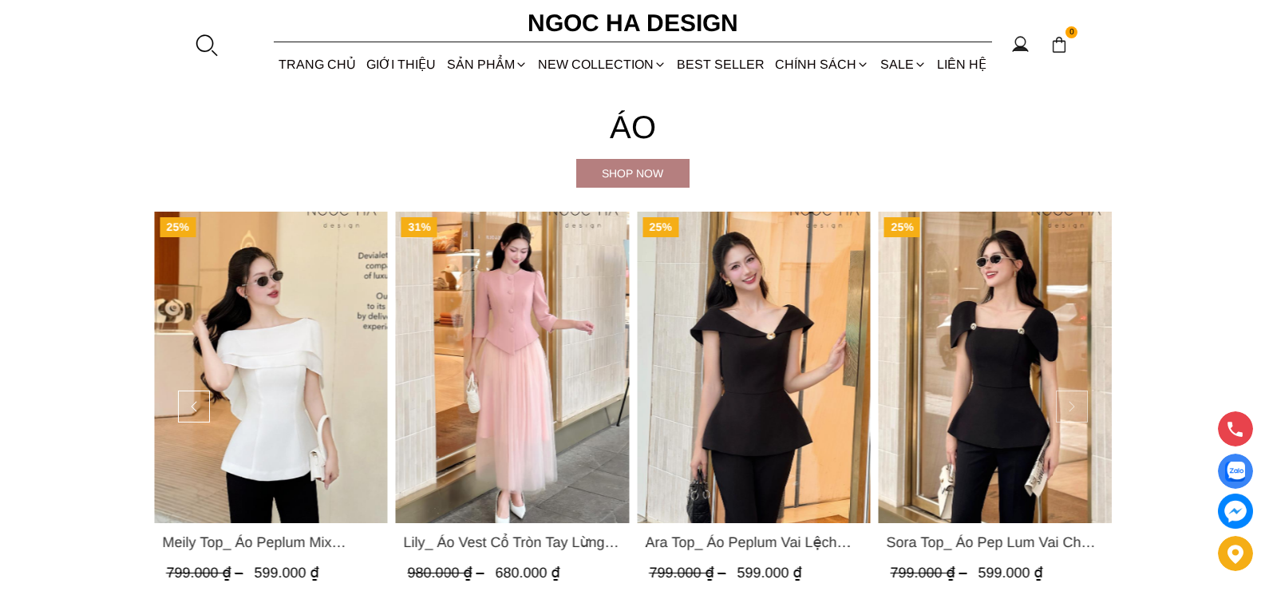
click at [1077, 408] on button at bounding box center [1072, 406] width 32 height 32
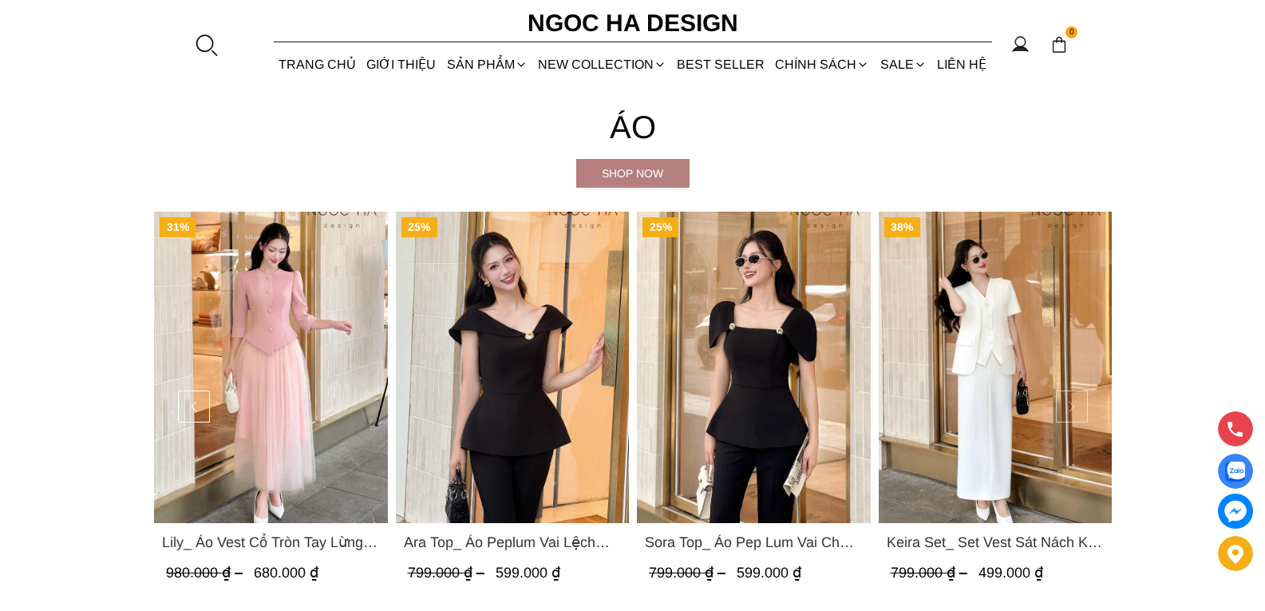
click at [1077, 408] on button at bounding box center [1072, 406] width 32 height 32
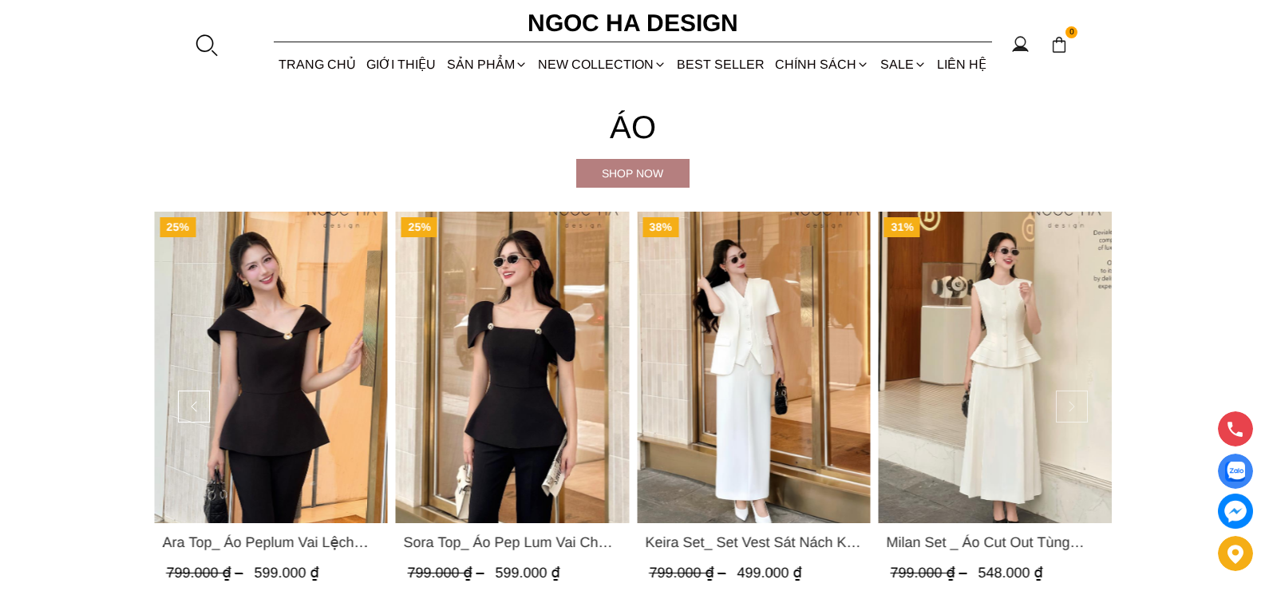
click at [1077, 408] on button at bounding box center [1072, 406] width 32 height 32
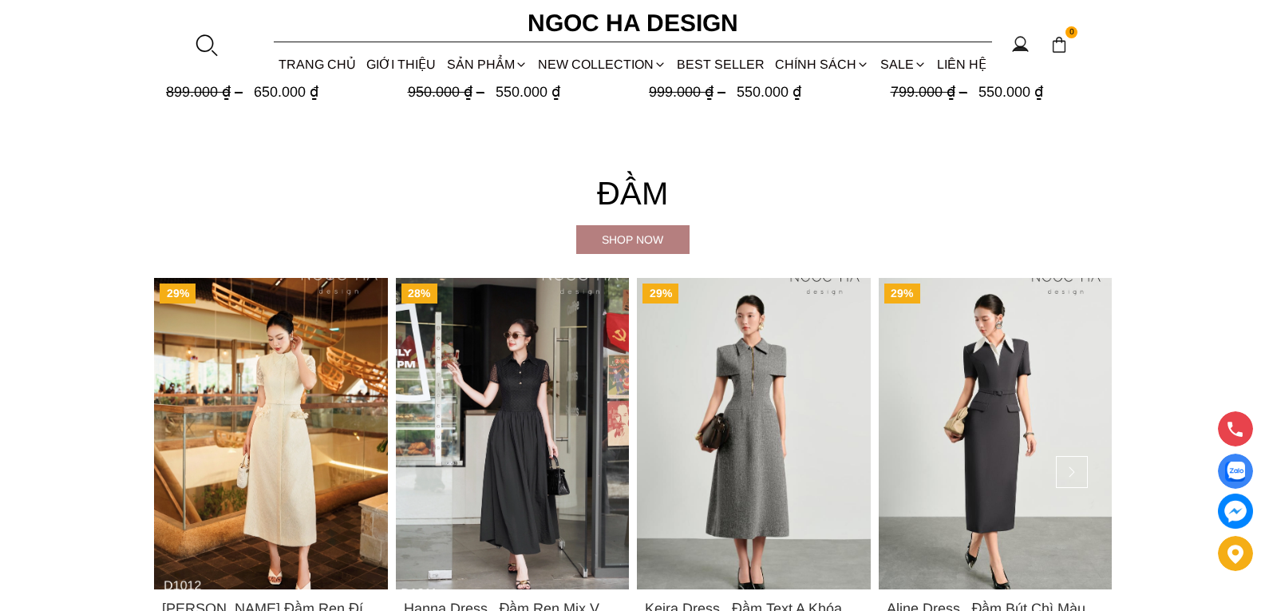
scroll to position [2548, 0]
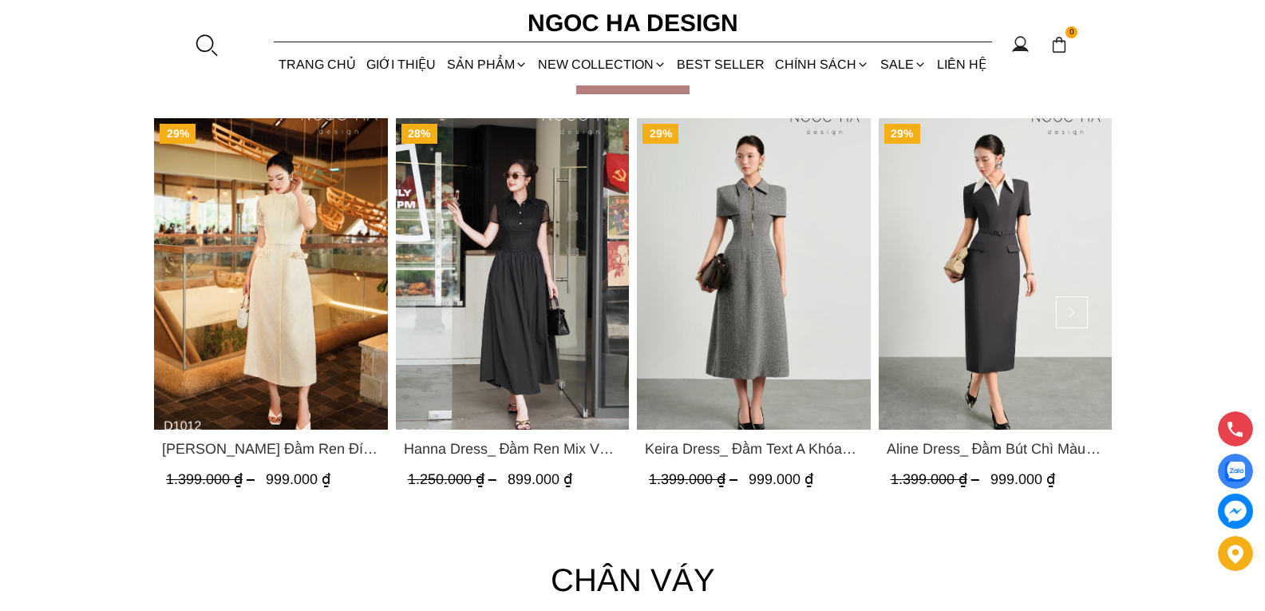
click at [757, 263] on img "Product image - Keira Dress_ Đầm Text A Khóa Đồng D1016" at bounding box center [754, 273] width 234 height 311
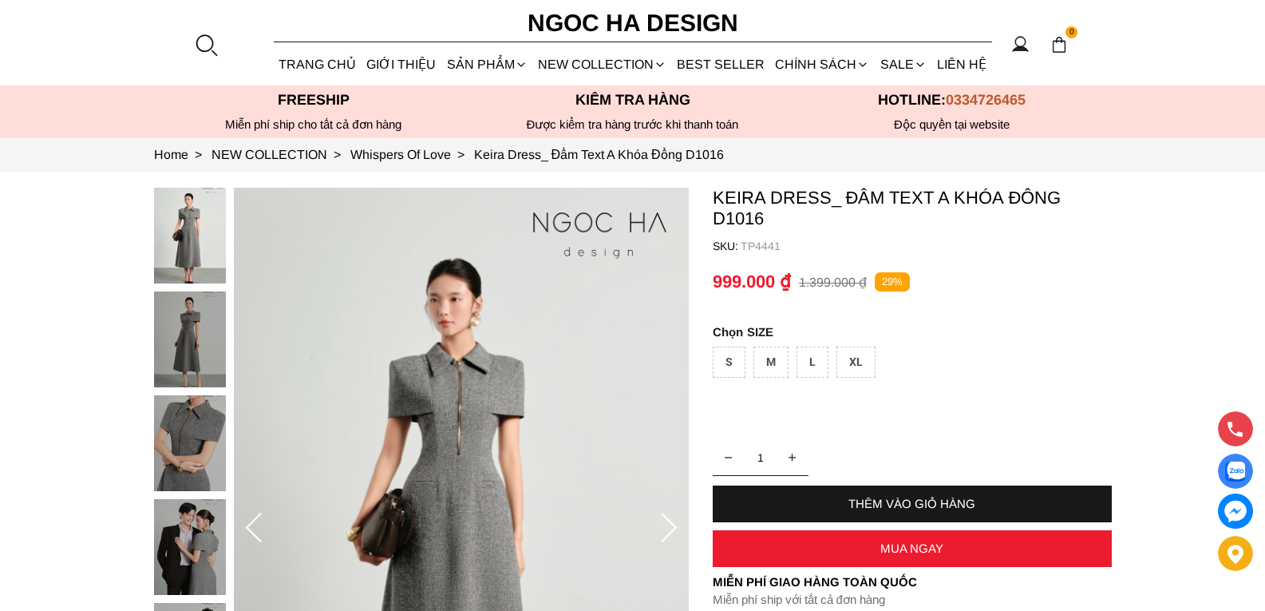
scroll to position [6, 0]
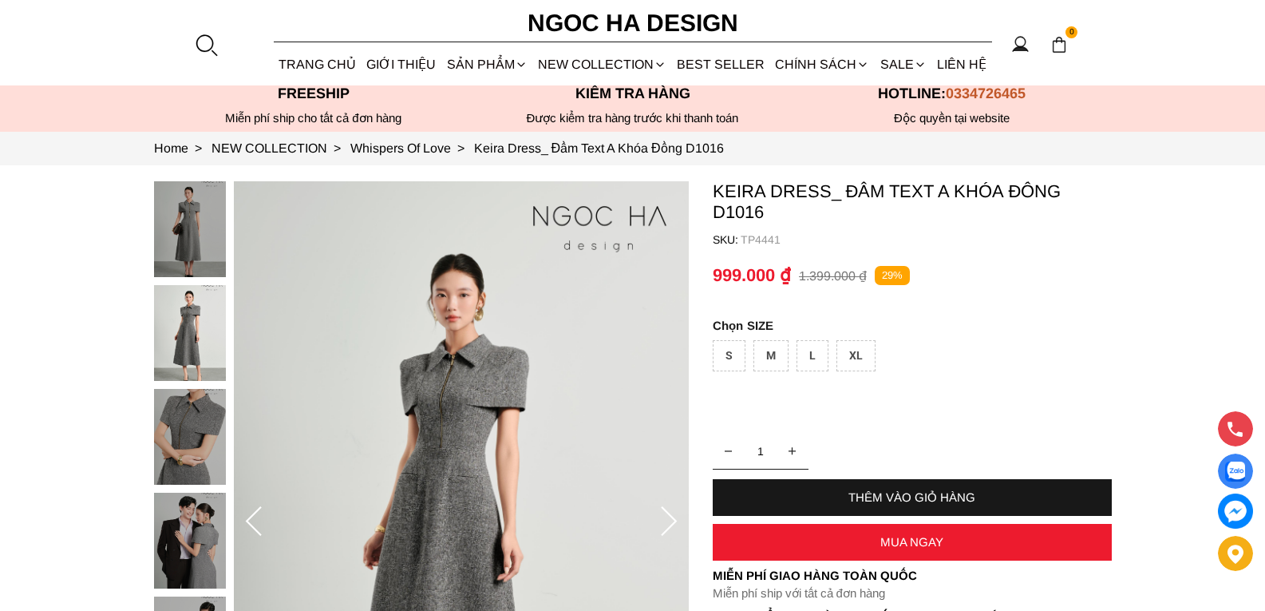
click at [666, 490] on div at bounding box center [669, 522] width 32 height 64
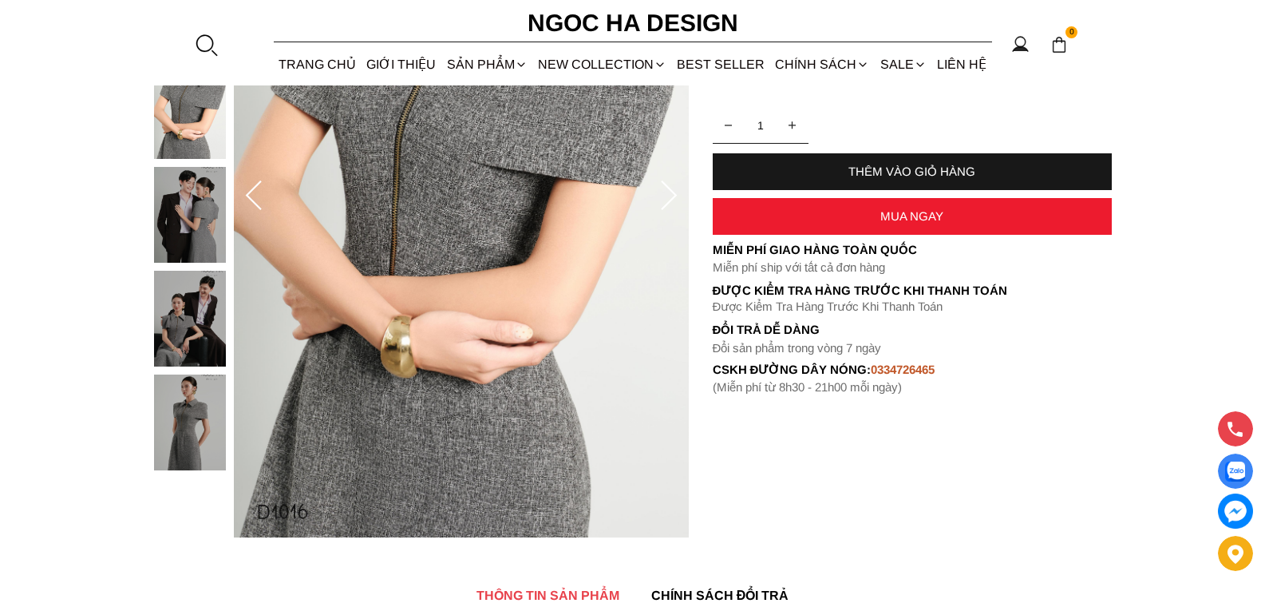
scroll to position [239, 0]
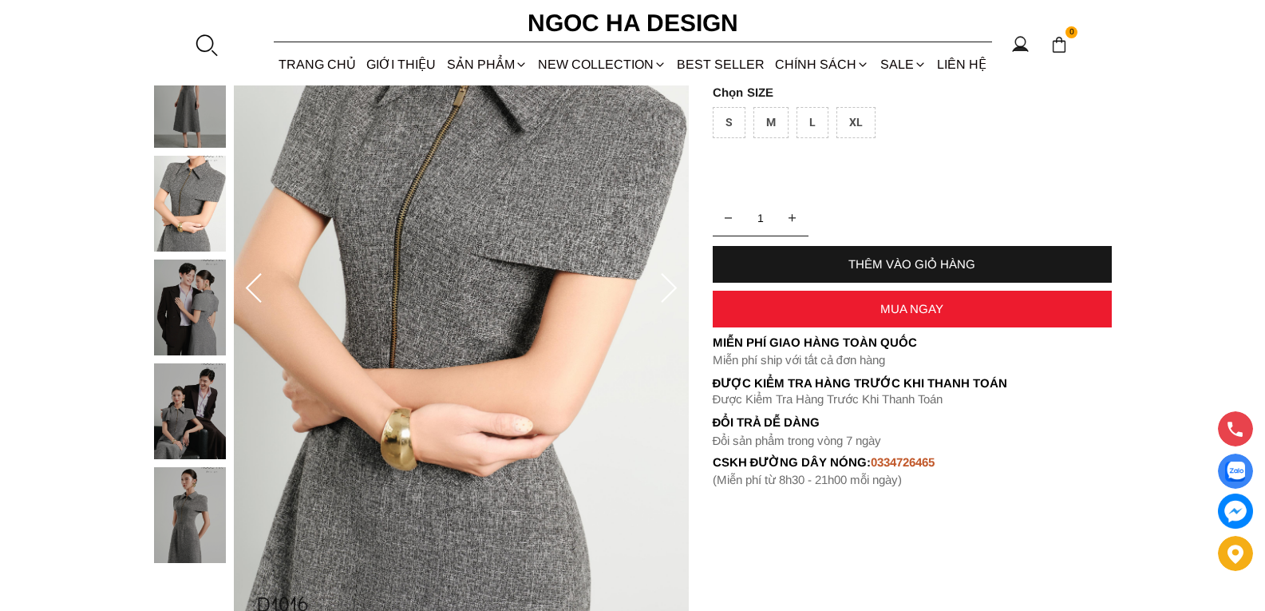
click at [676, 290] on icon at bounding box center [669, 289] width 32 height 32
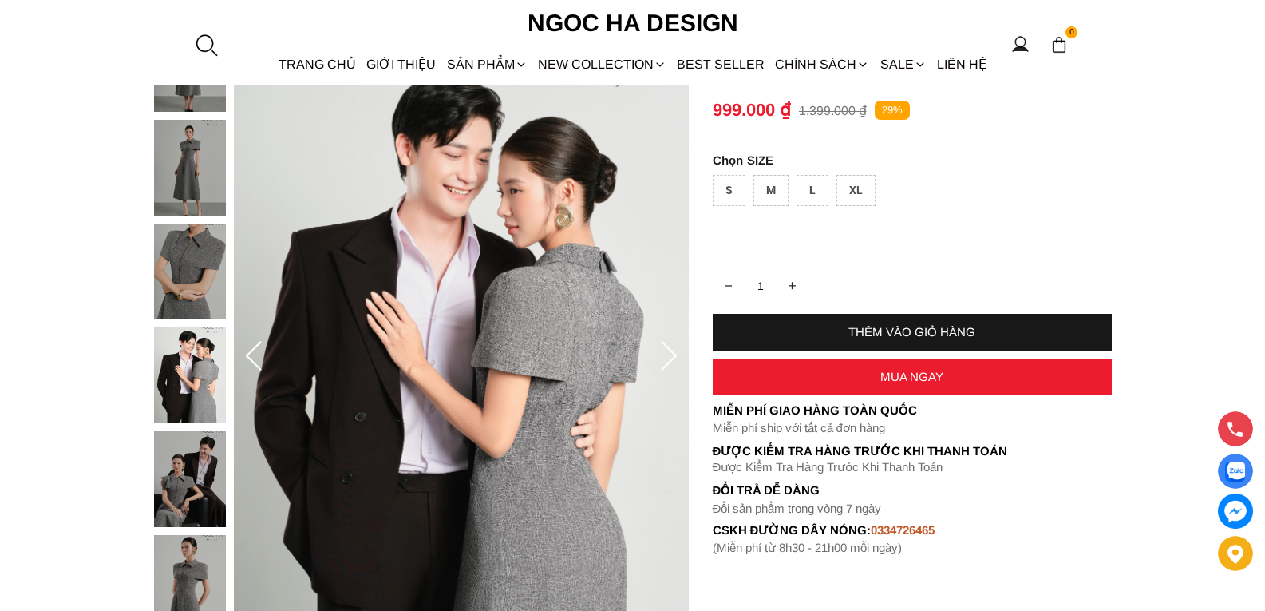
scroll to position [319, 0]
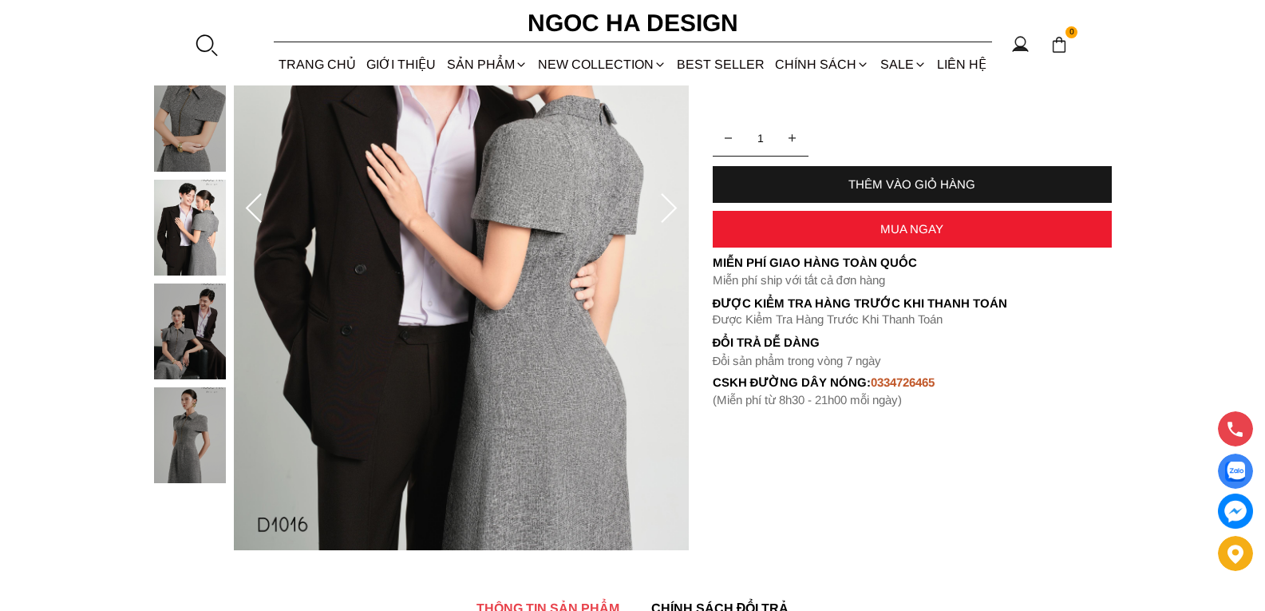
click at [672, 206] on icon at bounding box center [669, 209] width 32 height 32
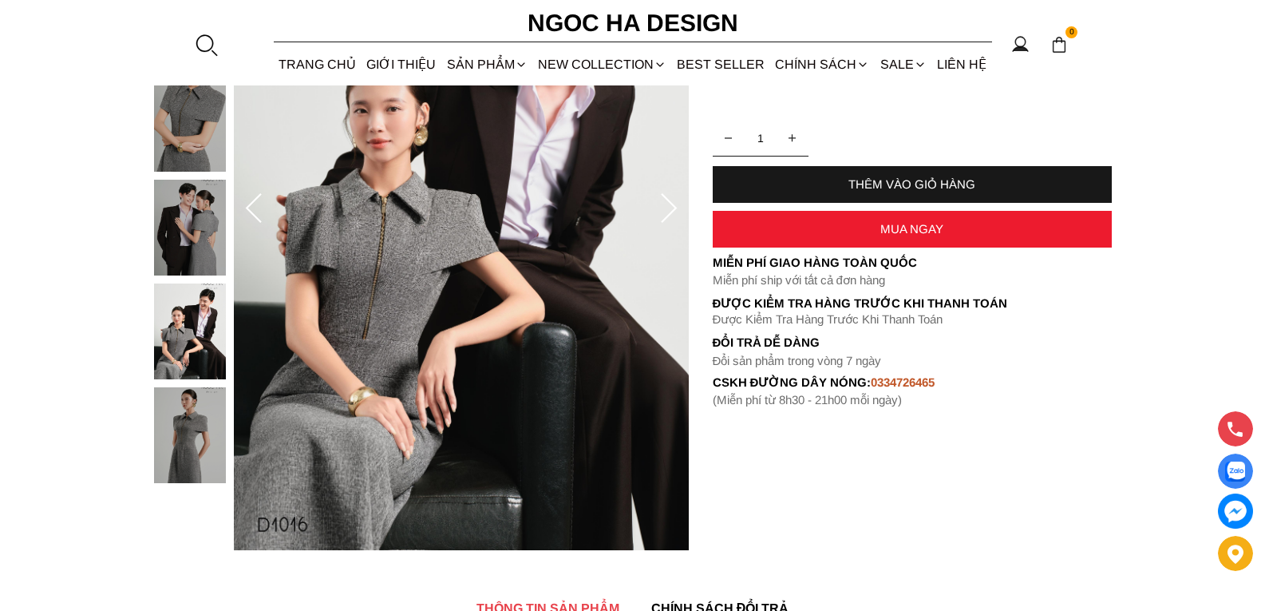
click at [675, 206] on icon at bounding box center [669, 209] width 32 height 32
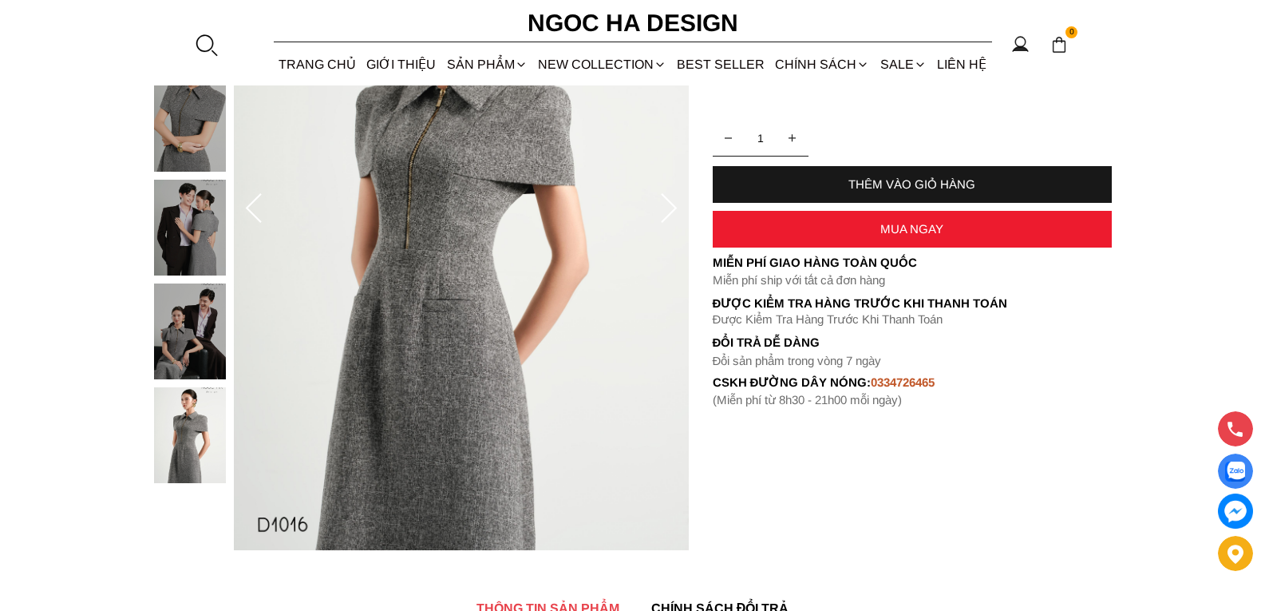
click at [671, 207] on icon at bounding box center [669, 209] width 32 height 32
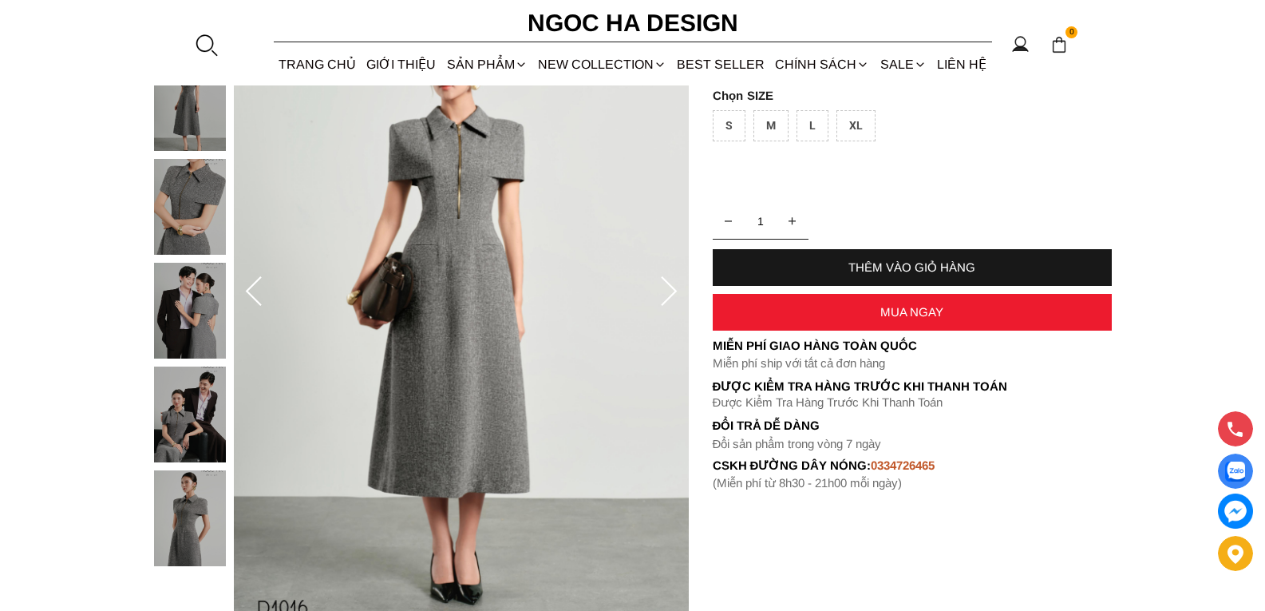
scroll to position [160, 0]
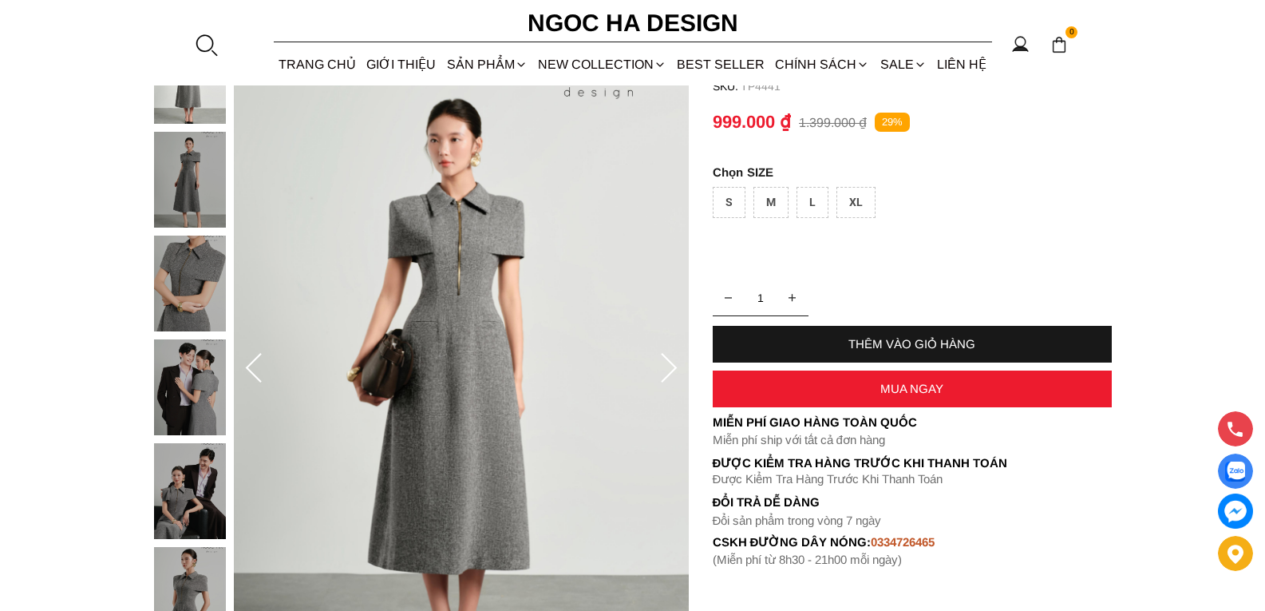
click at [673, 368] on icon at bounding box center [669, 369] width 32 height 32
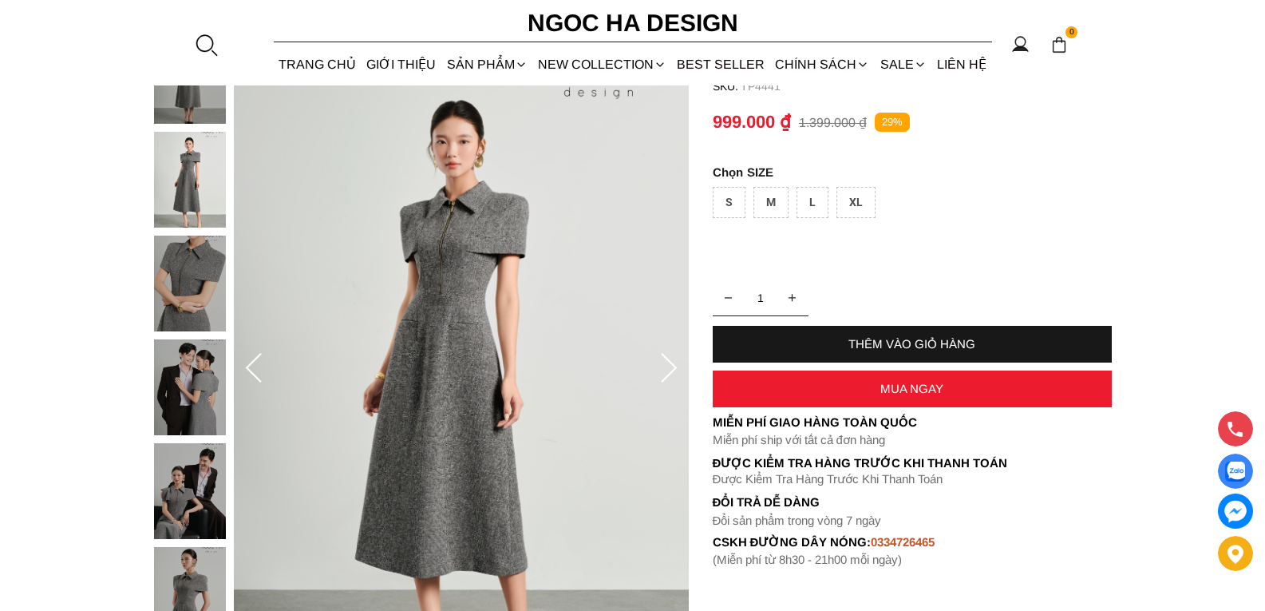
click at [673, 368] on icon at bounding box center [669, 369] width 32 height 32
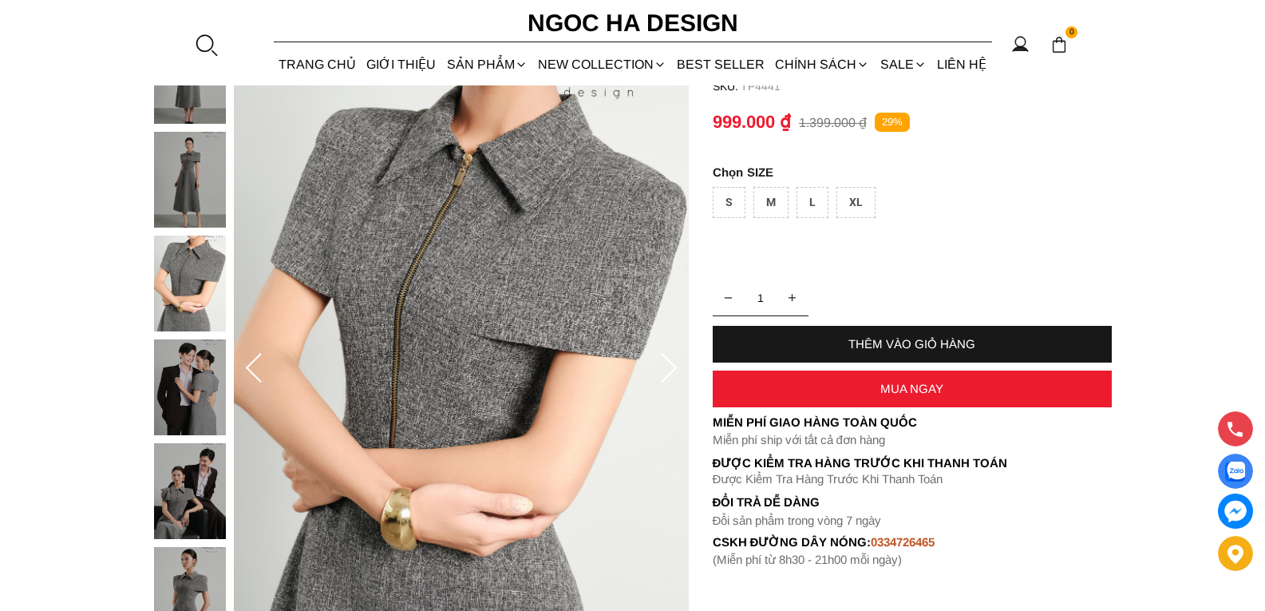
click at [673, 368] on icon at bounding box center [669, 369] width 32 height 32
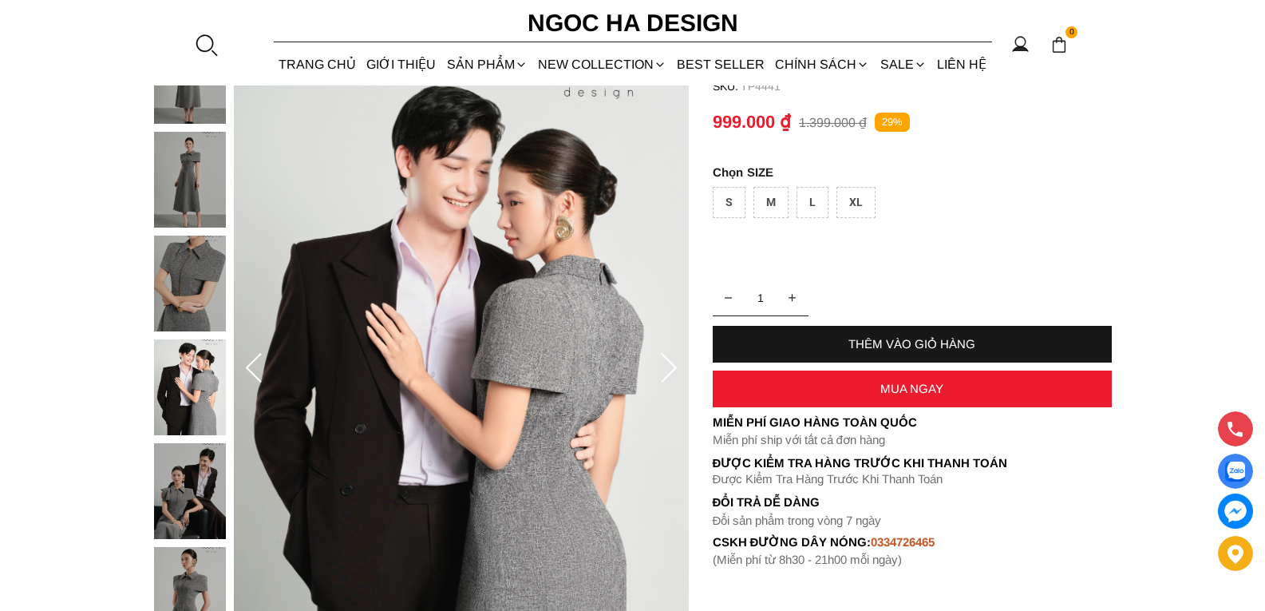
click at [673, 368] on icon at bounding box center [669, 369] width 32 height 32
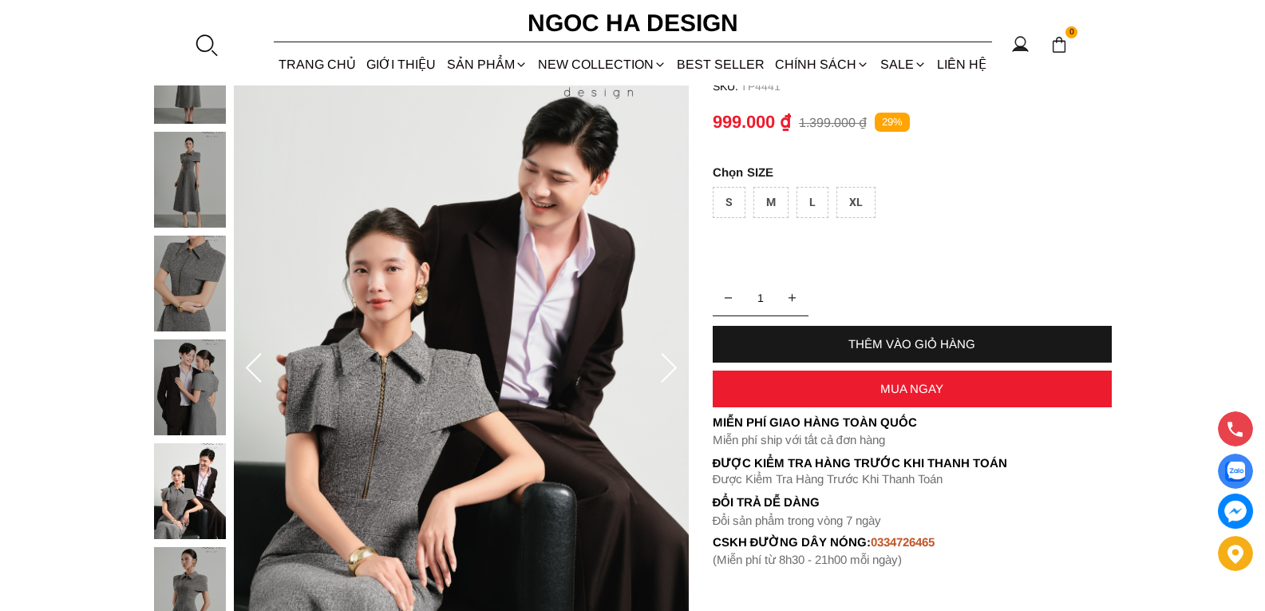
click at [673, 368] on icon at bounding box center [669, 369] width 32 height 32
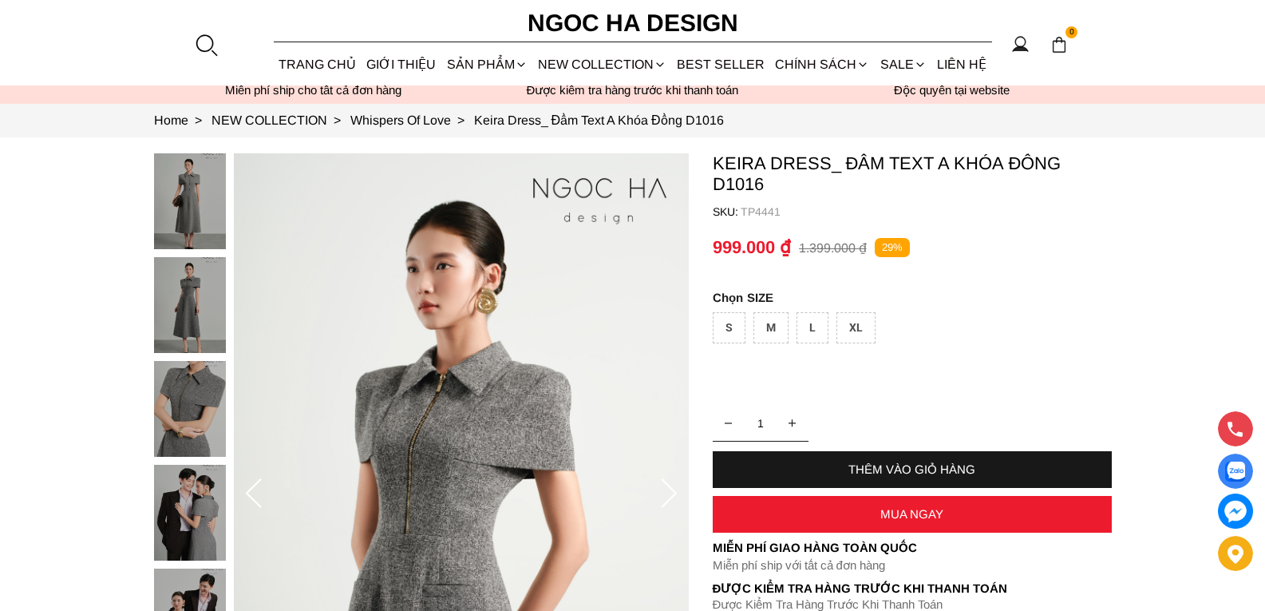
scroll to position [0, 0]
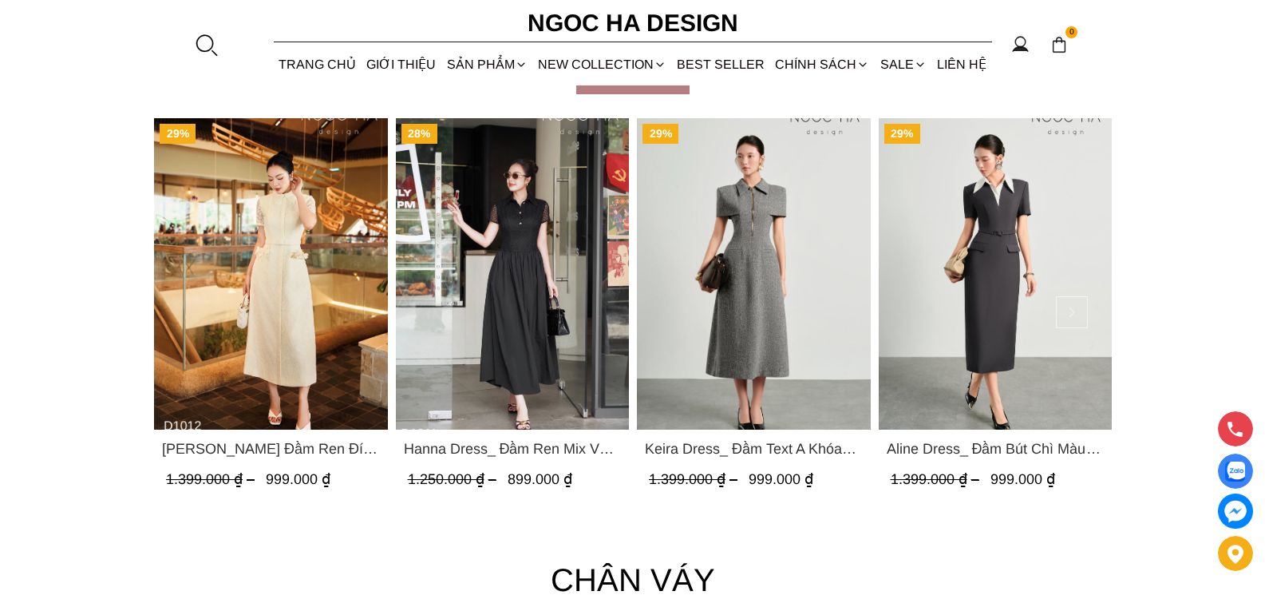
click at [1080, 318] on button at bounding box center [1072, 312] width 32 height 32
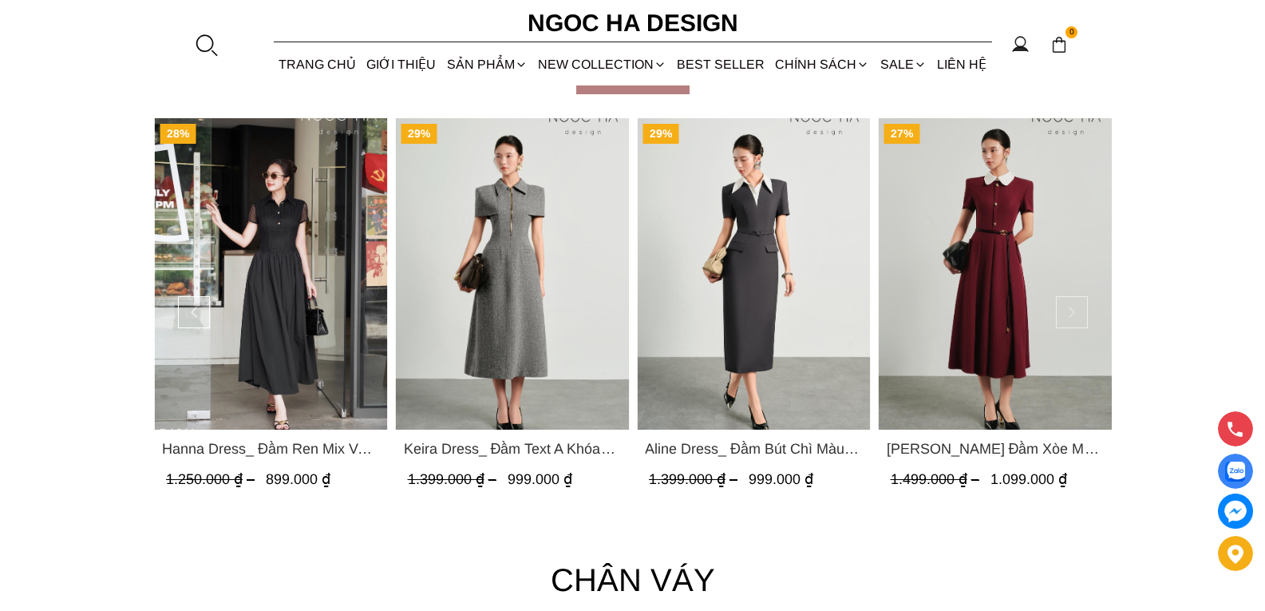
click at [1077, 318] on button at bounding box center [1072, 312] width 32 height 32
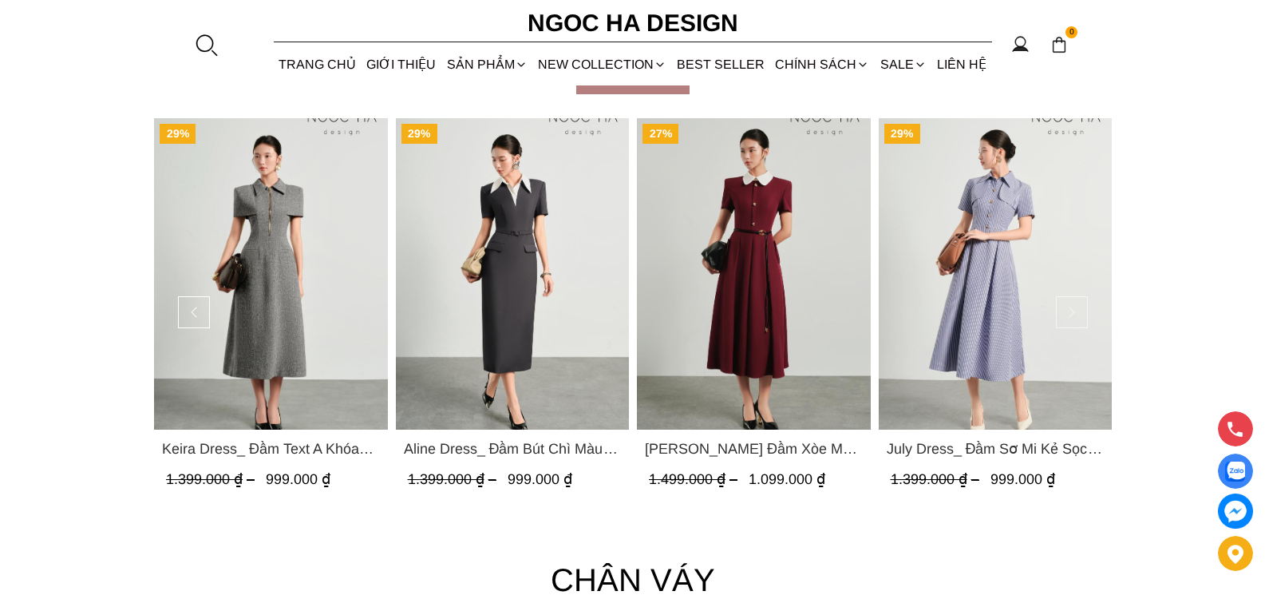
click at [1077, 316] on button at bounding box center [1072, 312] width 32 height 32
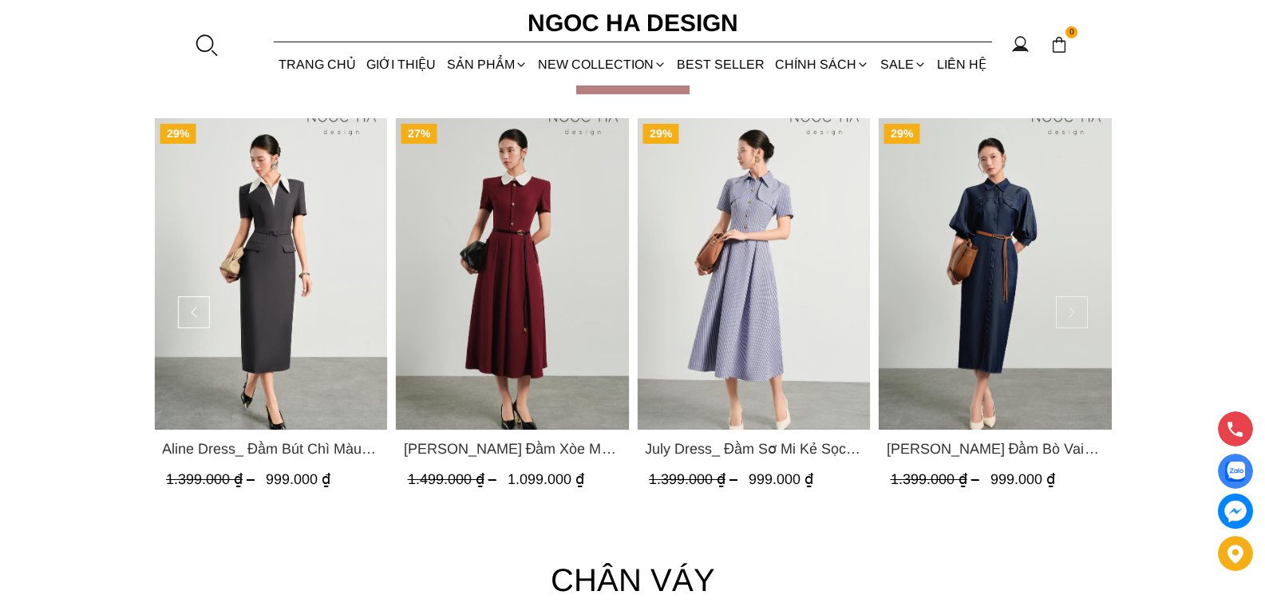
click at [1076, 318] on button at bounding box center [1072, 312] width 32 height 32
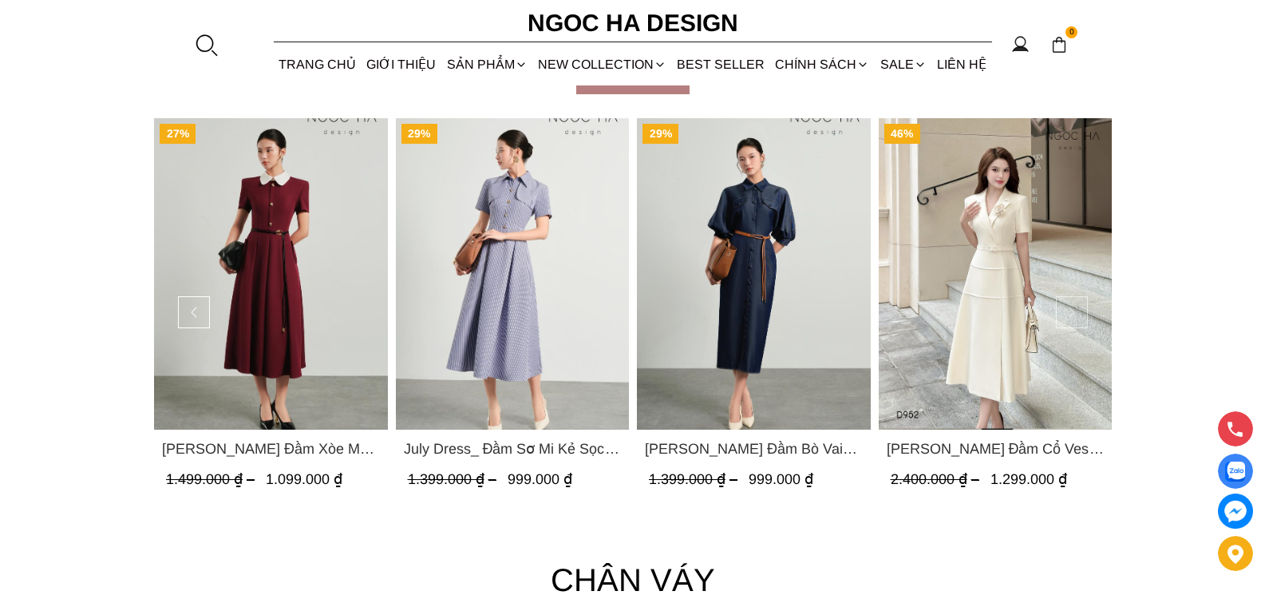
click at [1084, 313] on button at bounding box center [1072, 312] width 32 height 32
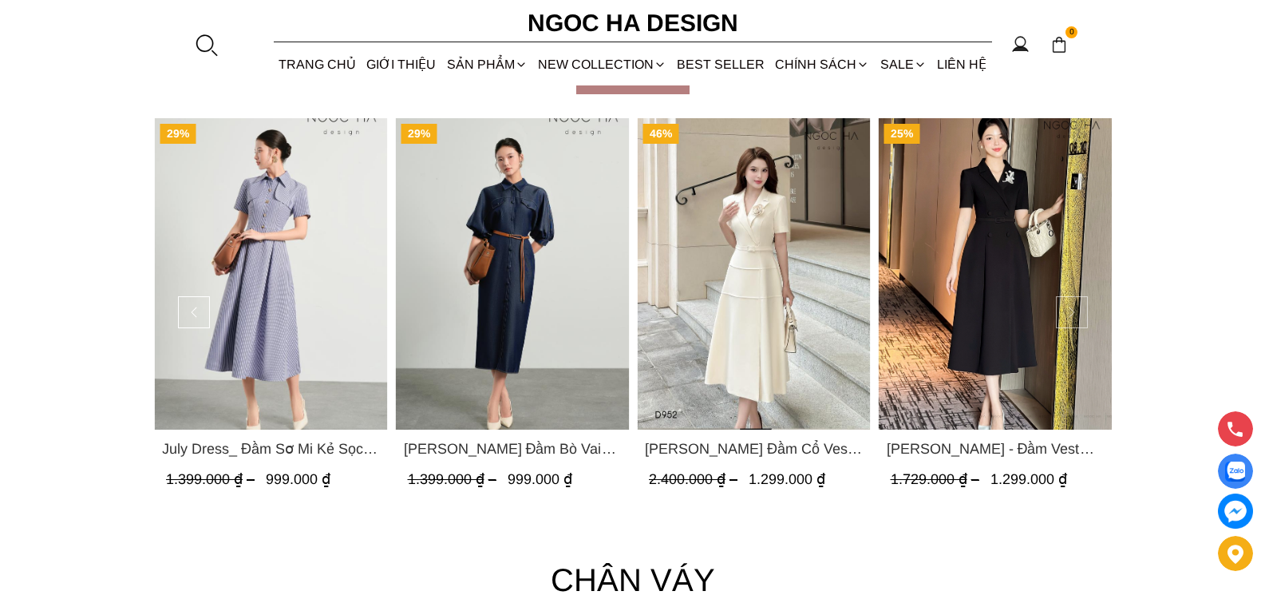
click at [1070, 313] on button at bounding box center [1072, 312] width 32 height 32
click at [1075, 317] on button at bounding box center [1072, 312] width 32 height 32
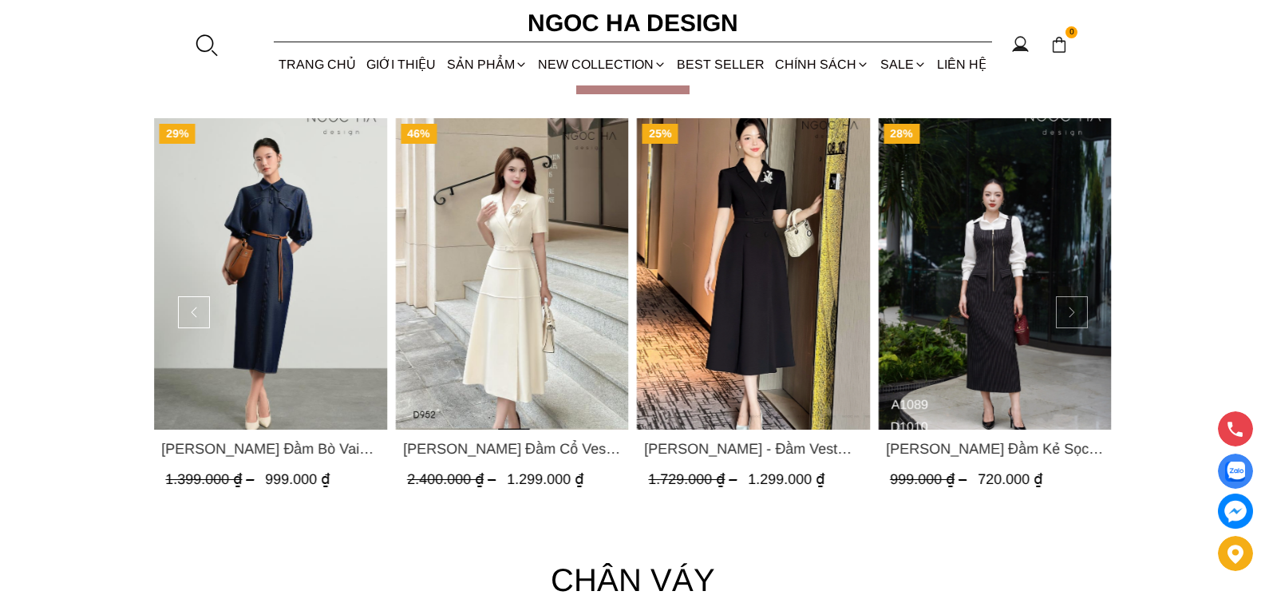
click at [1077, 311] on button at bounding box center [1072, 312] width 32 height 32
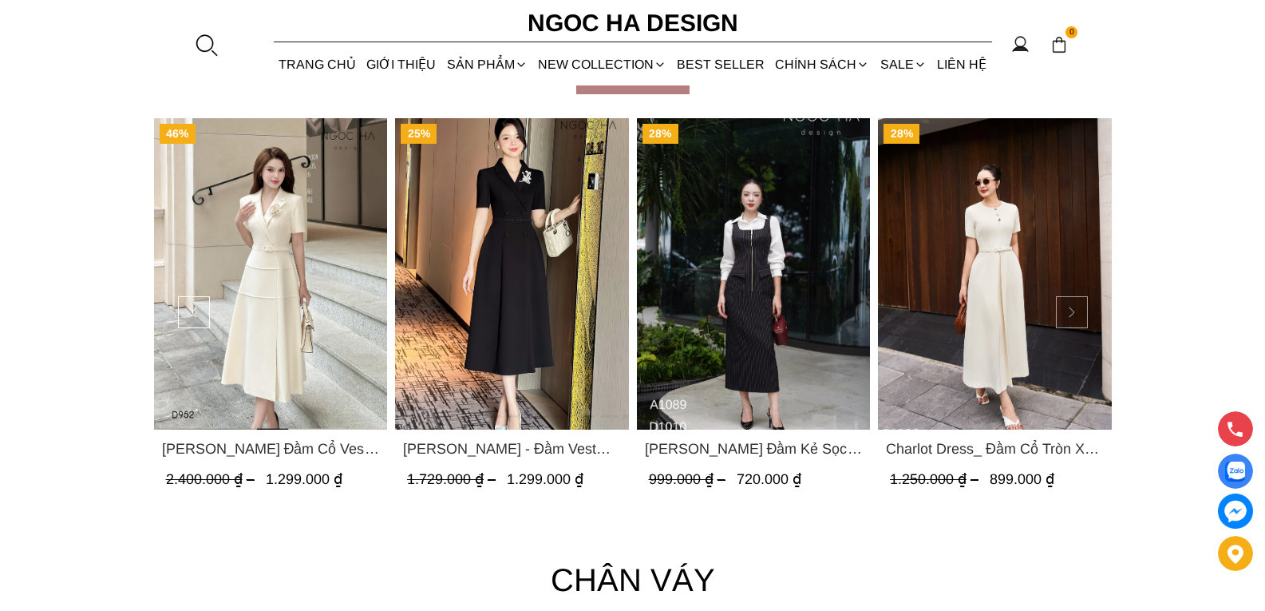
click at [1077, 311] on button at bounding box center [1072, 312] width 32 height 32
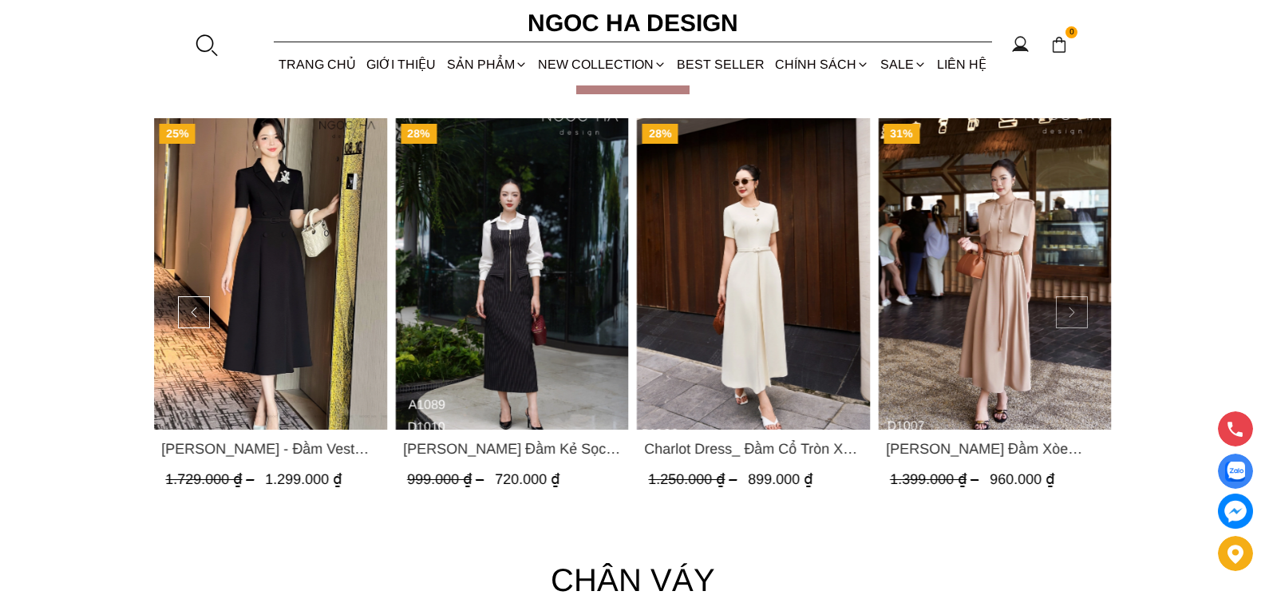
click at [1077, 311] on button at bounding box center [1072, 312] width 32 height 32
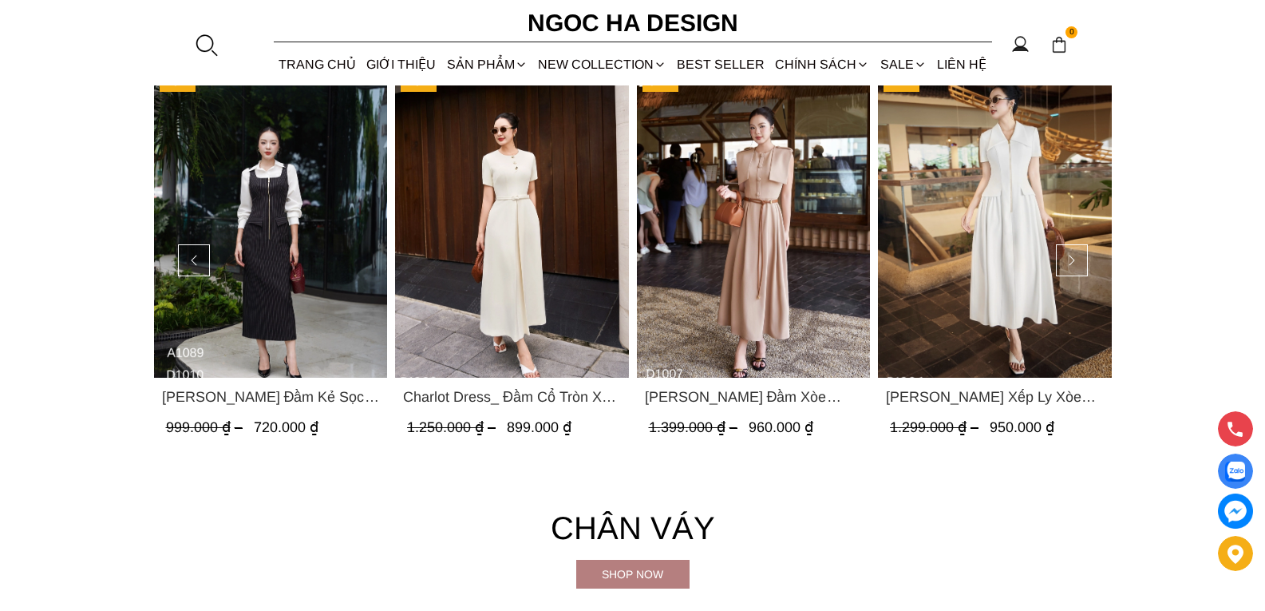
scroll to position [2628, 0]
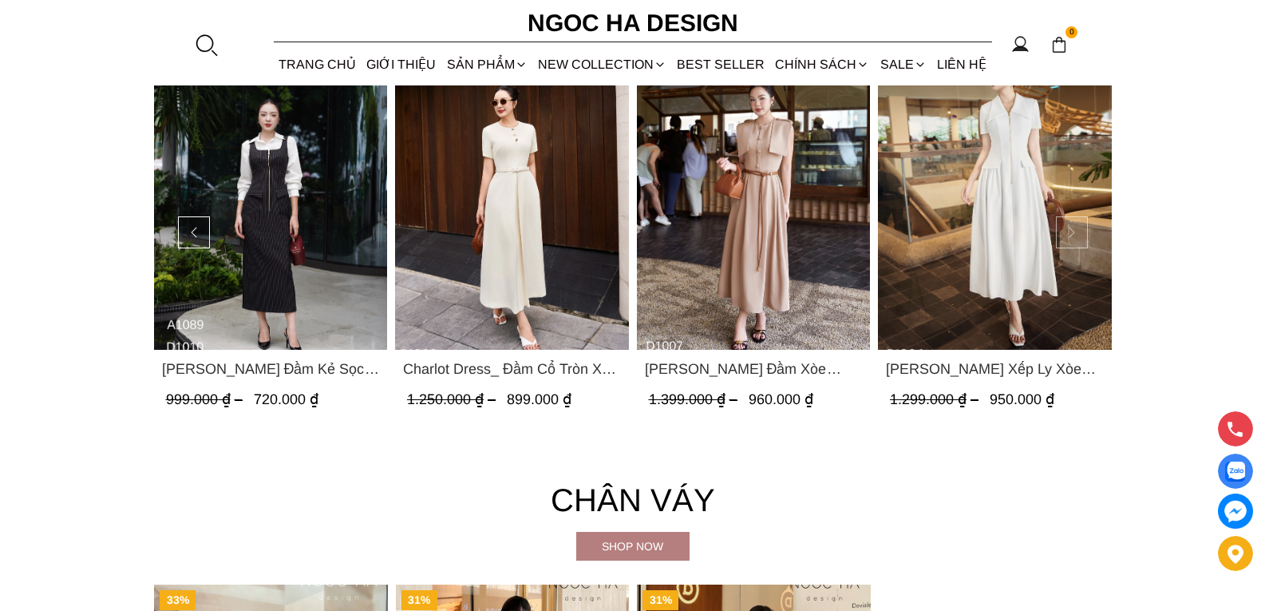
click at [1076, 232] on button at bounding box center [1072, 232] width 32 height 32
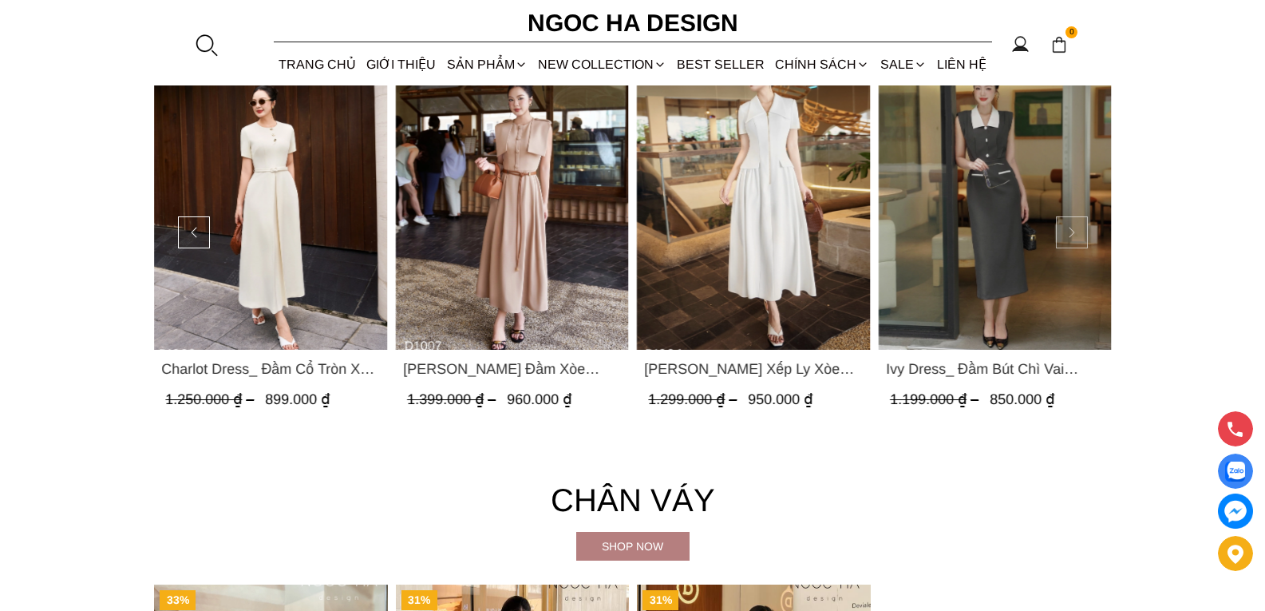
click at [1075, 233] on button at bounding box center [1072, 232] width 32 height 32
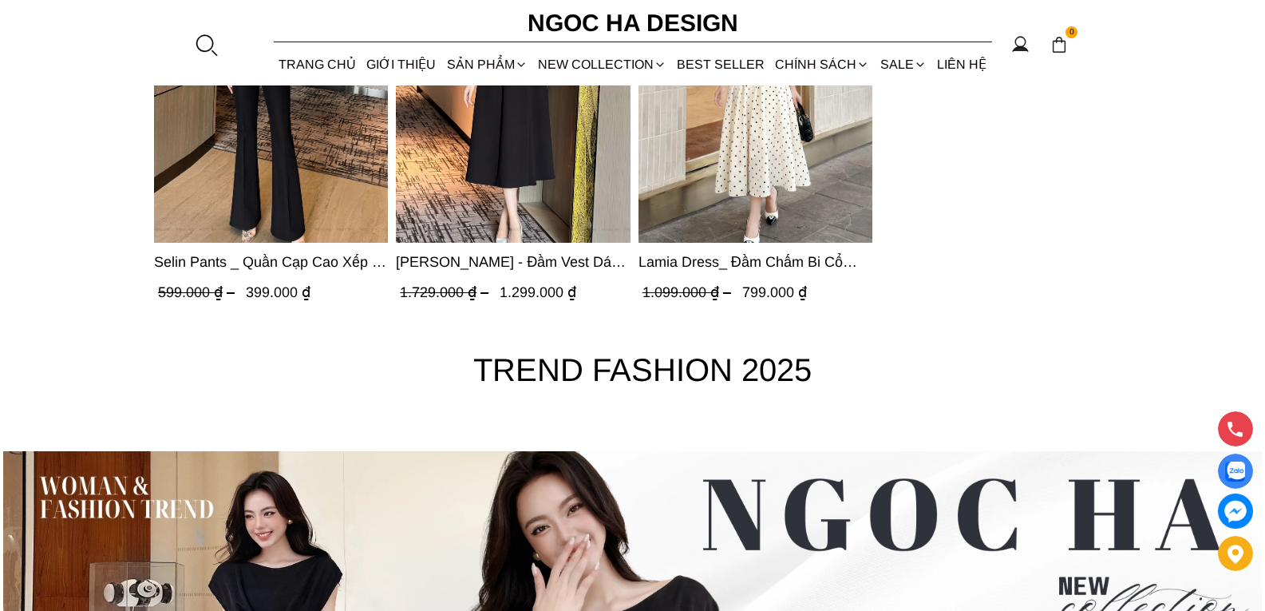
scroll to position [5054, 0]
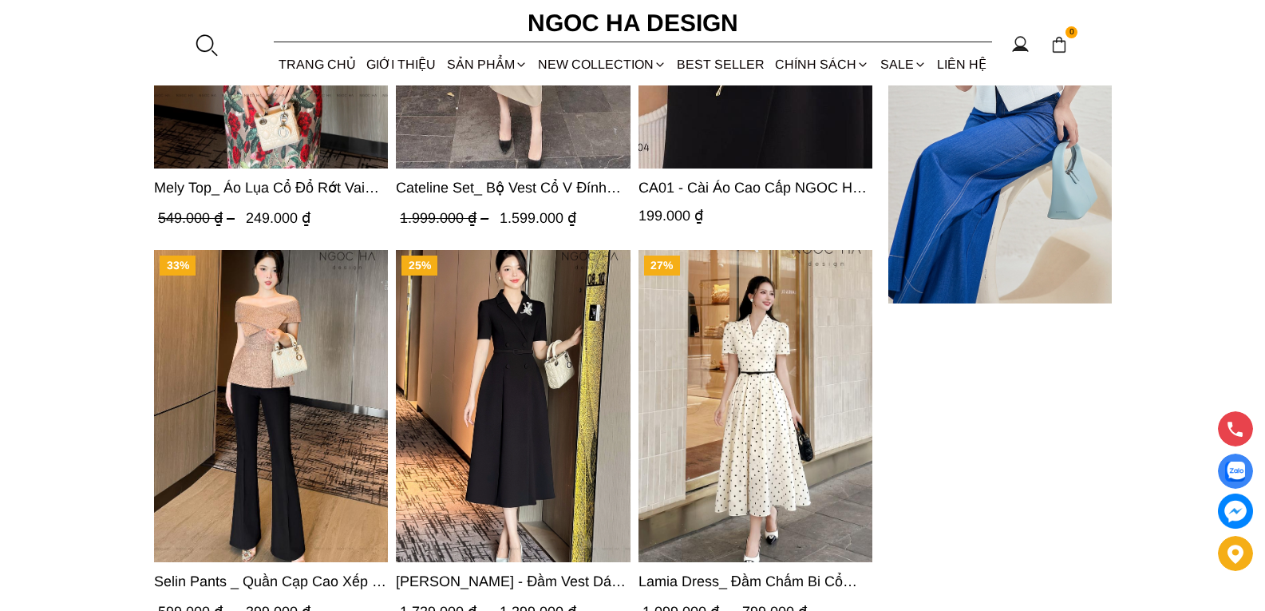
click at [758, 417] on img "Product image - Lamia Dress_ Đầm Chấm Bi Cổ Vest Màu Kem D1003" at bounding box center [755, 406] width 234 height 312
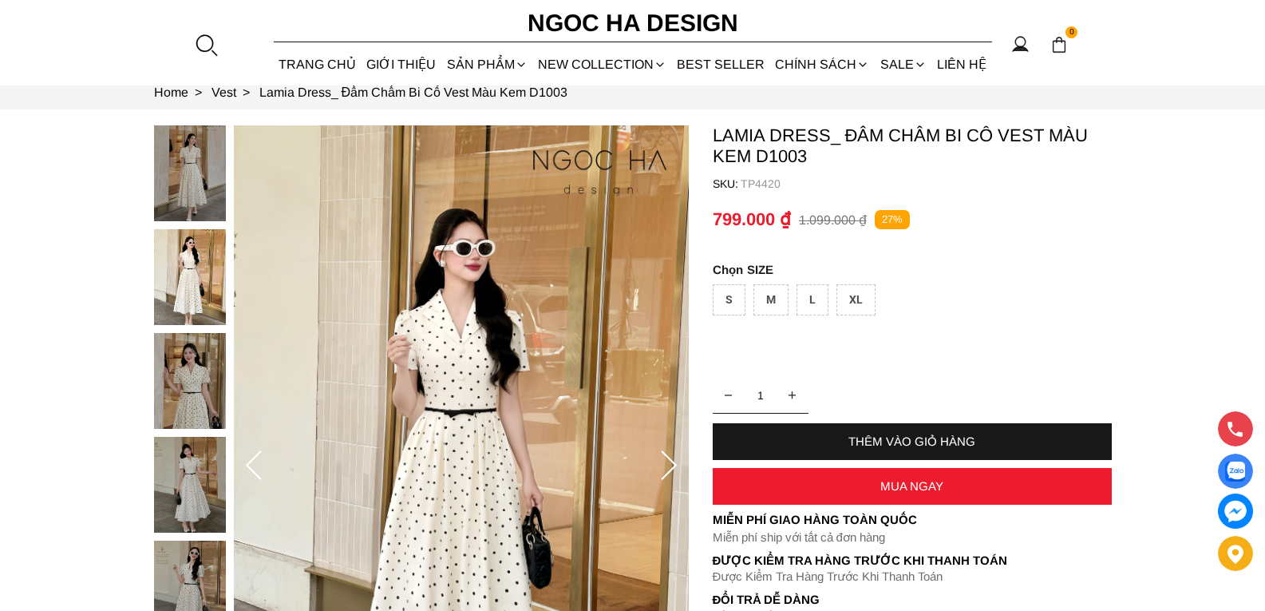
scroll to position [239, 0]
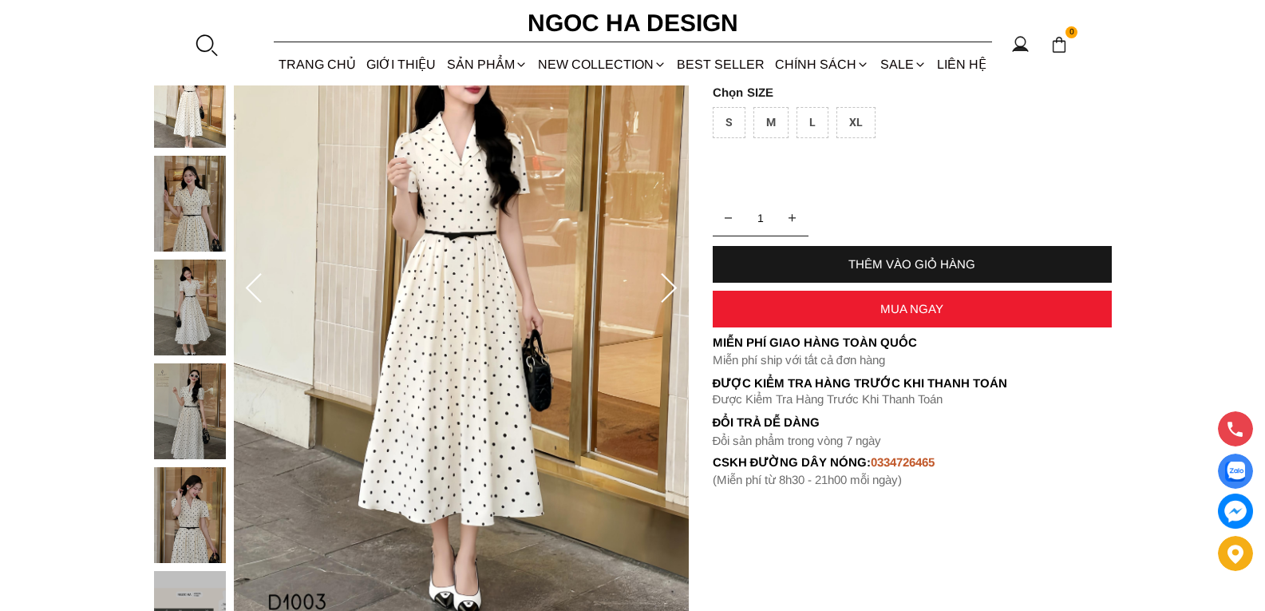
click at [670, 291] on icon at bounding box center [669, 289] width 32 height 32
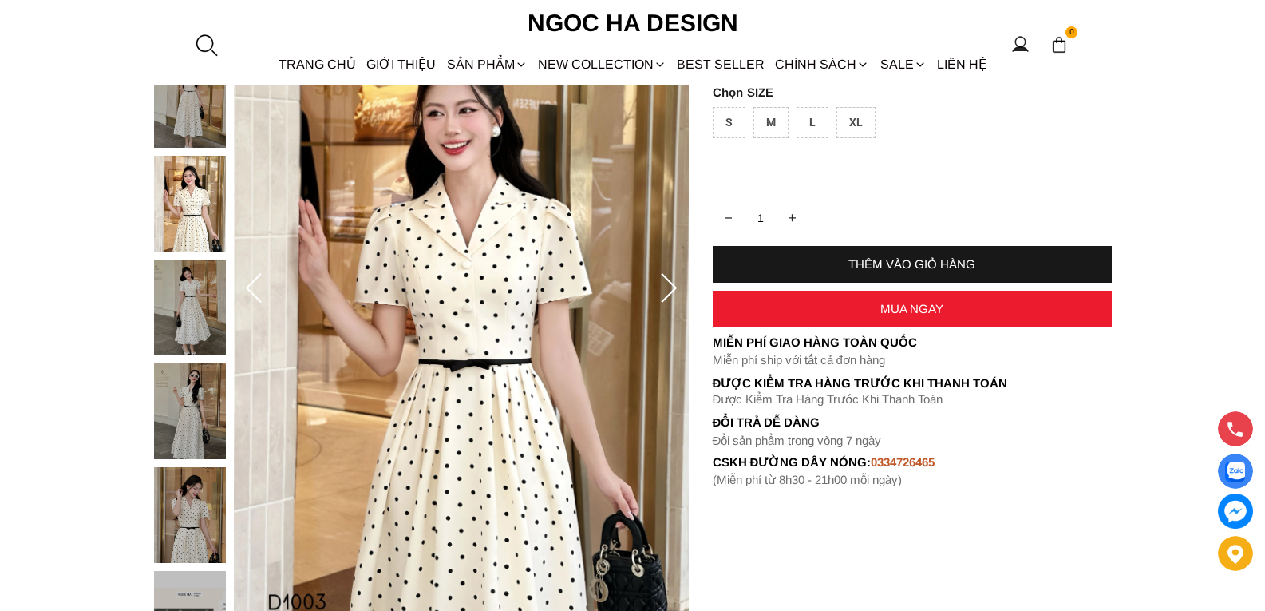
click at [670, 291] on icon at bounding box center [669, 289] width 32 height 32
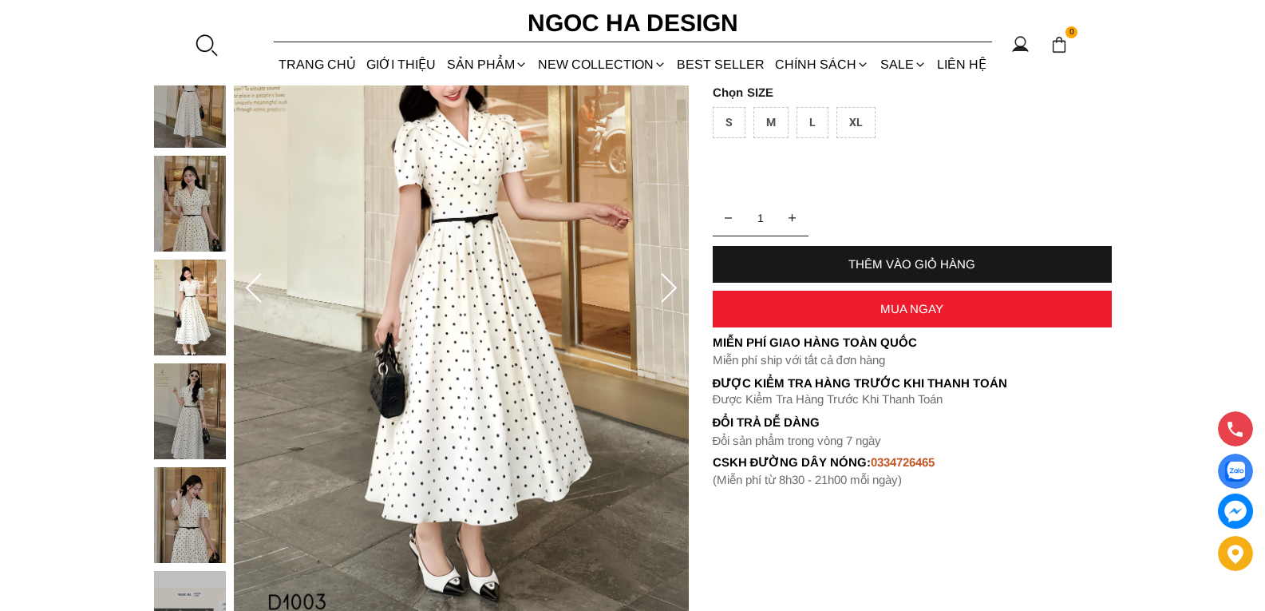
click at [670, 291] on icon at bounding box center [669, 289] width 32 height 32
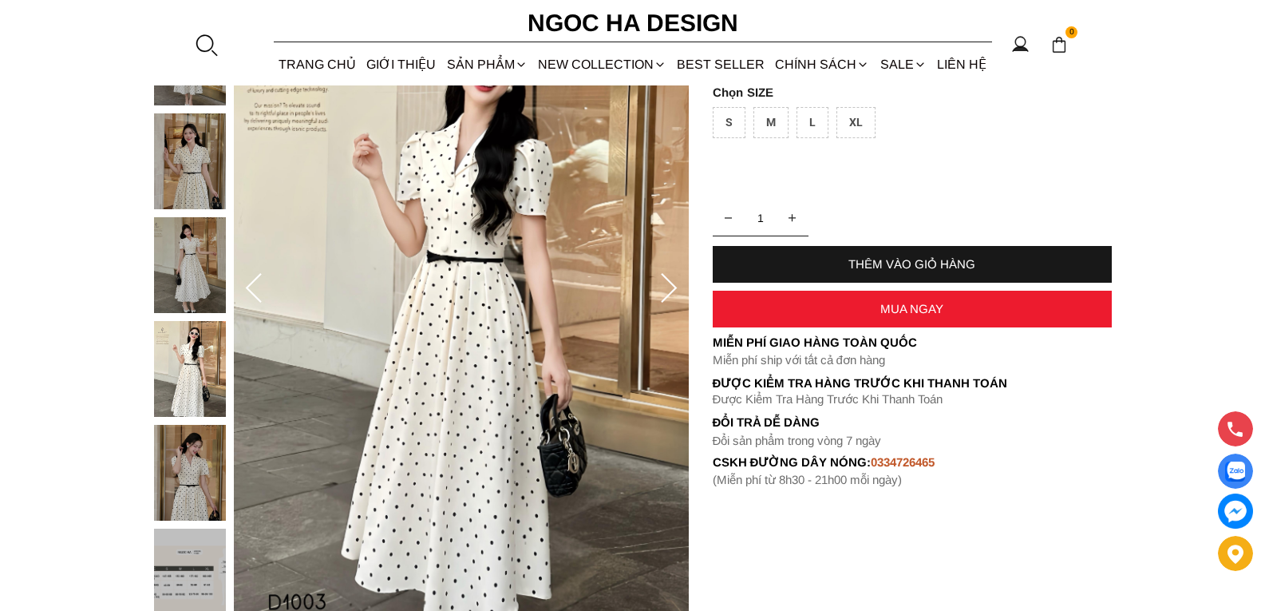
click at [670, 291] on icon at bounding box center [669, 289] width 32 height 32
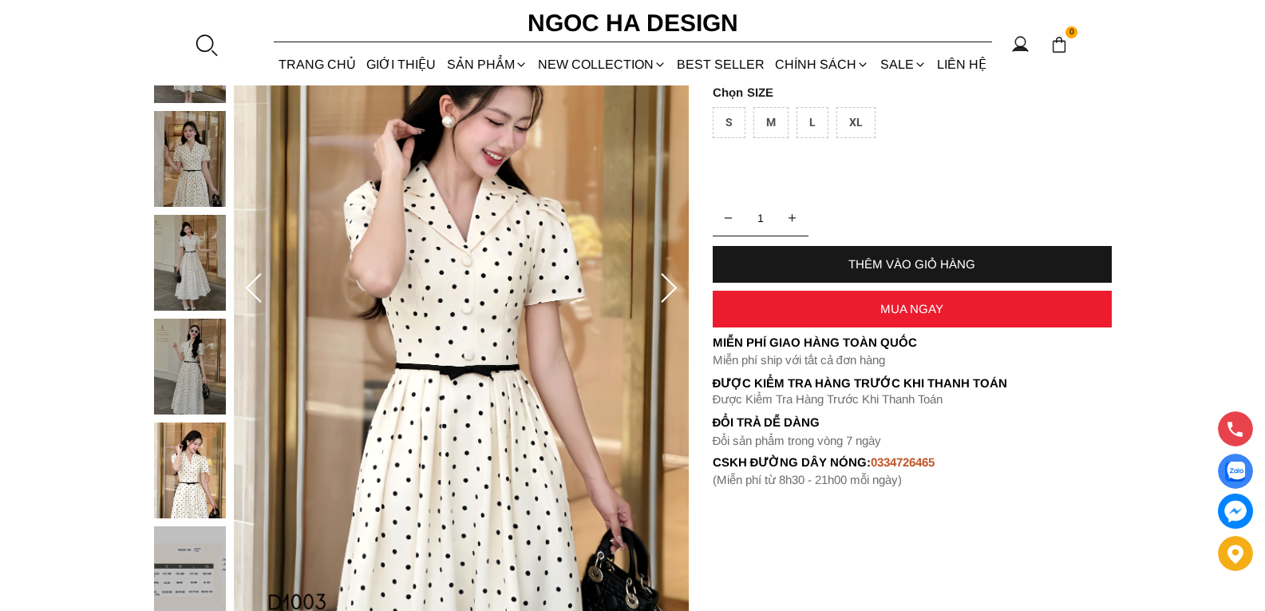
click at [670, 291] on icon at bounding box center [669, 289] width 32 height 32
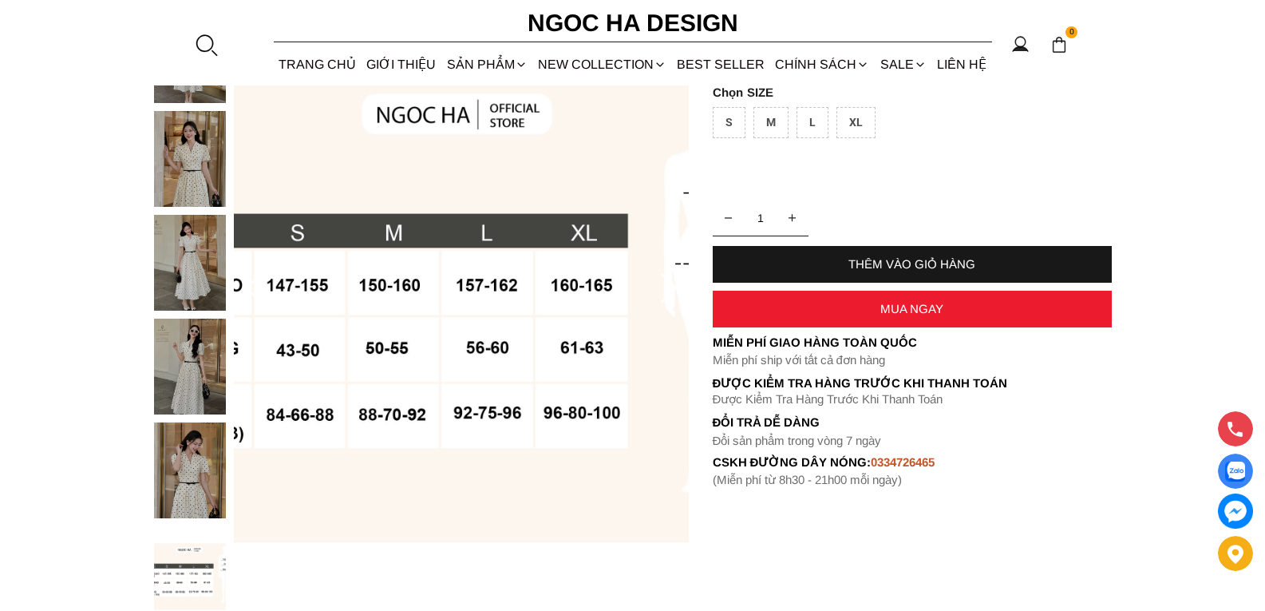
click at [670, 291] on icon at bounding box center [669, 289] width 32 height 32
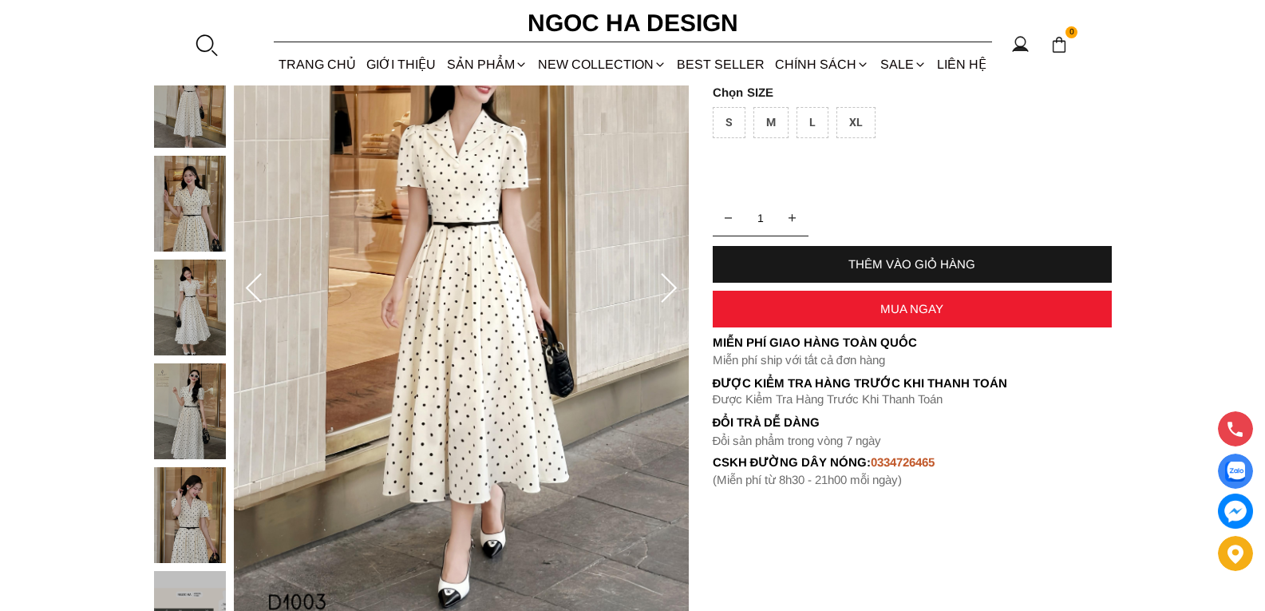
click at [669, 290] on icon at bounding box center [669, 289] width 32 height 32
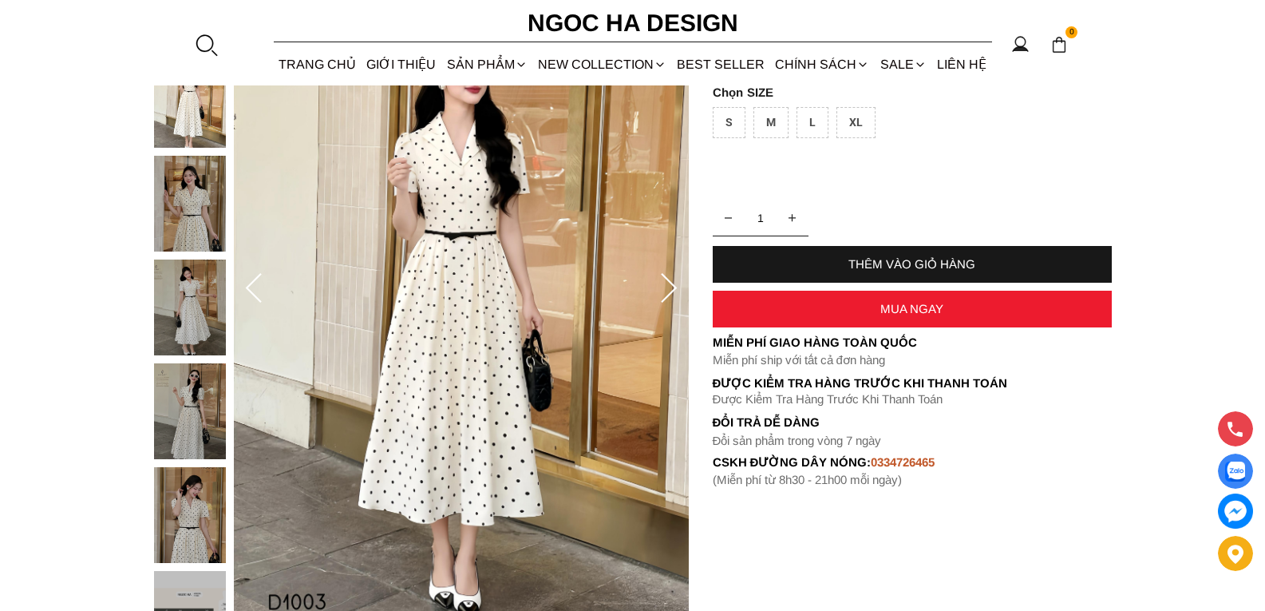
click at [669, 290] on icon at bounding box center [669, 289] width 32 height 32
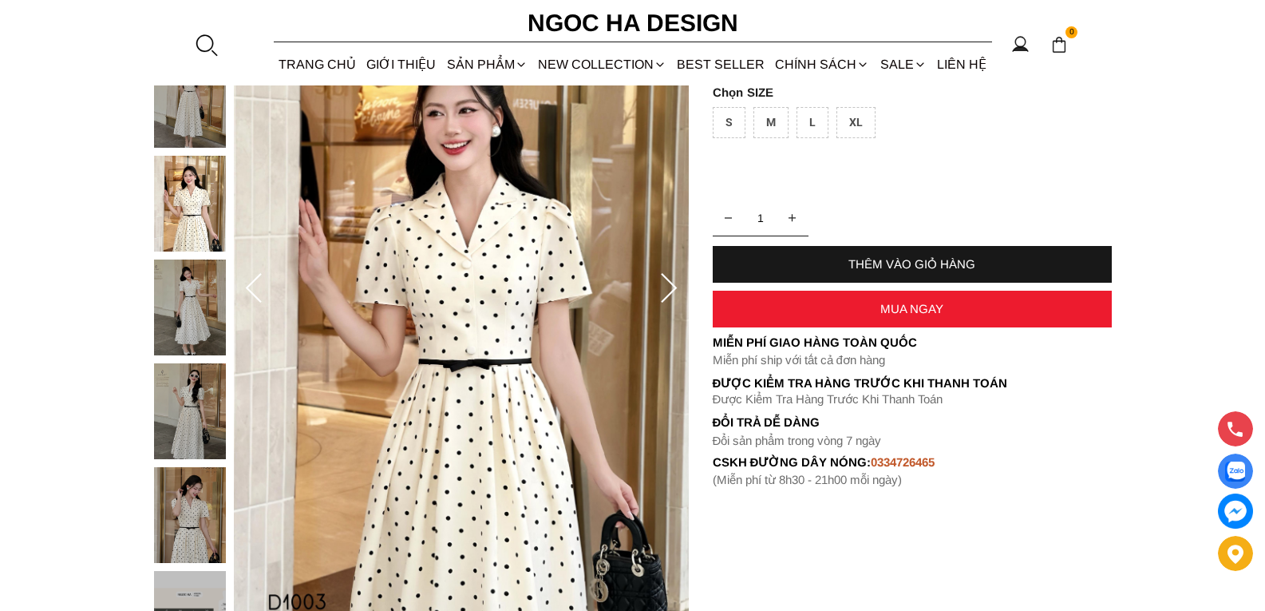
click at [669, 290] on icon at bounding box center [669, 289] width 32 height 32
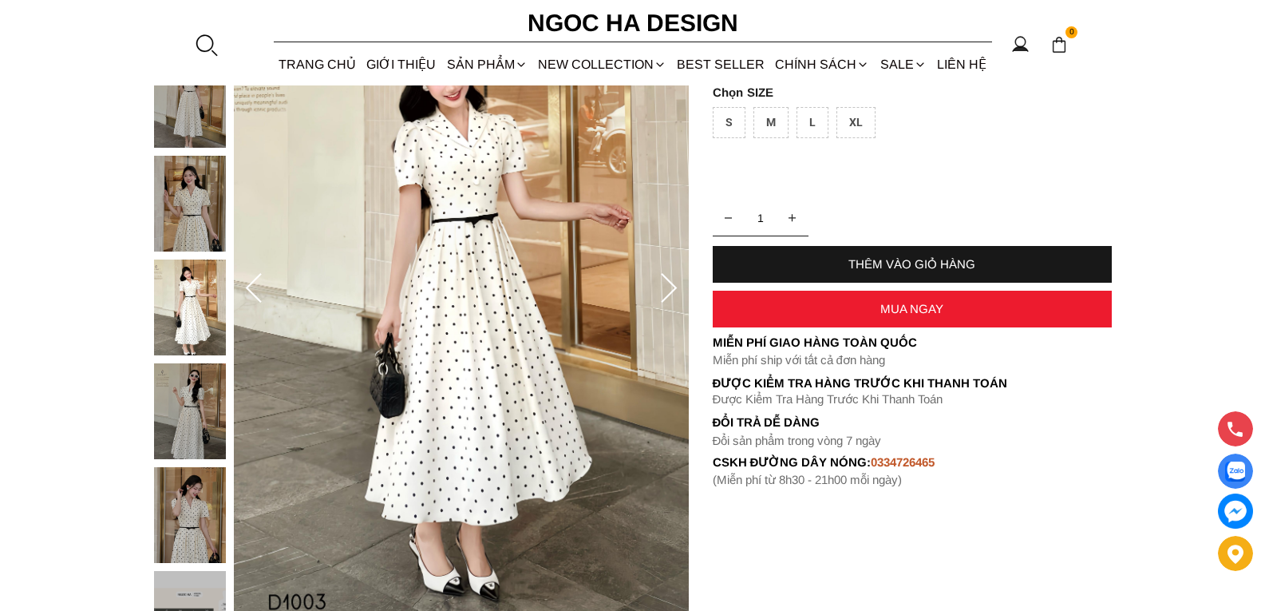
click at [669, 290] on icon at bounding box center [669, 289] width 32 height 32
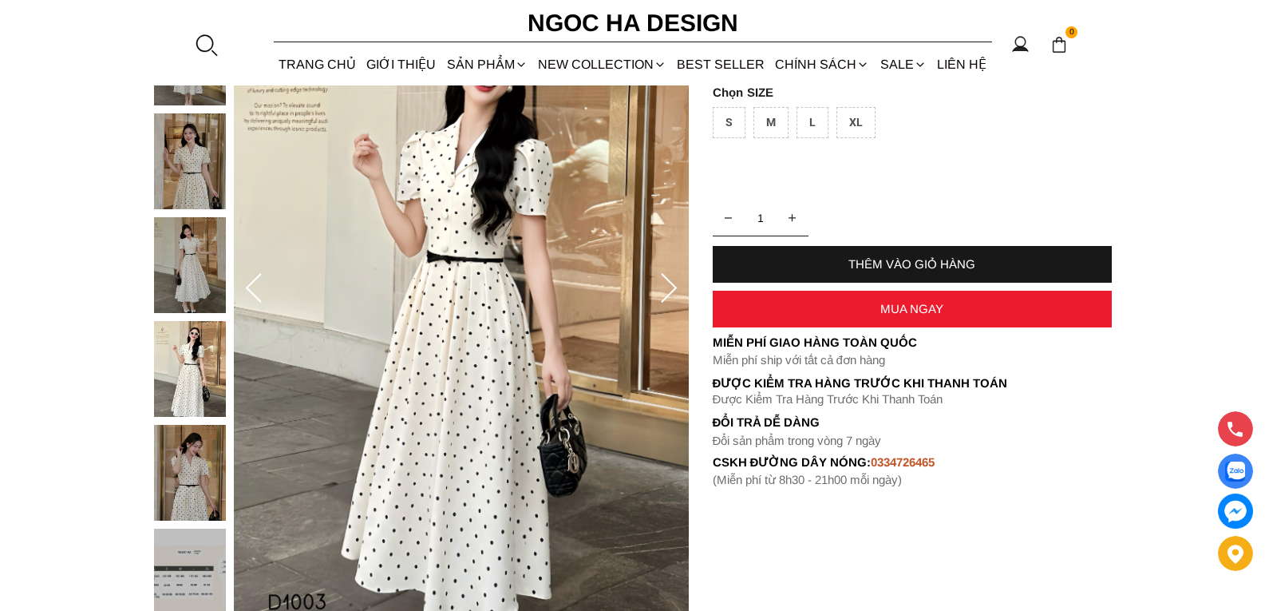
click at [669, 290] on icon at bounding box center [669, 289] width 32 height 32
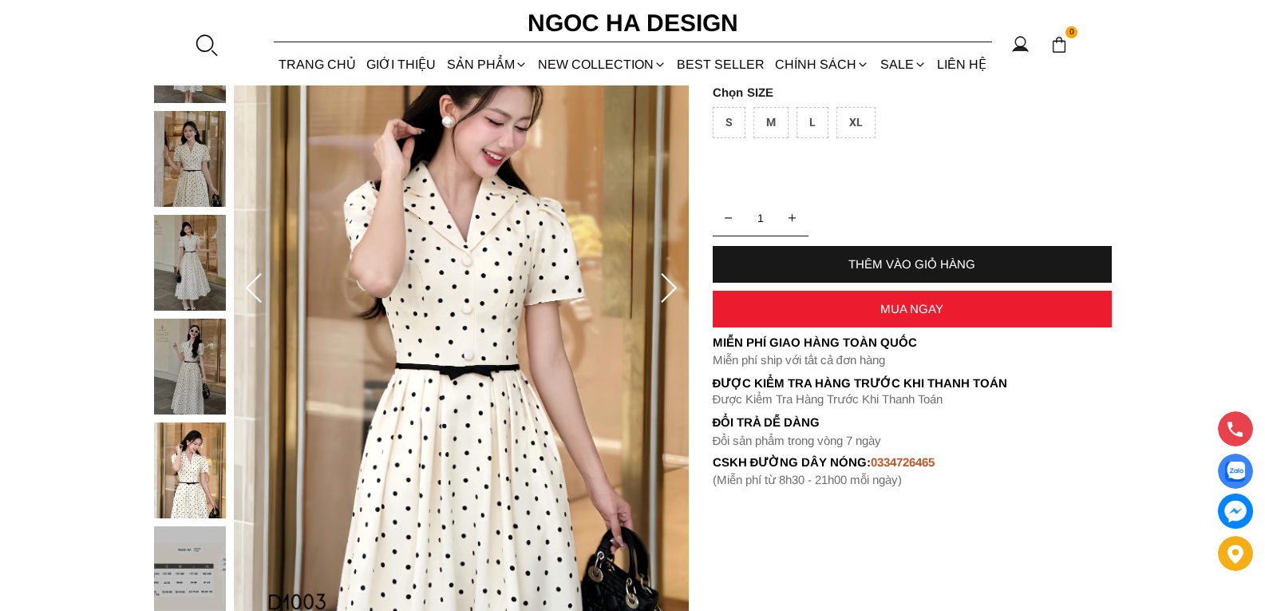
click at [669, 290] on icon at bounding box center [669, 289] width 32 height 32
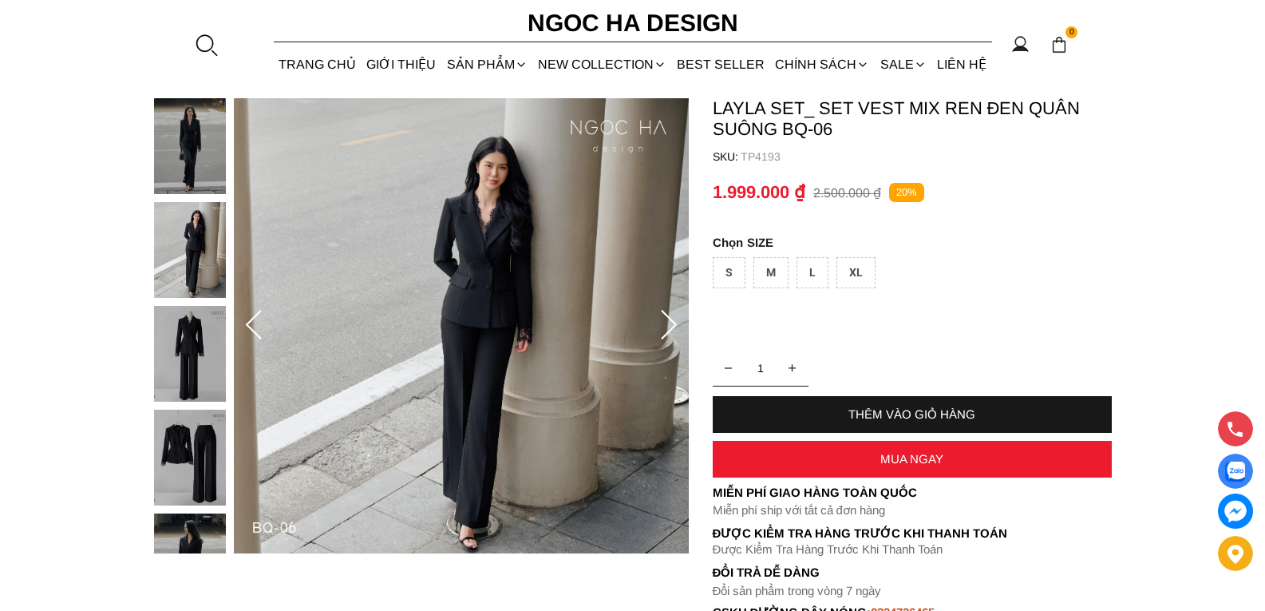
scroll to position [160, 0]
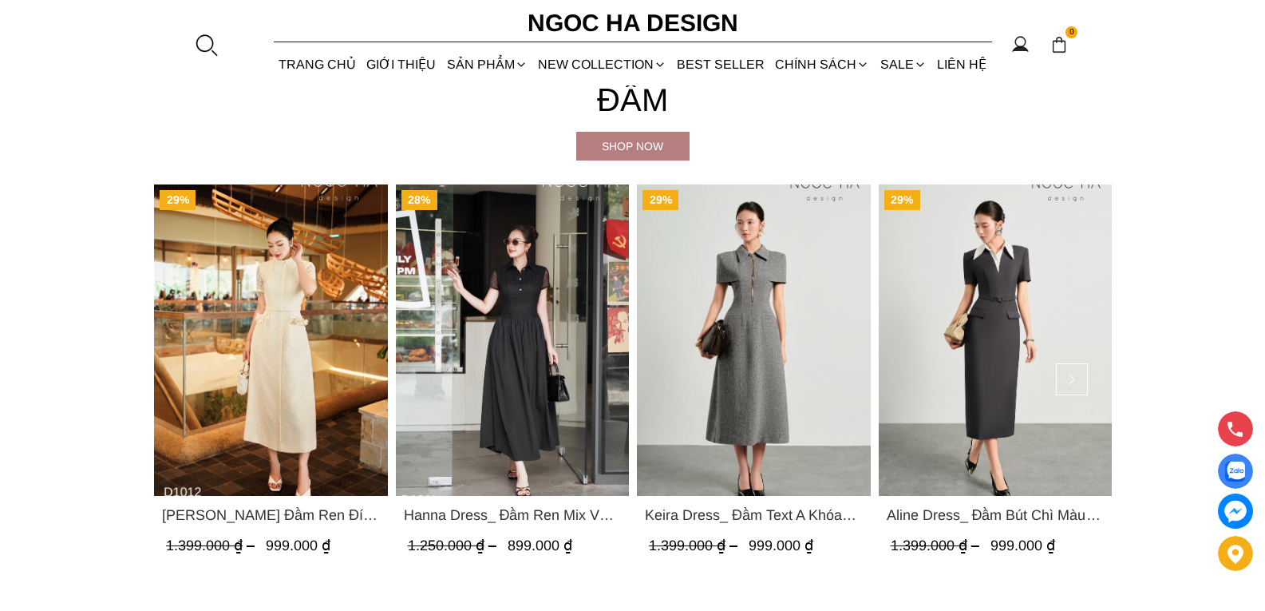
scroll to position [2793, 0]
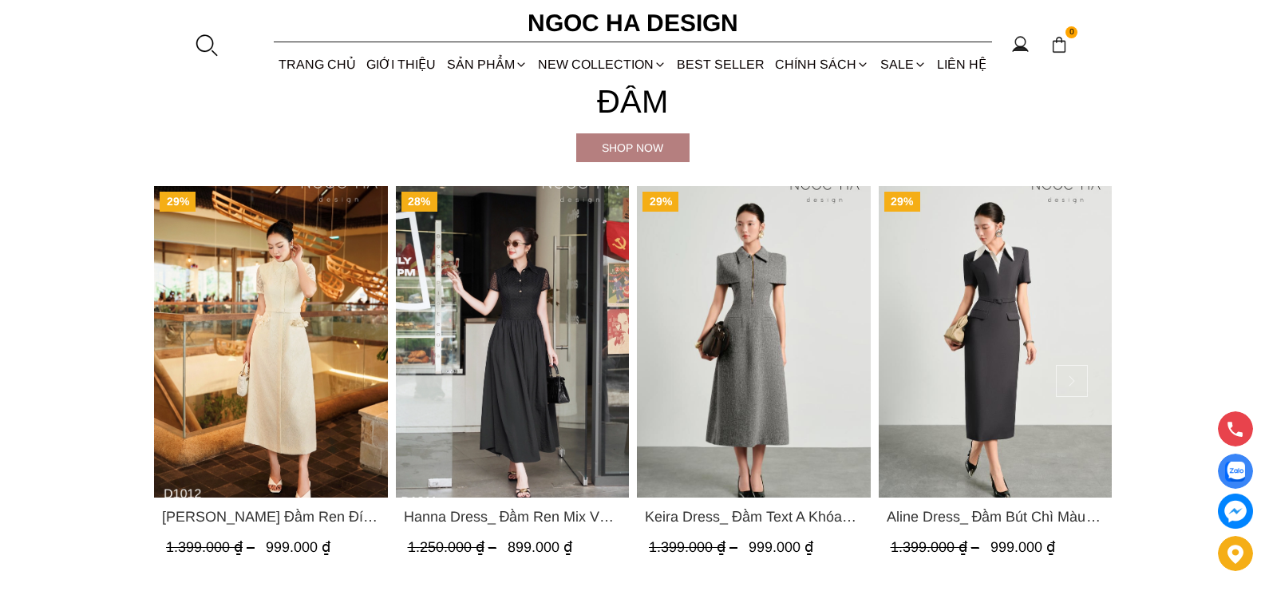
click at [1068, 382] on button at bounding box center [1072, 381] width 32 height 32
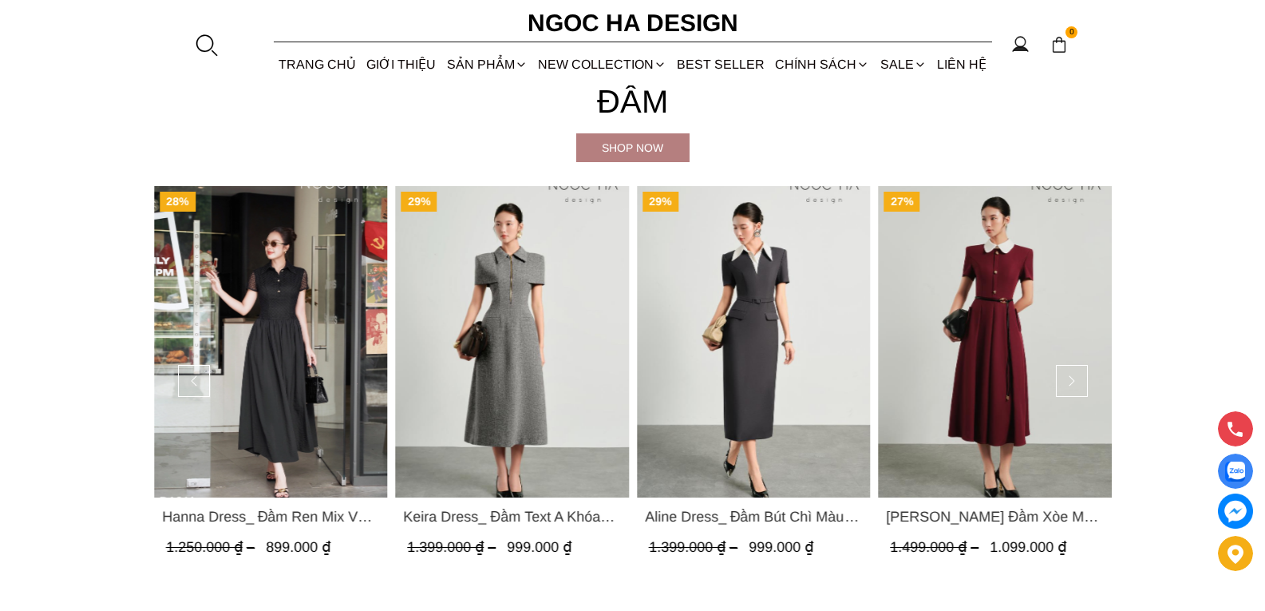
click at [1001, 342] on img "Product image - Claire Dress_ Đầm Xòe Màu Đỏ Mix Cổ Trằng D1013" at bounding box center [995, 341] width 234 height 311
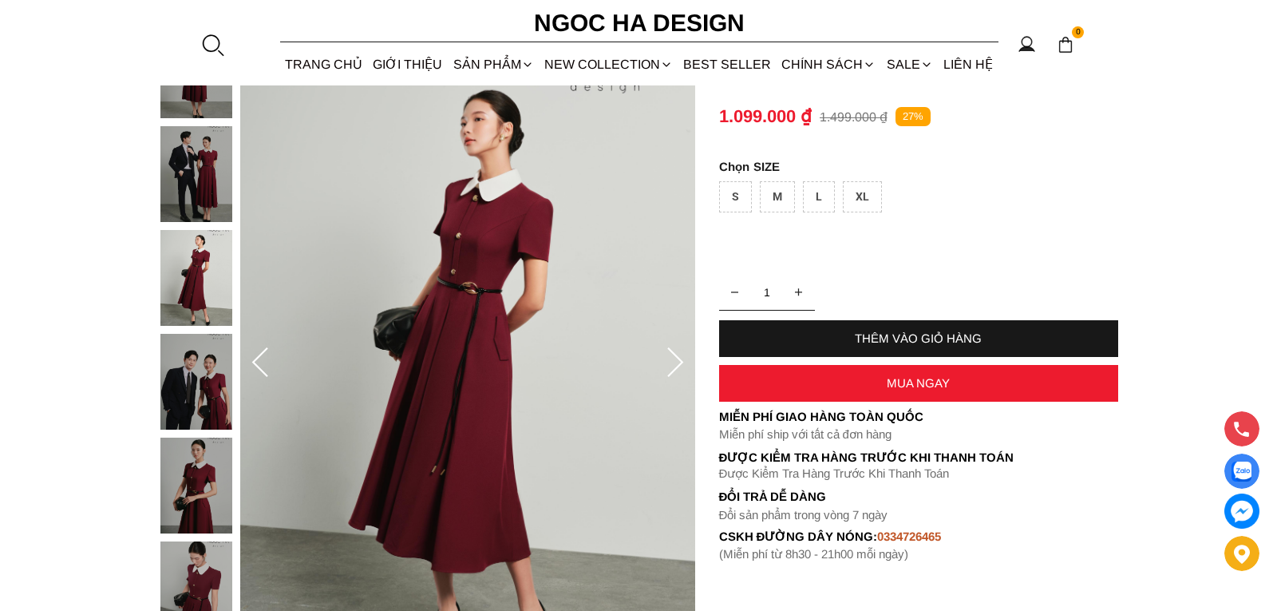
scroll to position [160, 0]
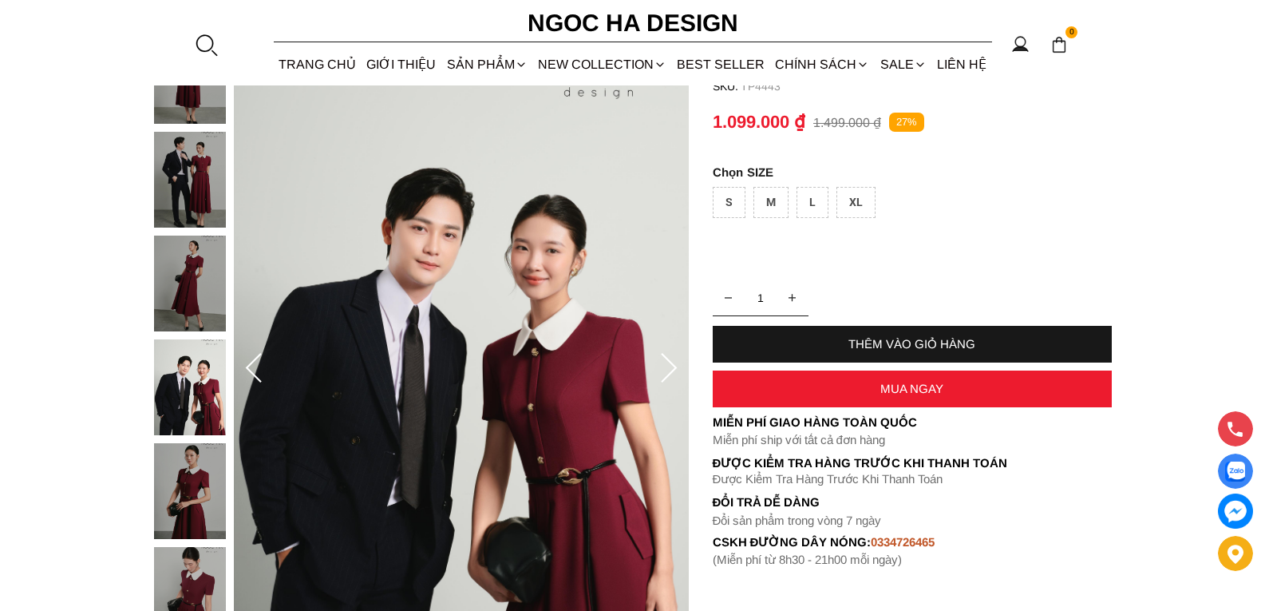
click at [497, 410] on img at bounding box center [461, 369] width 455 height 682
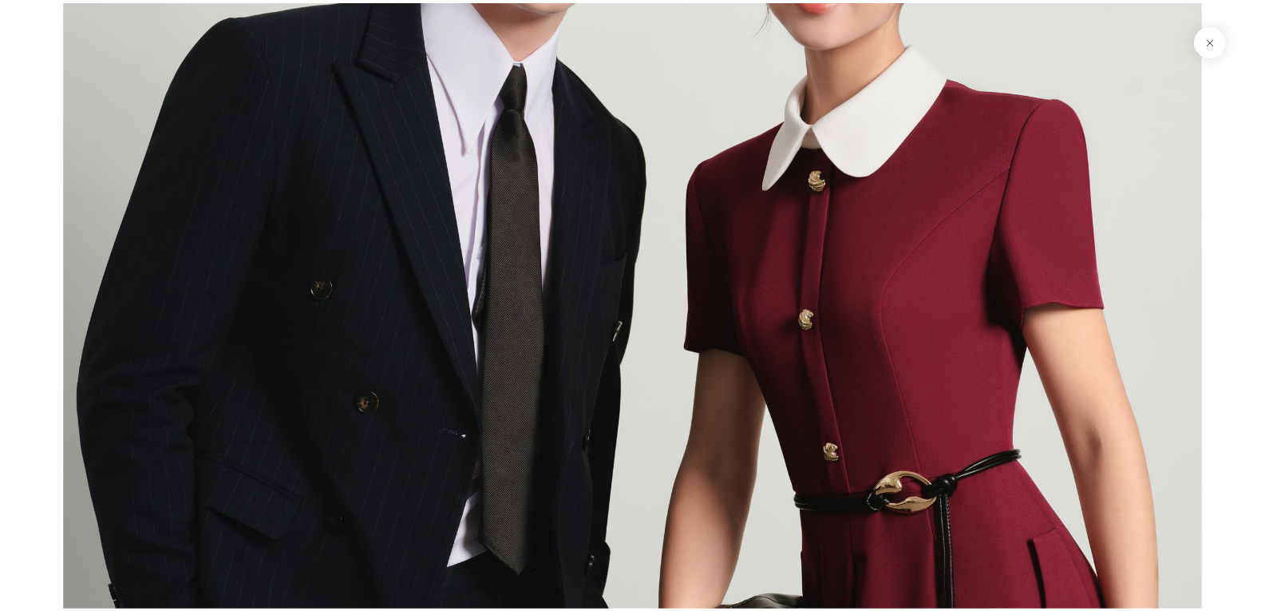
scroll to position [5486, 0]
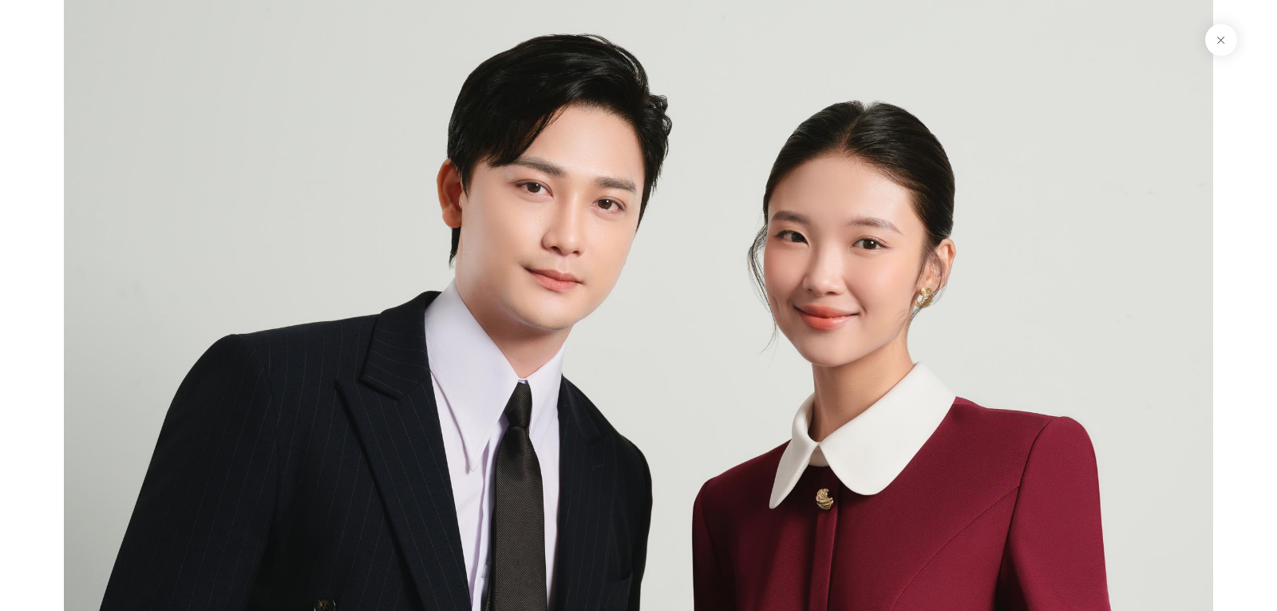
click at [1218, 44] on button at bounding box center [1221, 40] width 32 height 32
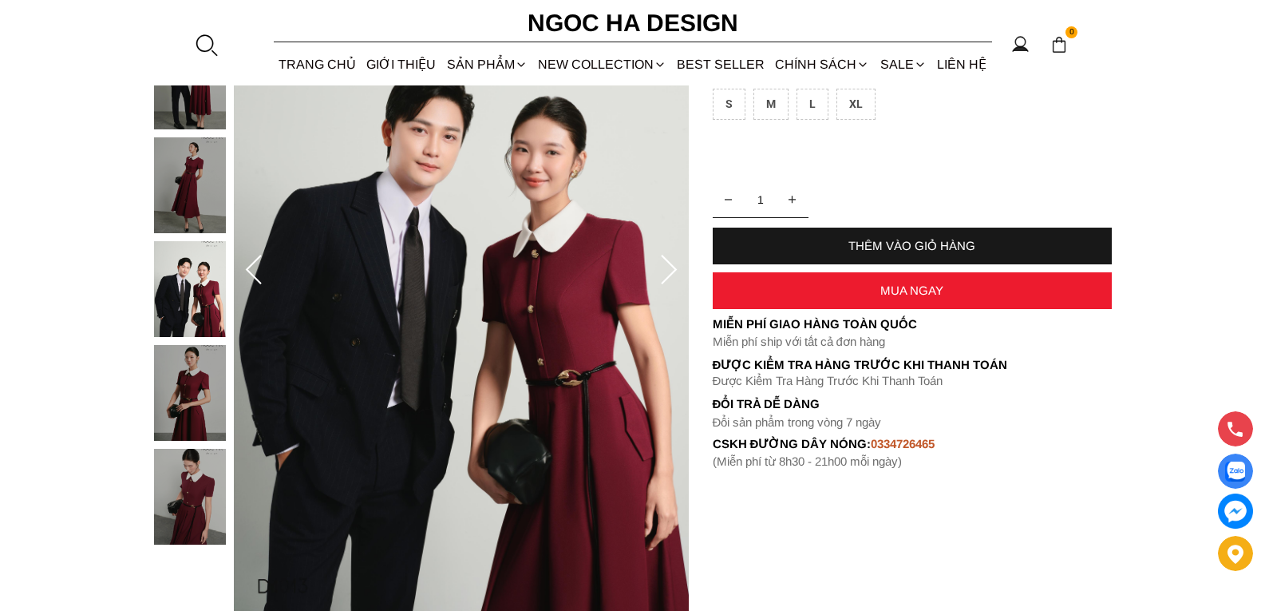
scroll to position [319, 0]
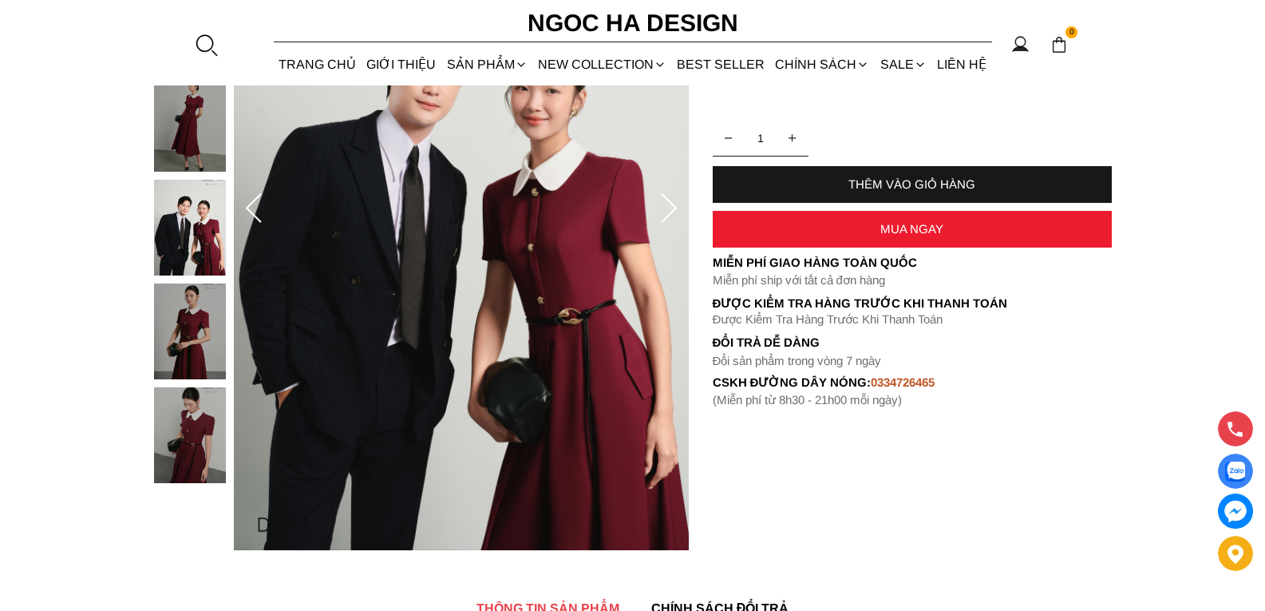
click at [666, 216] on icon at bounding box center [669, 209] width 32 height 32
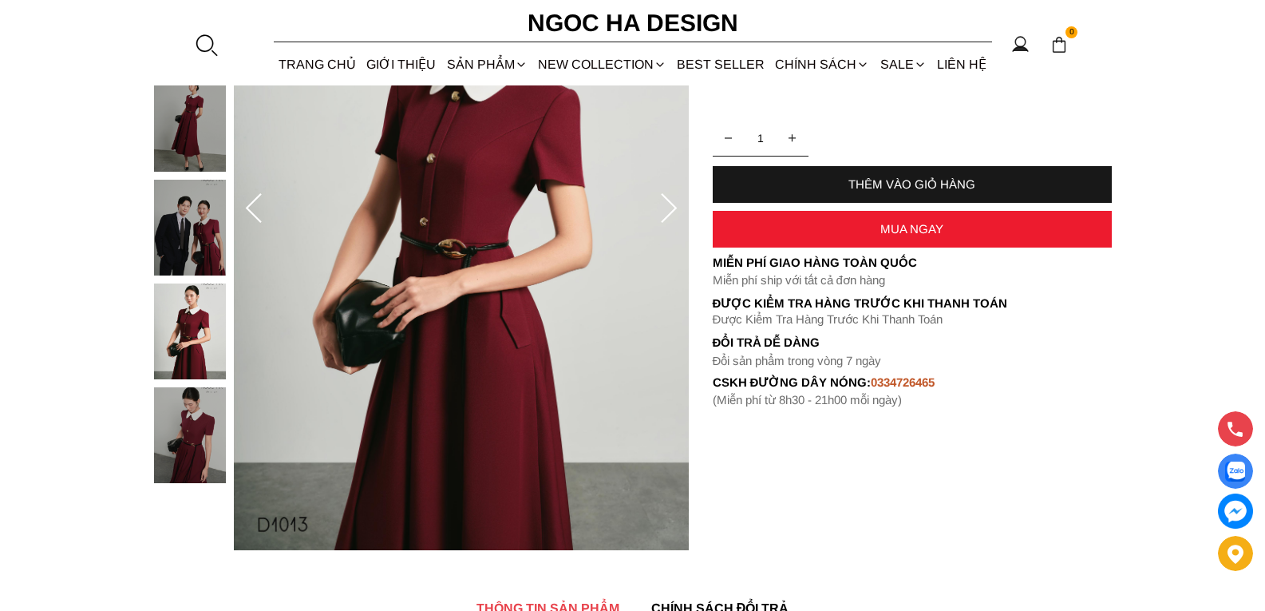
scroll to position [160, 0]
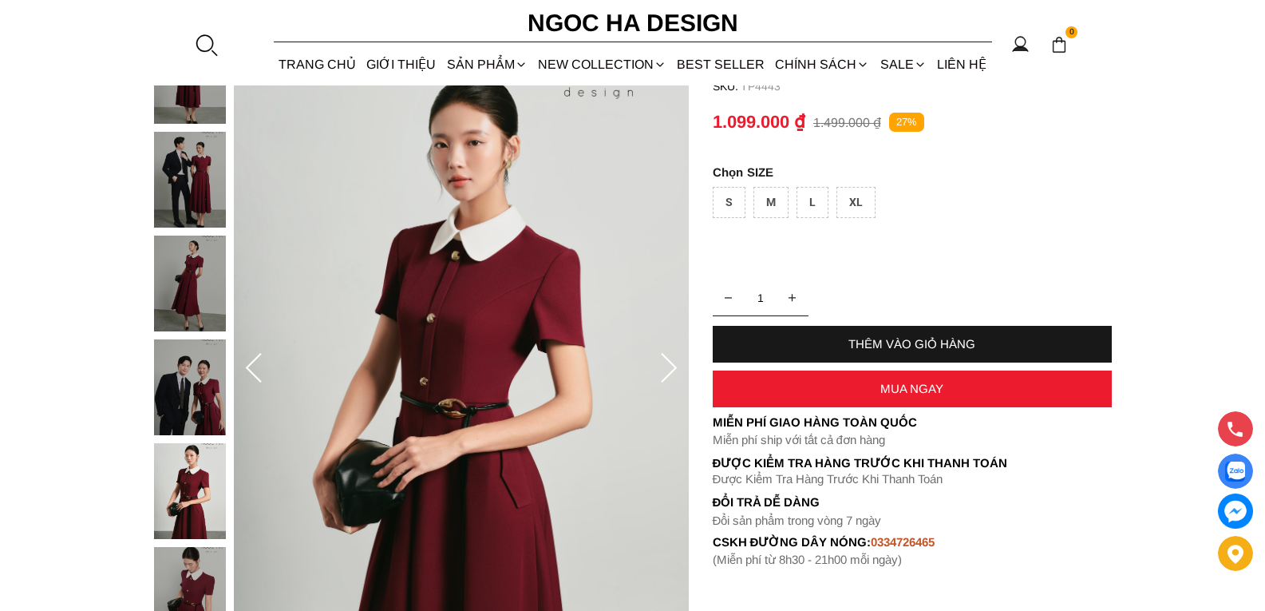
click at [673, 368] on icon at bounding box center [669, 369] width 32 height 32
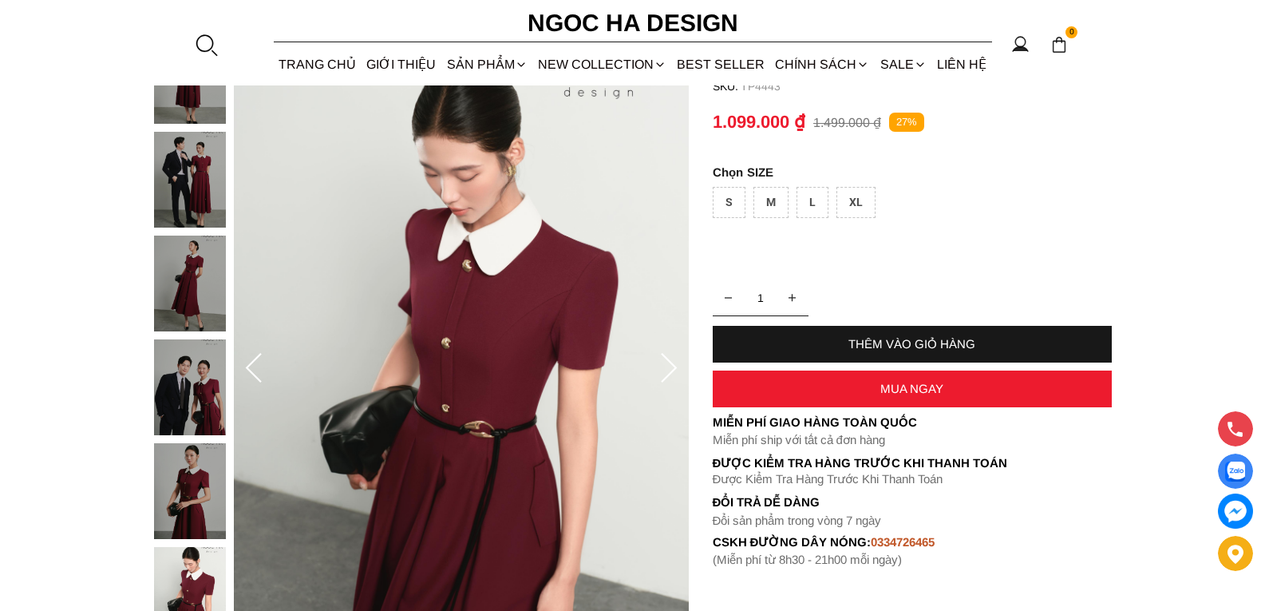
click at [671, 366] on icon at bounding box center [669, 369] width 32 height 32
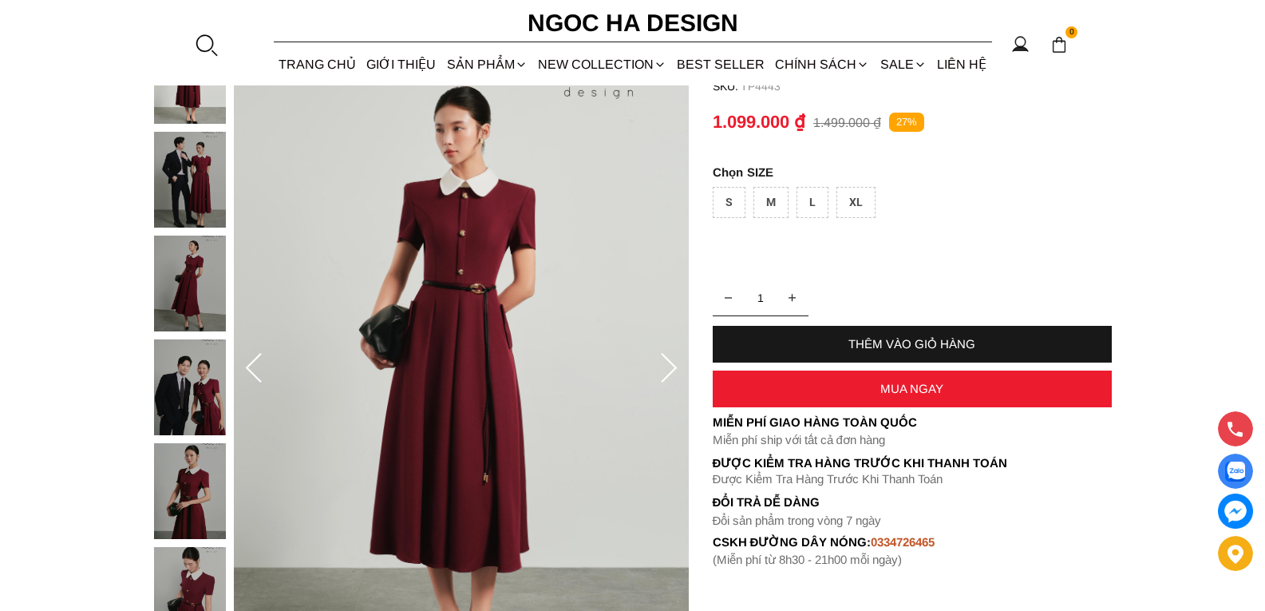
click at [671, 366] on icon at bounding box center [669, 369] width 32 height 32
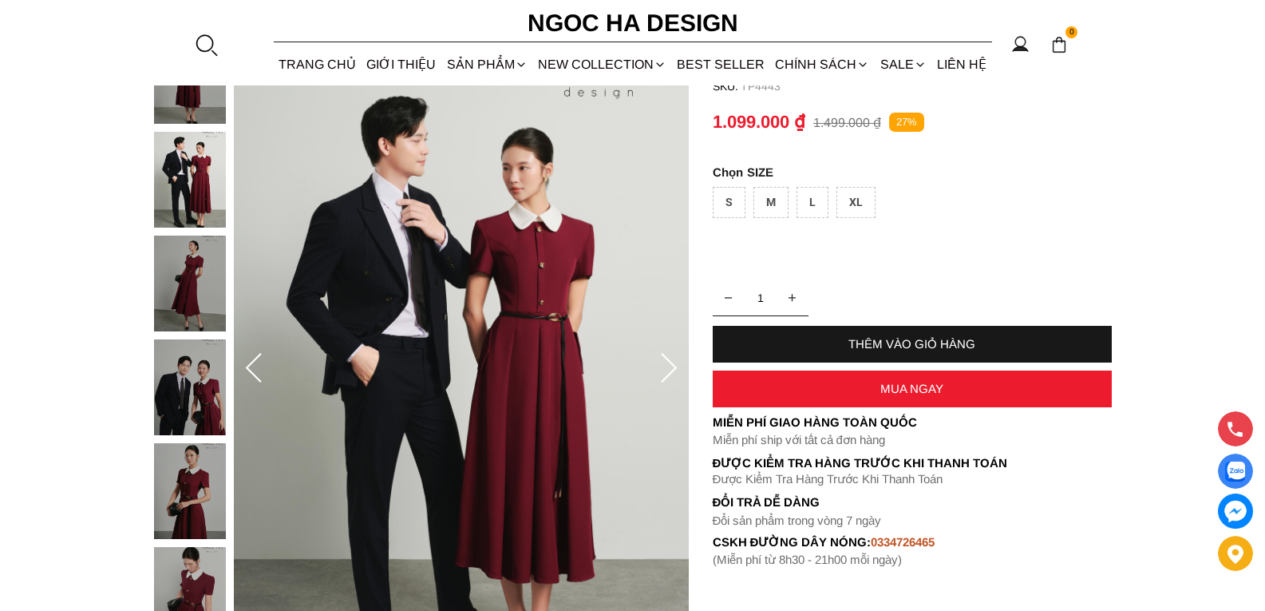
click at [671, 366] on icon at bounding box center [669, 369] width 32 height 32
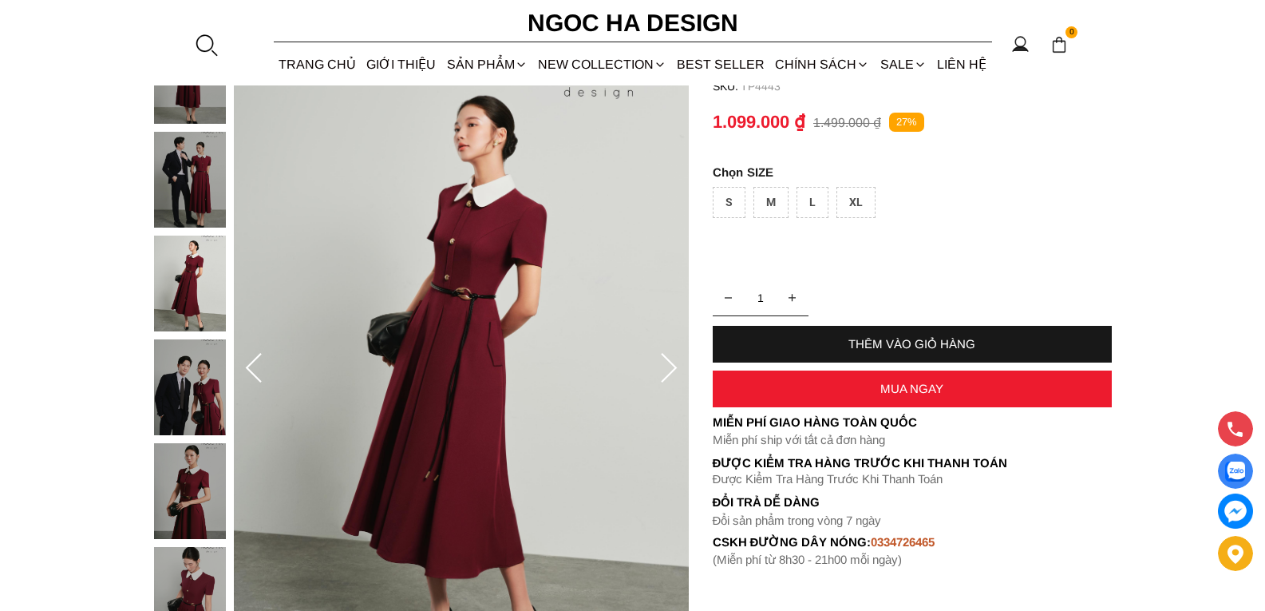
click at [674, 368] on icon at bounding box center [669, 368] width 16 height 30
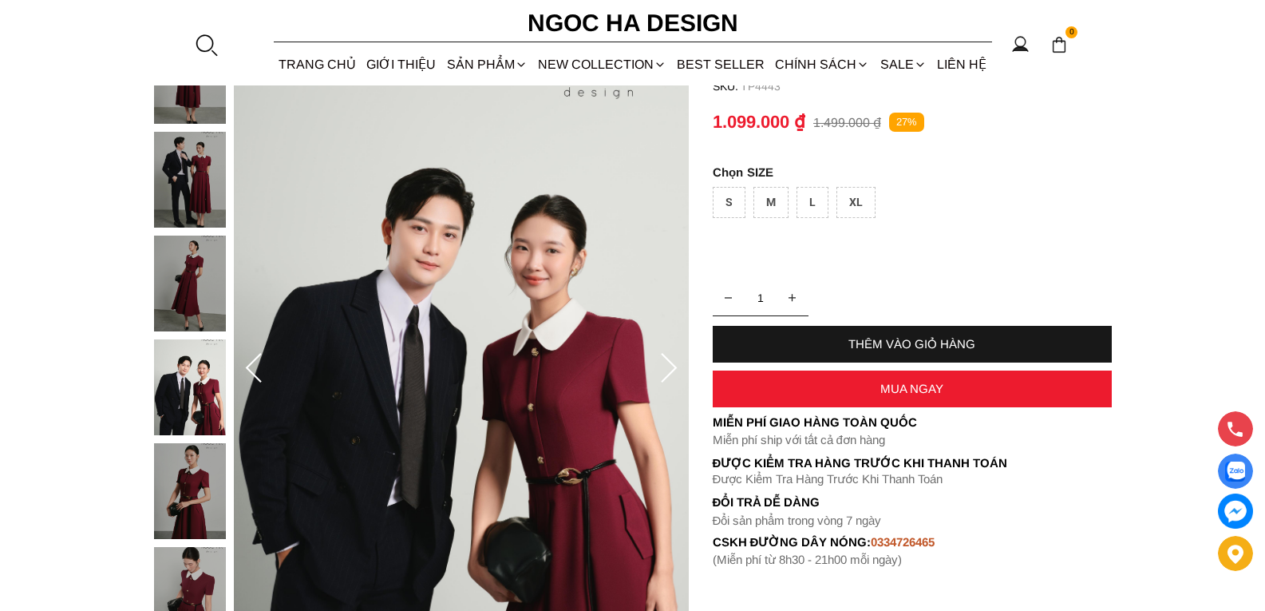
click at [670, 369] on icon at bounding box center [669, 369] width 32 height 32
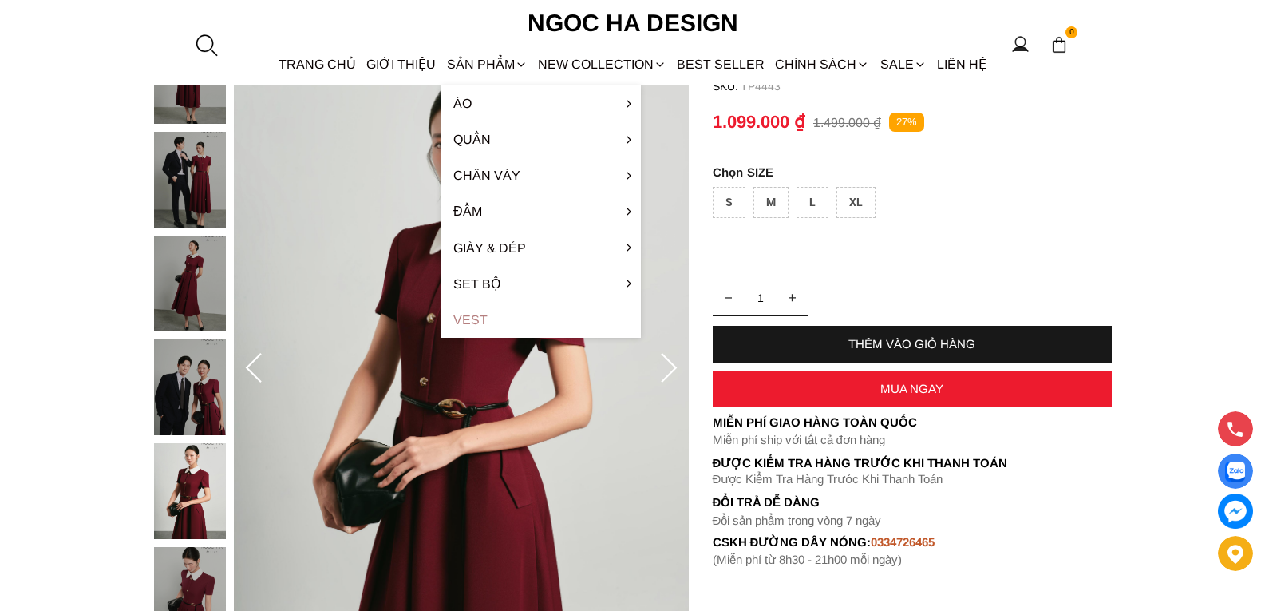
click at [484, 320] on link "Vest" at bounding box center [541, 320] width 200 height 36
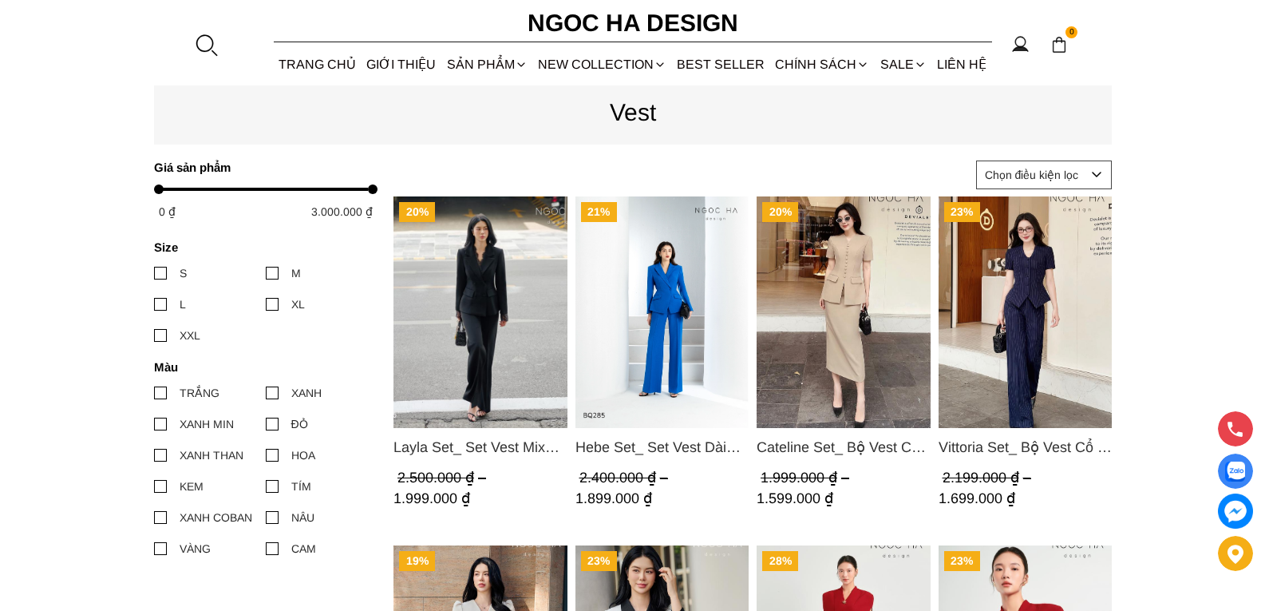
scroll to position [638, 0]
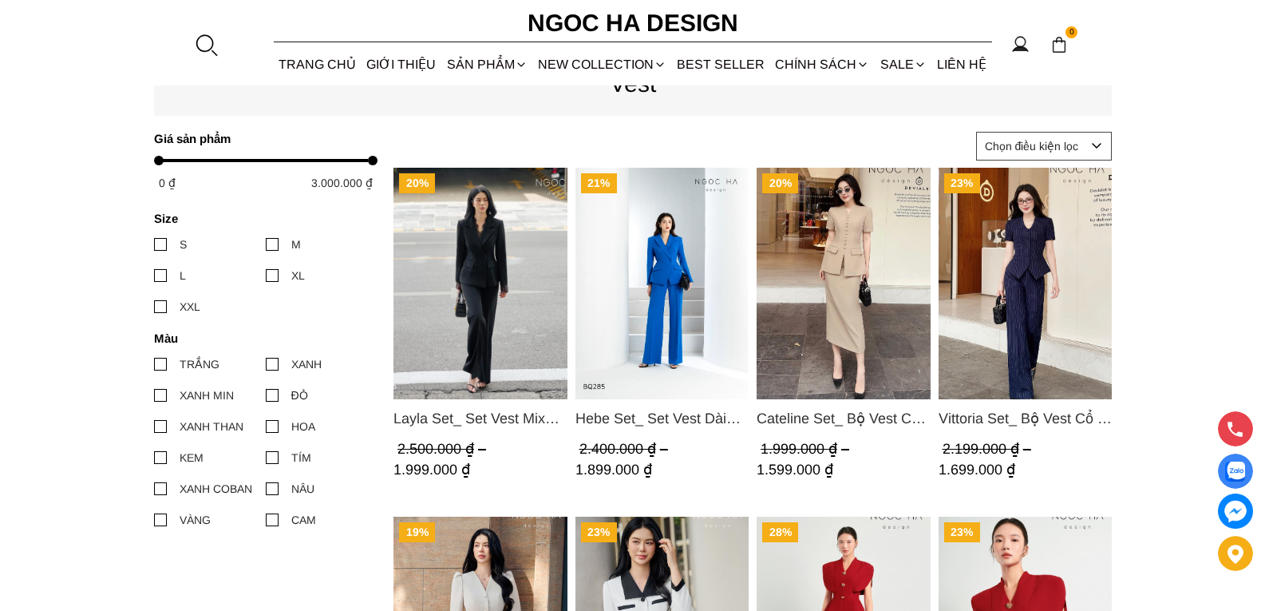
click at [484, 302] on img "Product image - Layla Set_ Set Vest Mix Ren Đen Quần Suông BQ-06" at bounding box center [480, 283] width 174 height 231
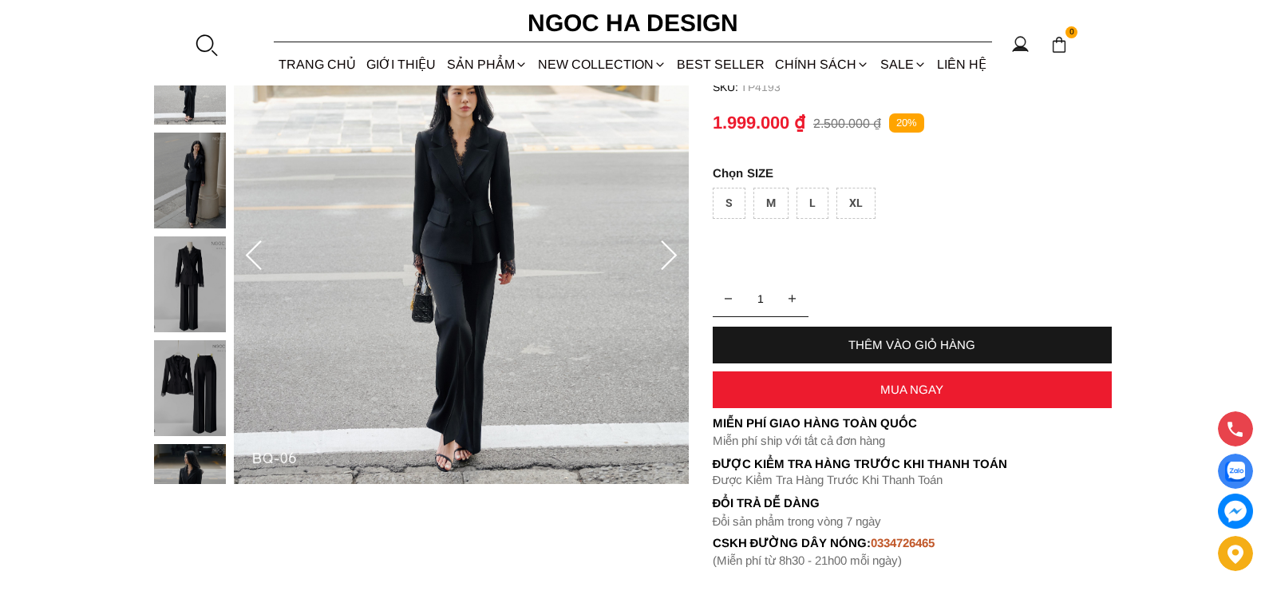
scroll to position [160, 0]
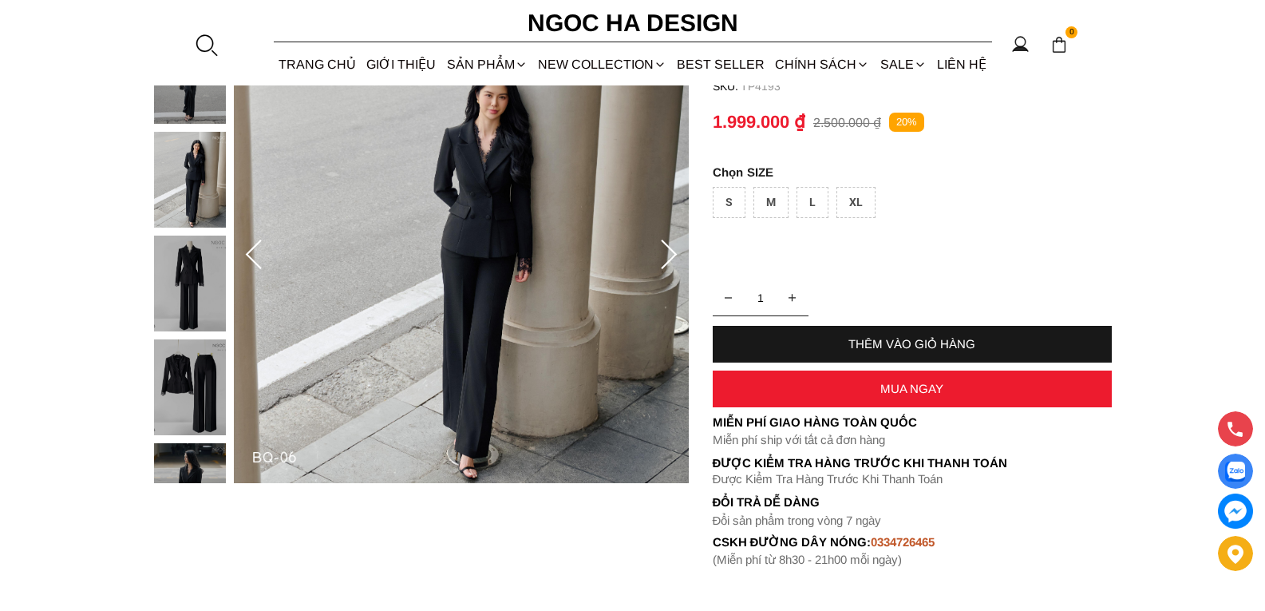
click at [670, 255] on icon at bounding box center [669, 255] width 32 height 32
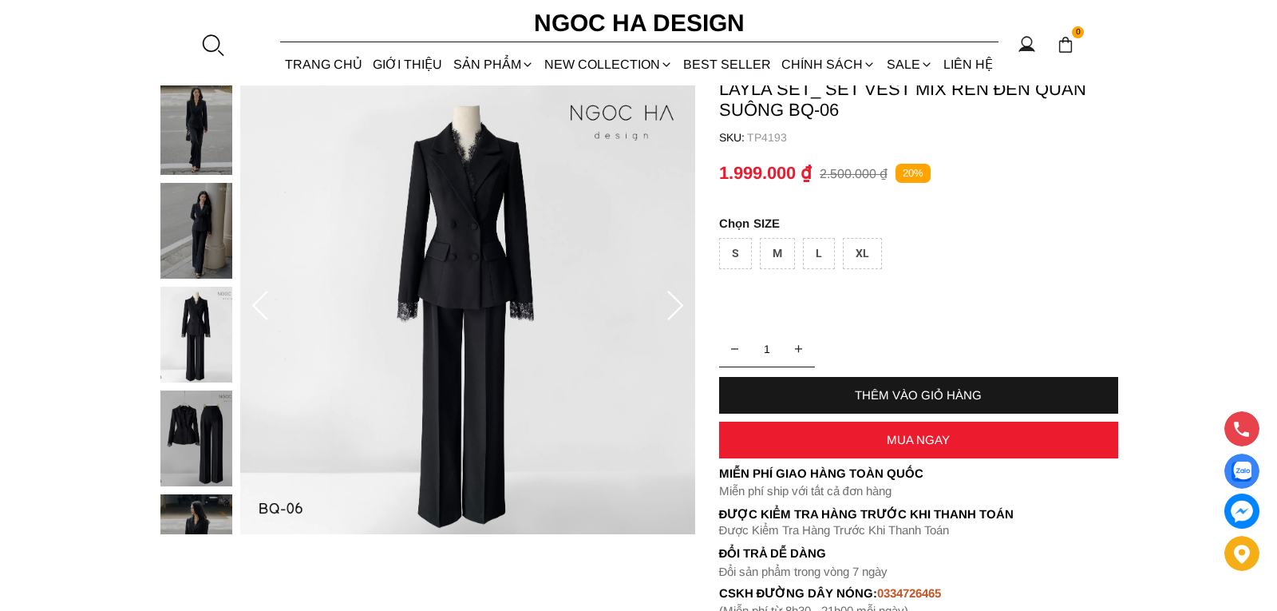
scroll to position [80, 0]
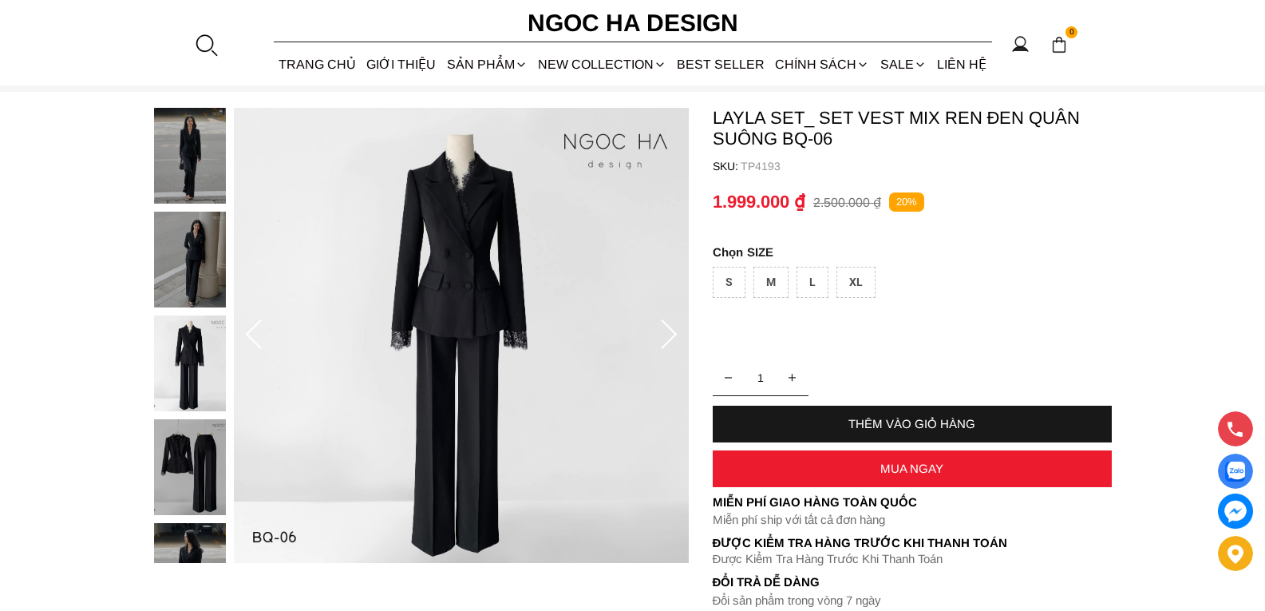
click at [674, 333] on icon at bounding box center [669, 334] width 16 height 30
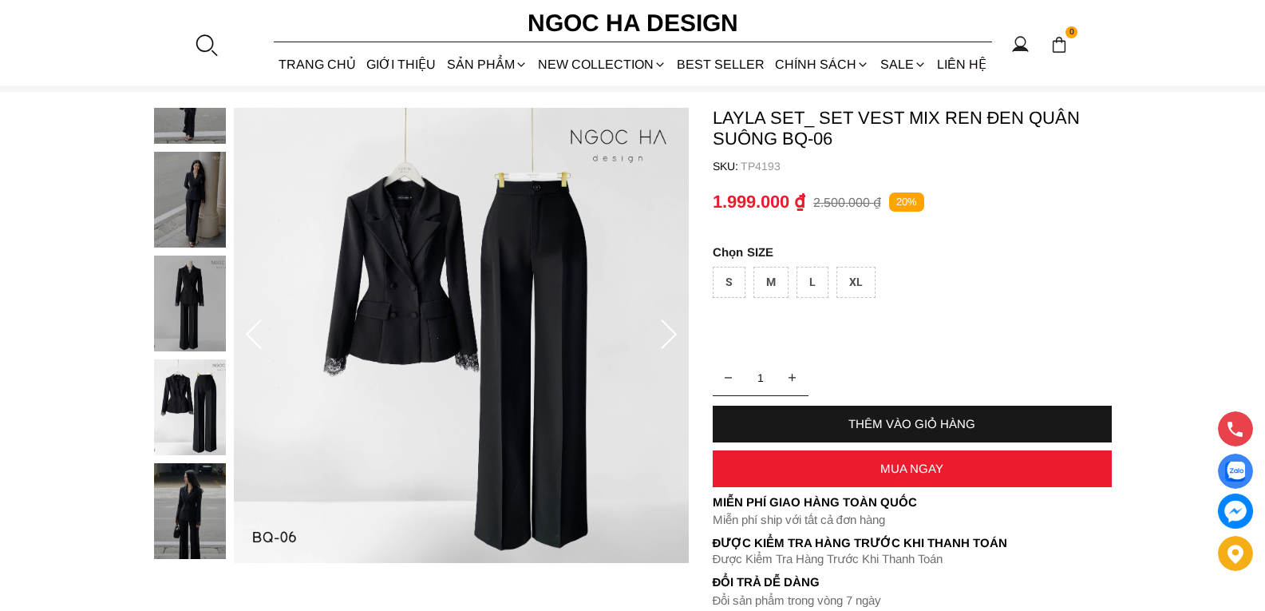
click at [670, 335] on icon at bounding box center [669, 335] width 32 height 32
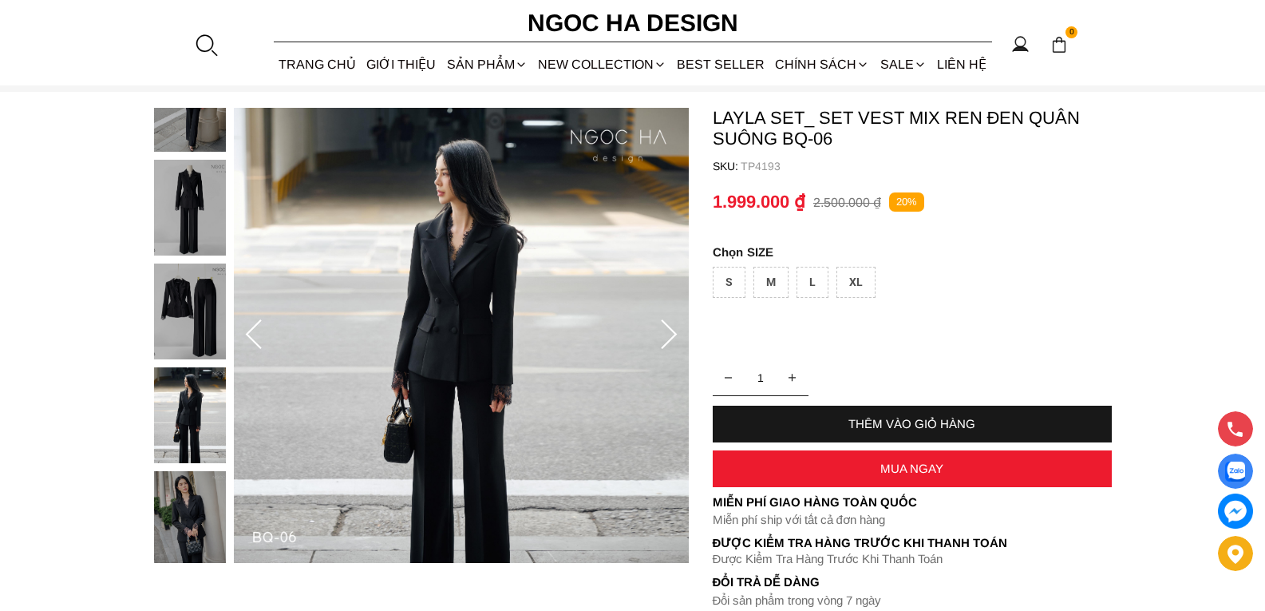
click at [670, 335] on icon at bounding box center [669, 335] width 32 height 32
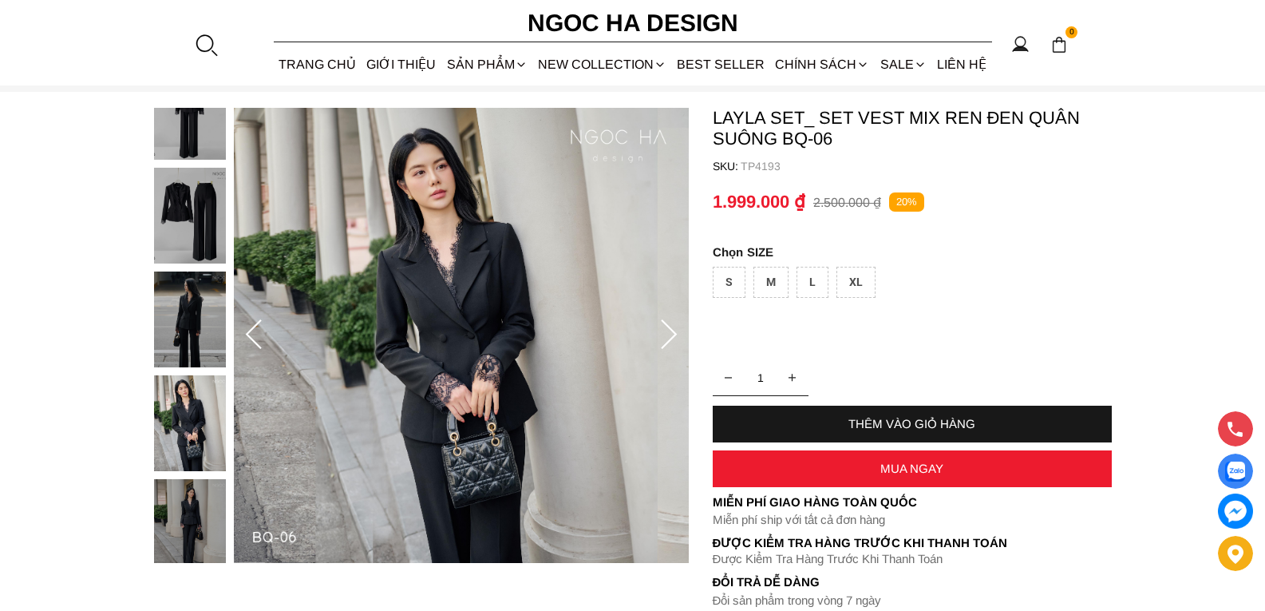
click at [671, 332] on icon at bounding box center [669, 335] width 32 height 32
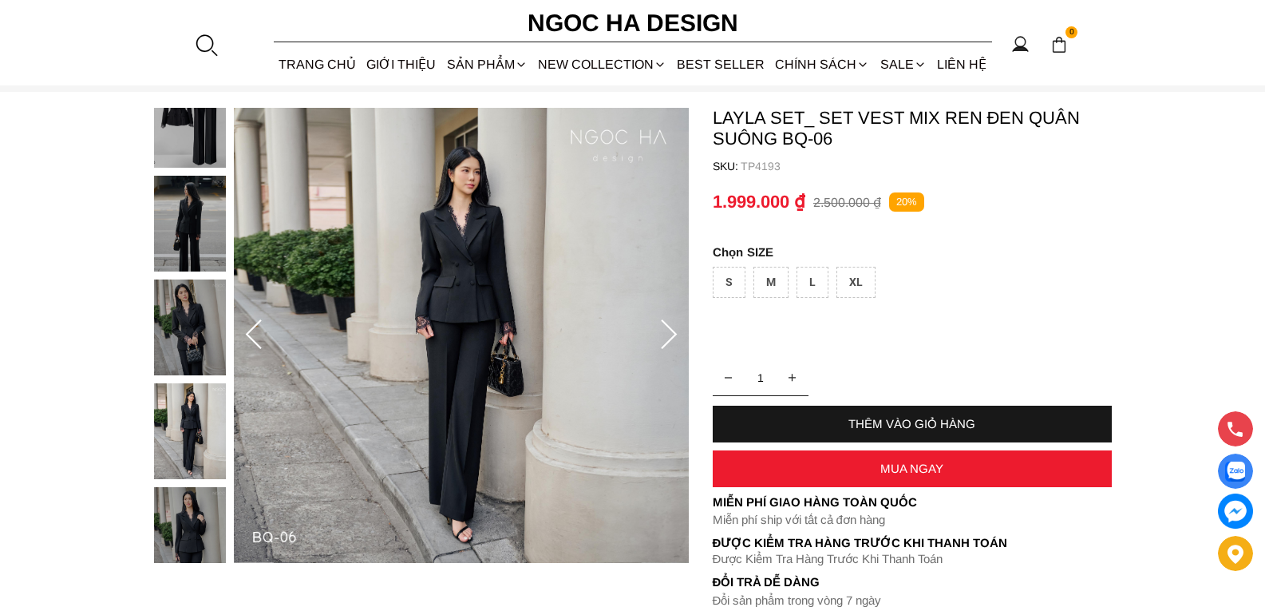
click at [506, 307] on img at bounding box center [461, 335] width 455 height 455
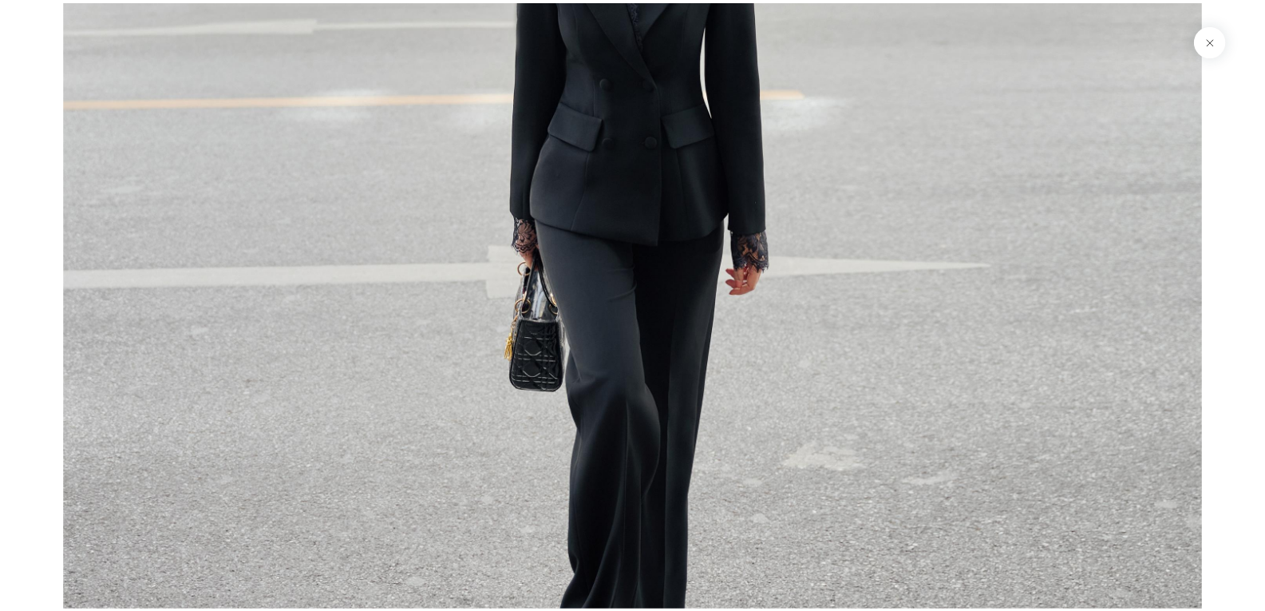
scroll to position [0, 0]
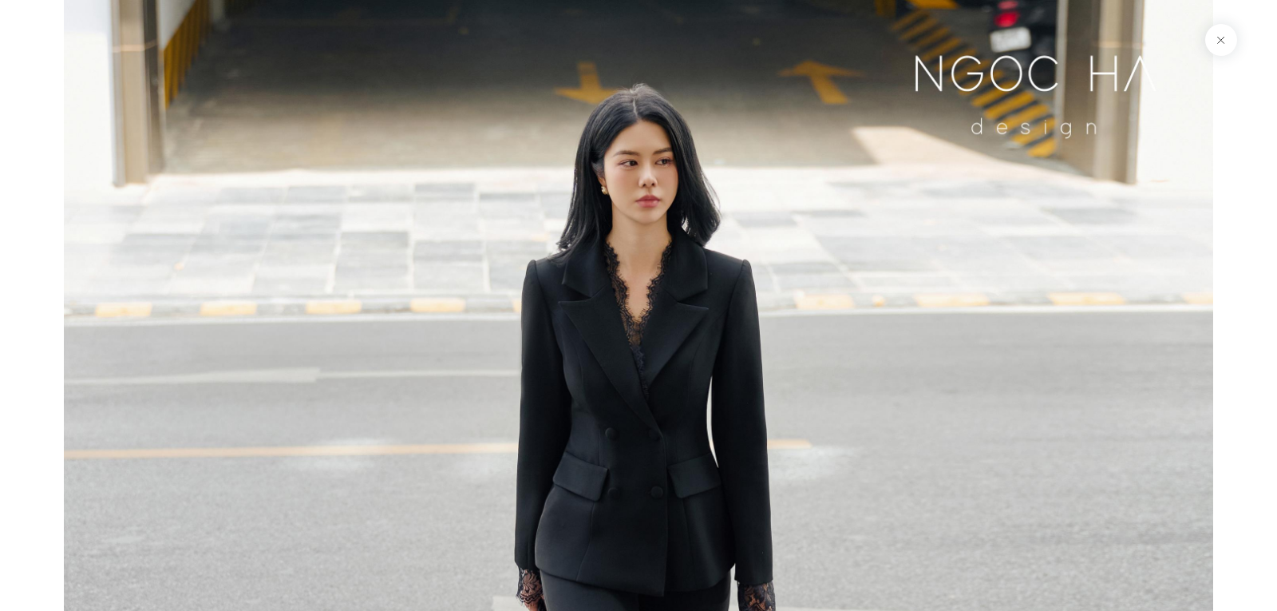
click at [1224, 40] on button at bounding box center [1221, 40] width 32 height 32
